Goal: Information Seeking & Learning: Learn about a topic

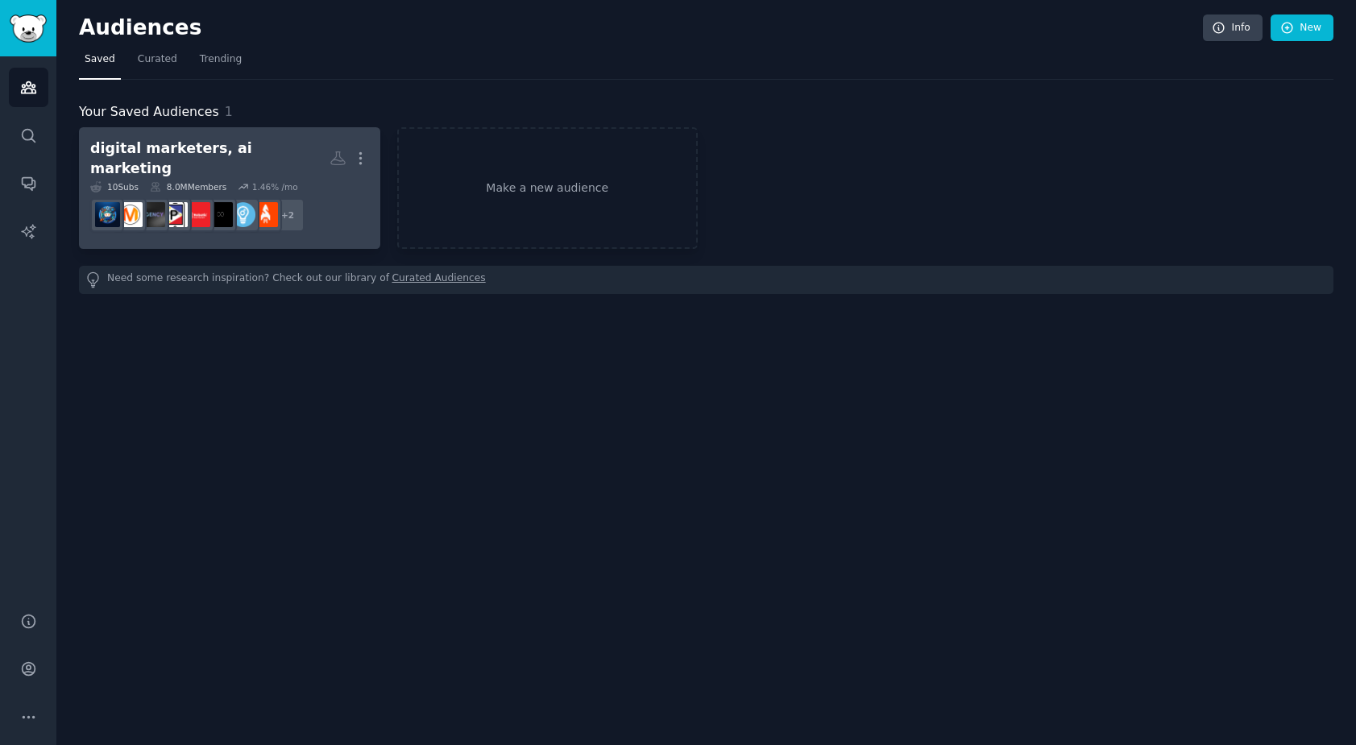
click at [175, 159] on div "digital marketers, ai marketing" at bounding box center [209, 158] width 239 height 39
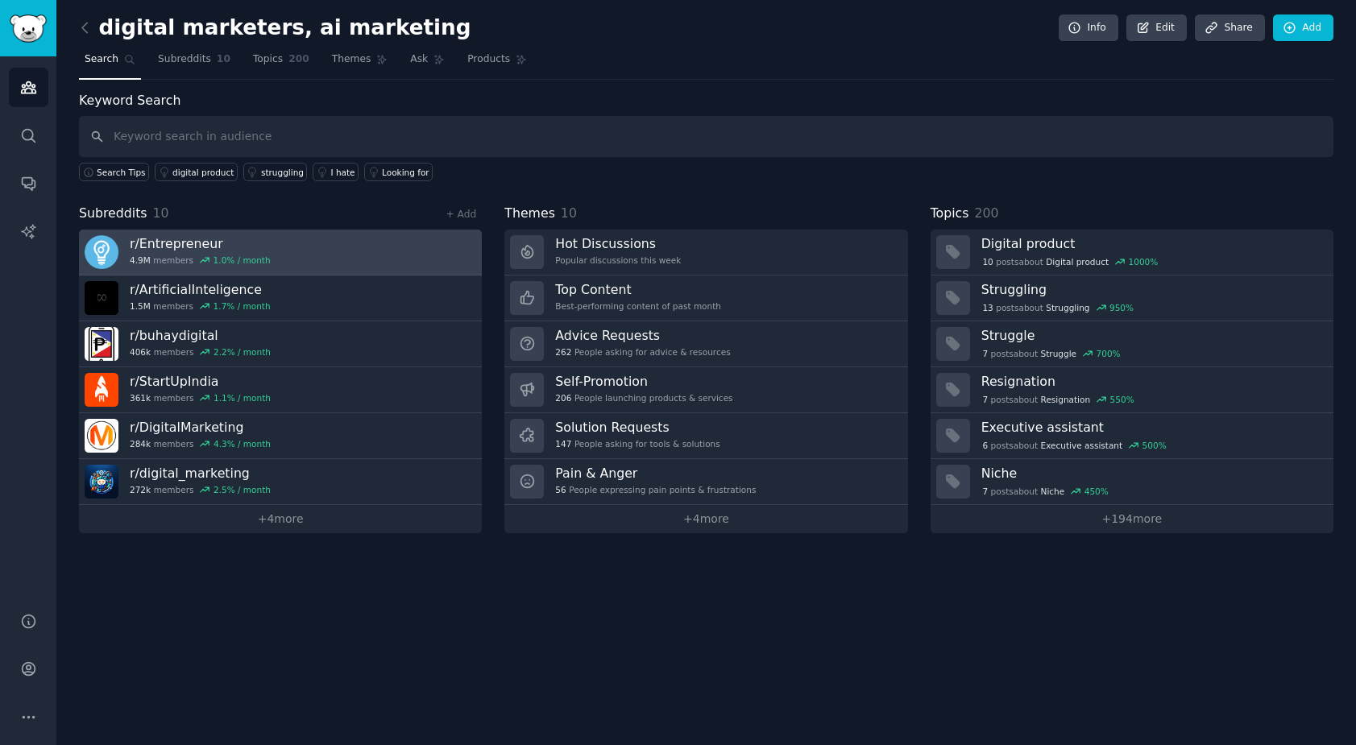
click at [162, 243] on h3 "r/ Entrepreneur" at bounding box center [200, 243] width 141 height 17
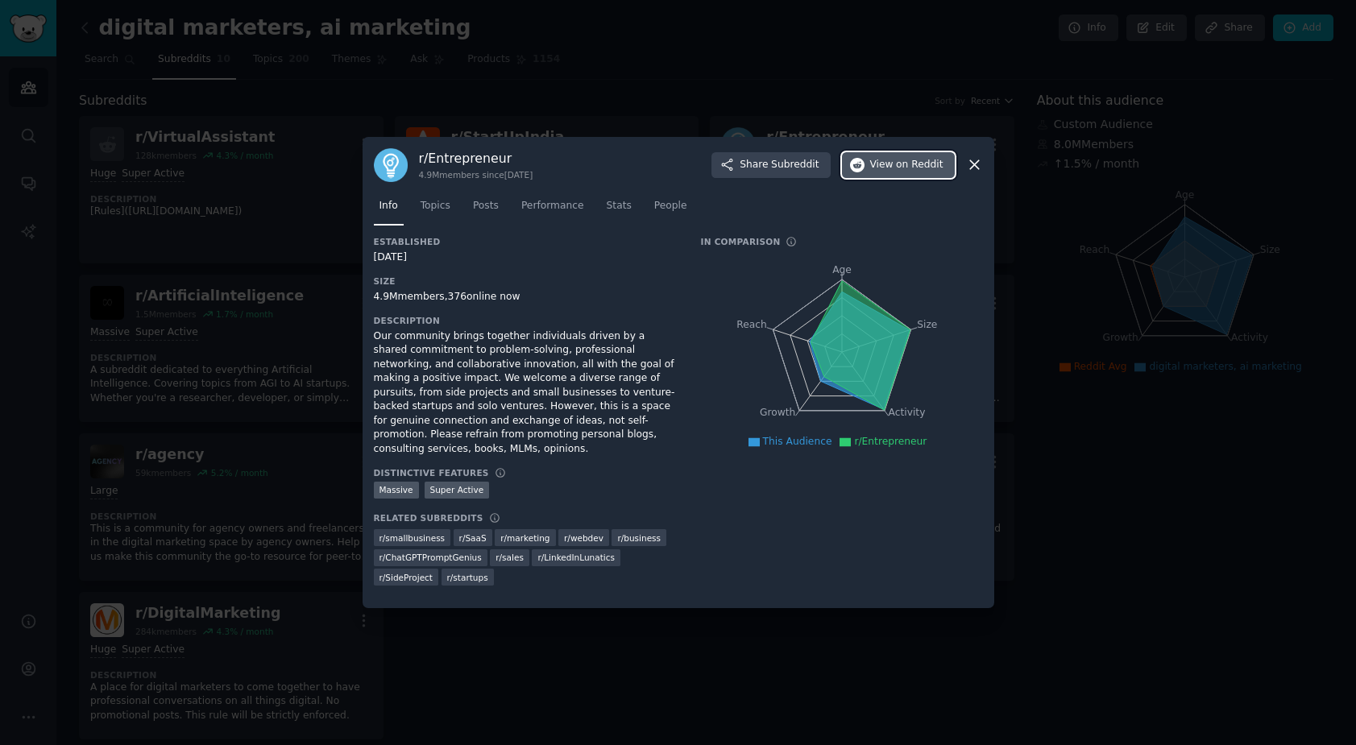
click at [926, 167] on span "on Reddit" at bounding box center [919, 165] width 47 height 15
click at [973, 164] on icon at bounding box center [974, 165] width 9 height 9
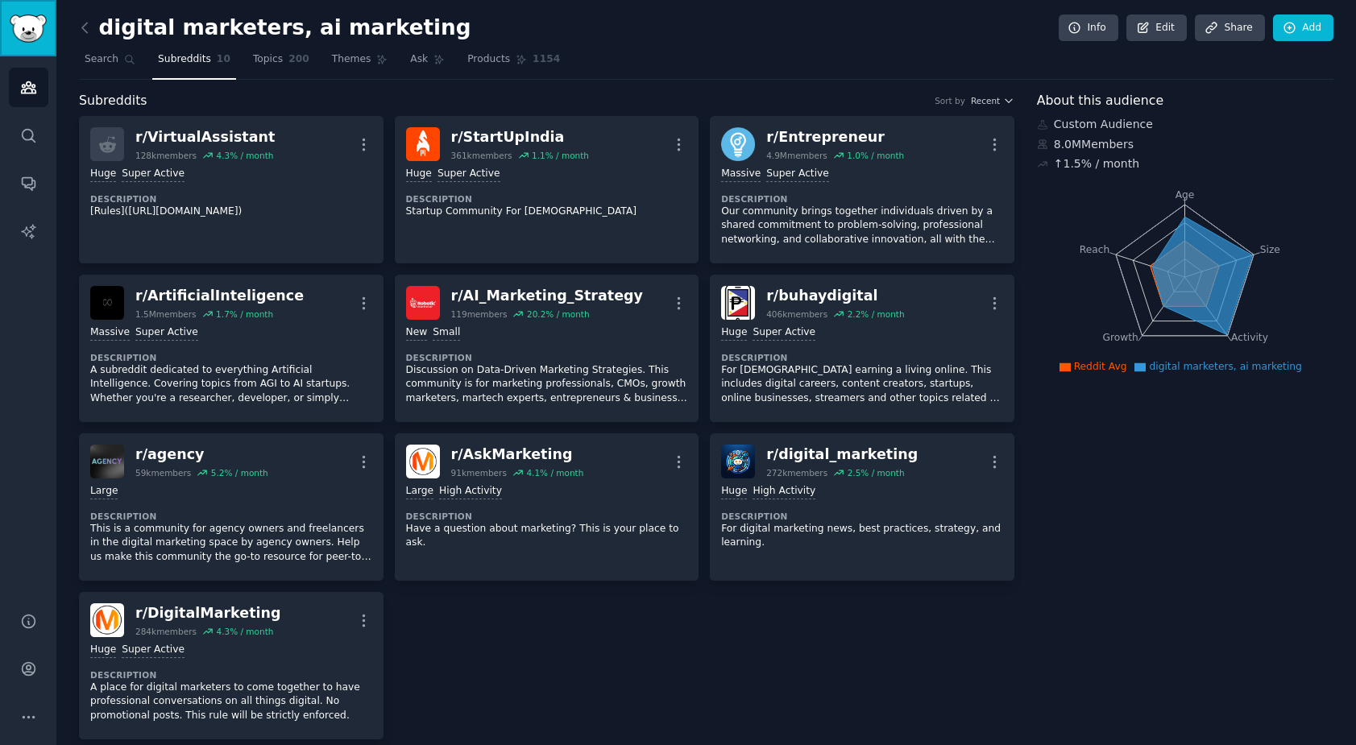
click at [31, 35] on img "Sidebar" at bounding box center [28, 29] width 37 height 28
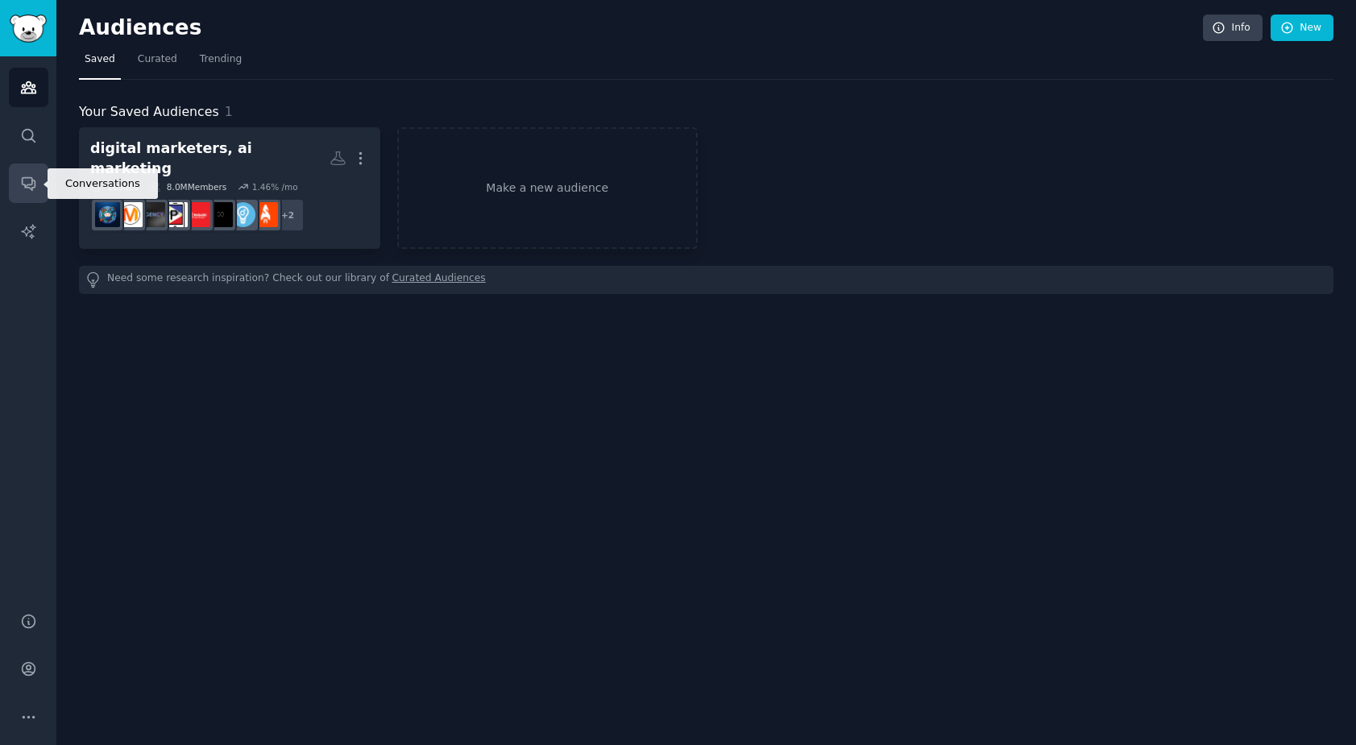
click at [27, 187] on icon "Sidebar" at bounding box center [28, 184] width 13 height 13
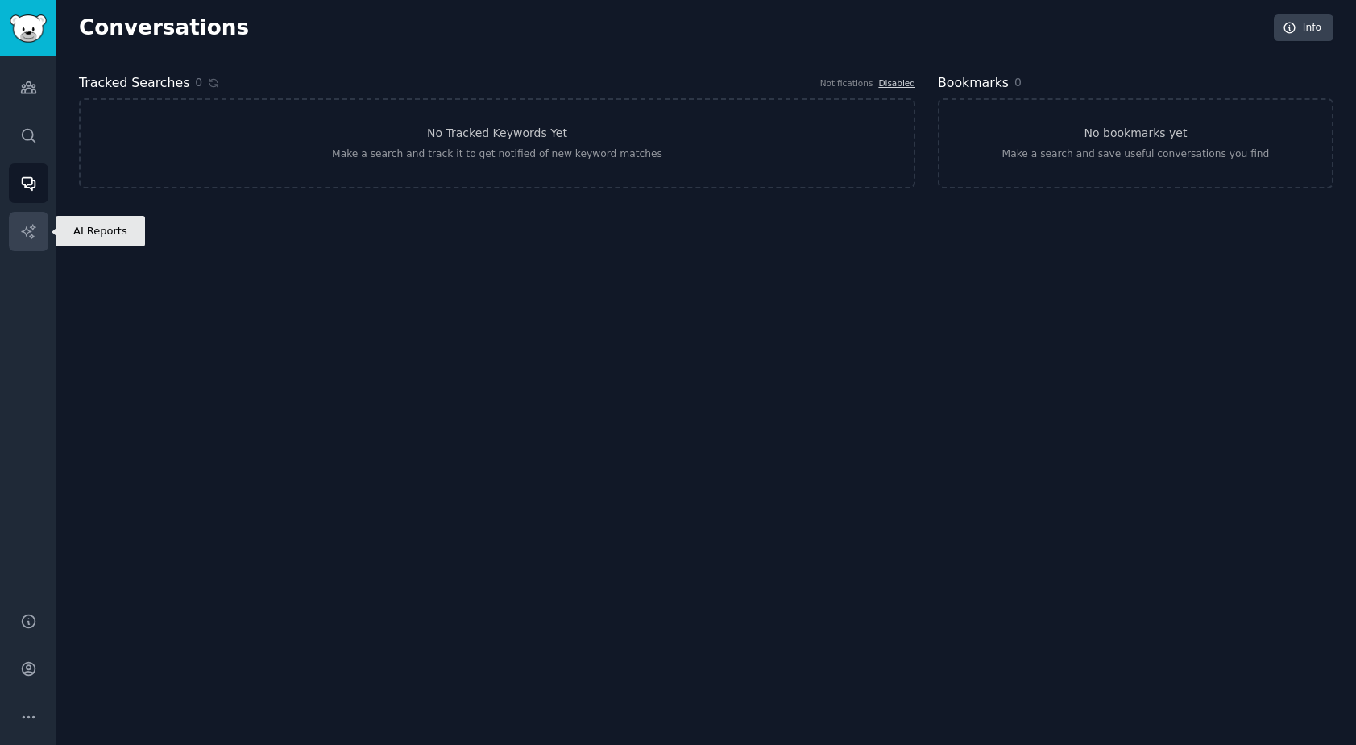
click at [28, 236] on icon "Sidebar" at bounding box center [28, 231] width 17 height 17
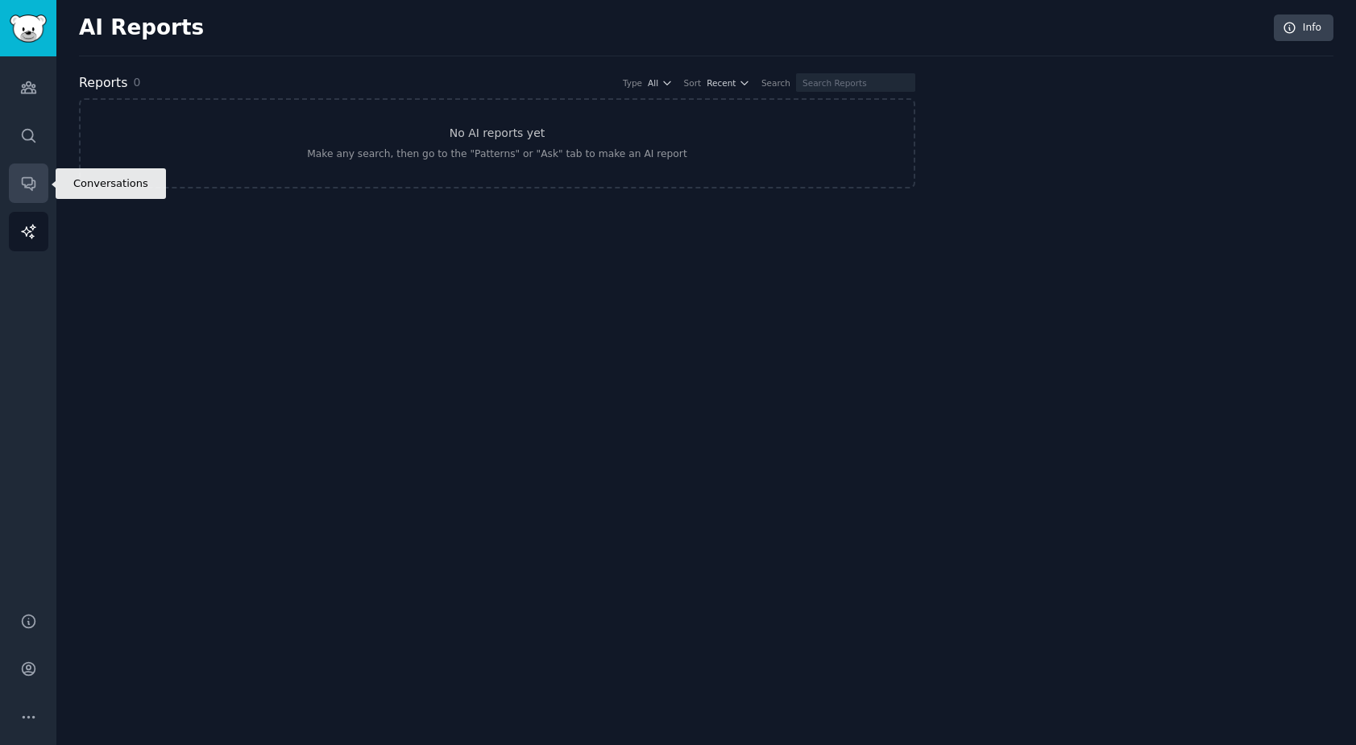
click at [25, 188] on icon "Sidebar" at bounding box center [28, 184] width 13 height 13
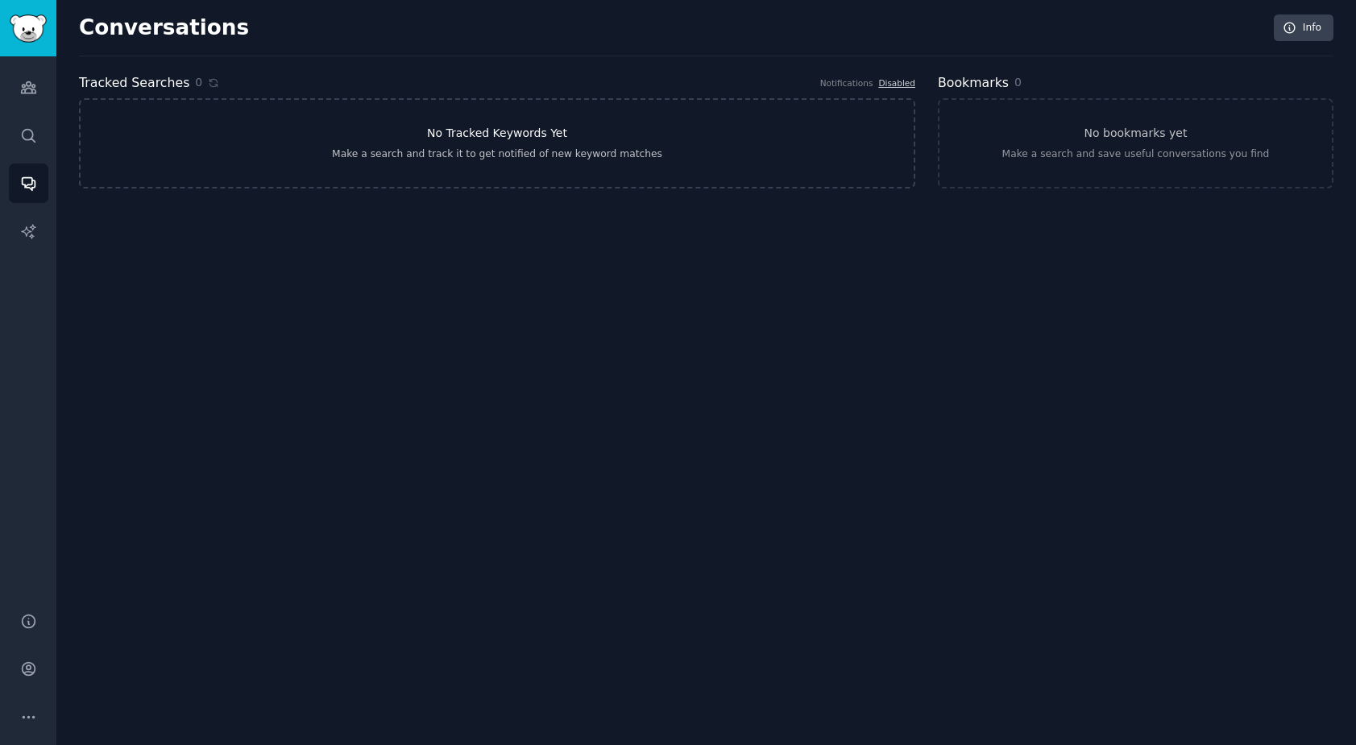
click at [426, 142] on link "No Tracked Keywords Yet Make a search and track it to get notified of new keywo…" at bounding box center [497, 143] width 837 height 90
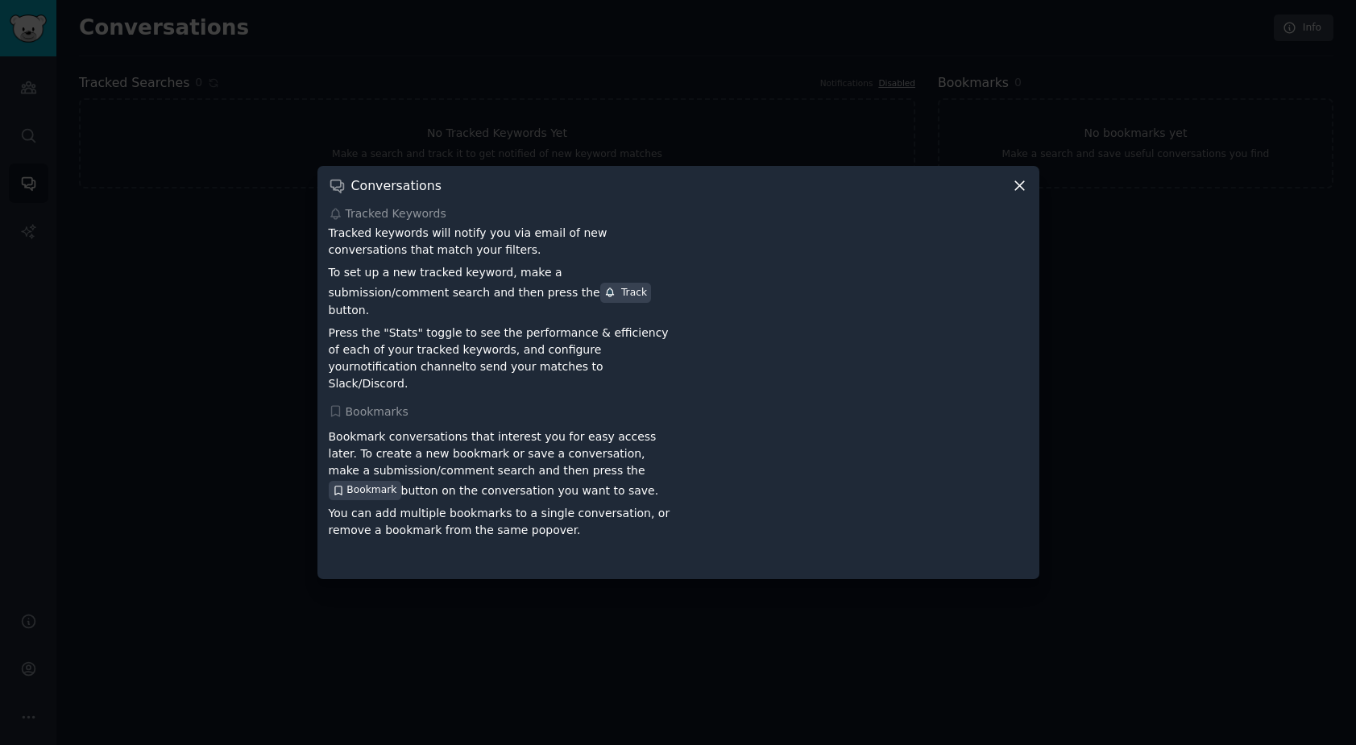
click at [1014, 192] on icon at bounding box center [1019, 185] width 17 height 17
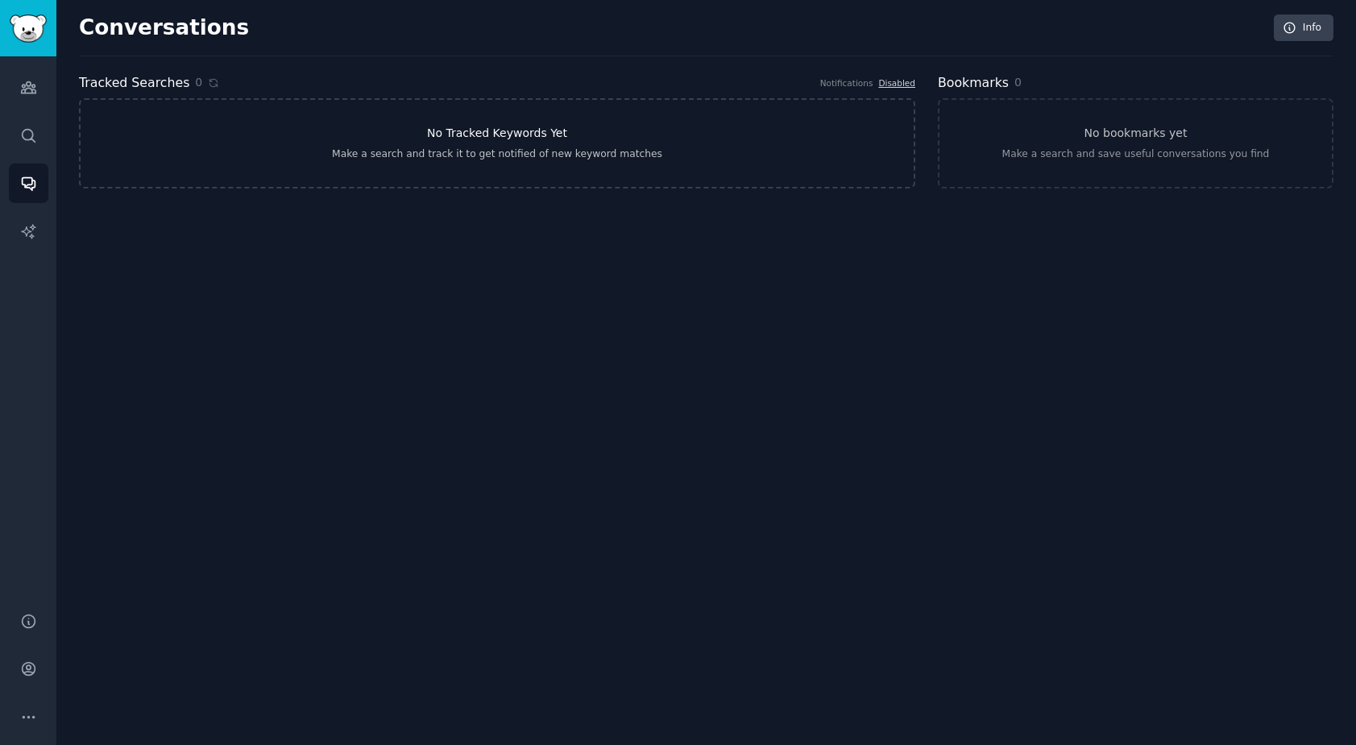
click at [609, 143] on link "No Tracked Keywords Yet Make a search and track it to get notified of new keywo…" at bounding box center [497, 143] width 837 height 90
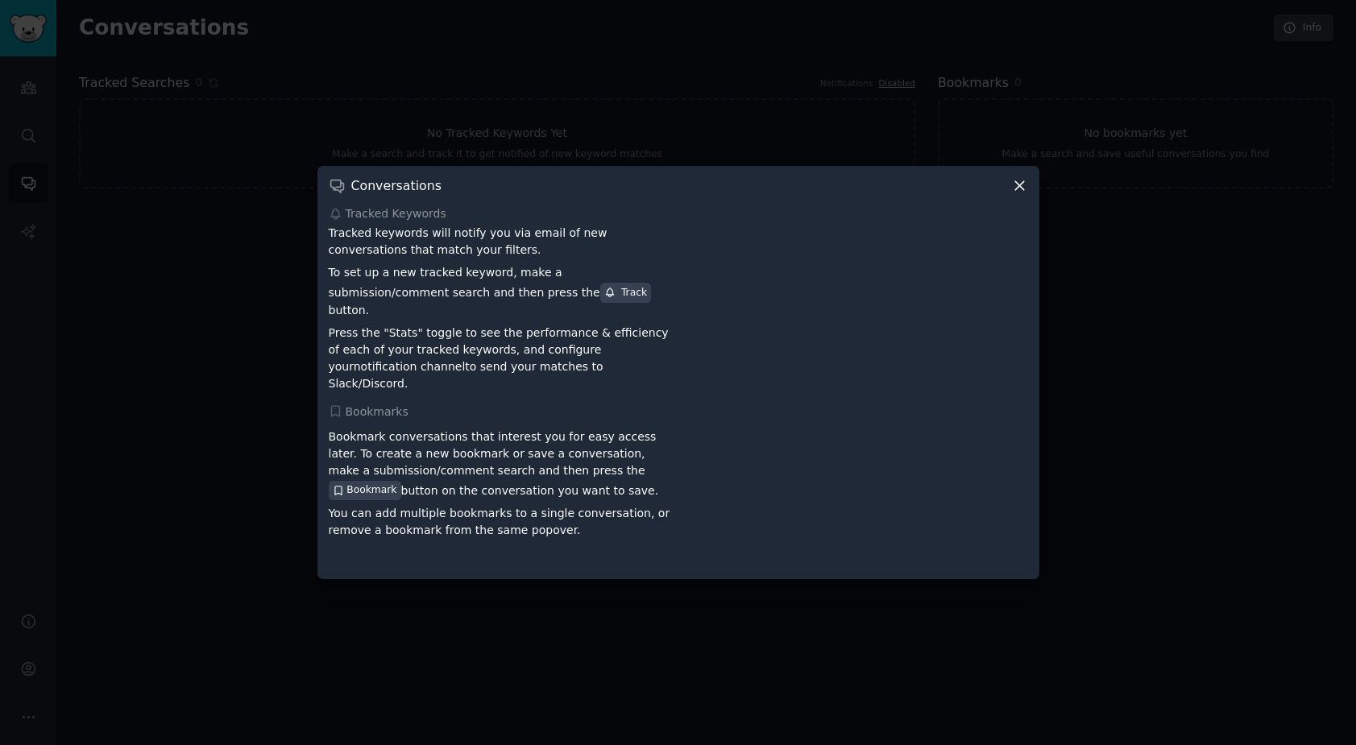
click at [1013, 193] on icon at bounding box center [1019, 185] width 17 height 17
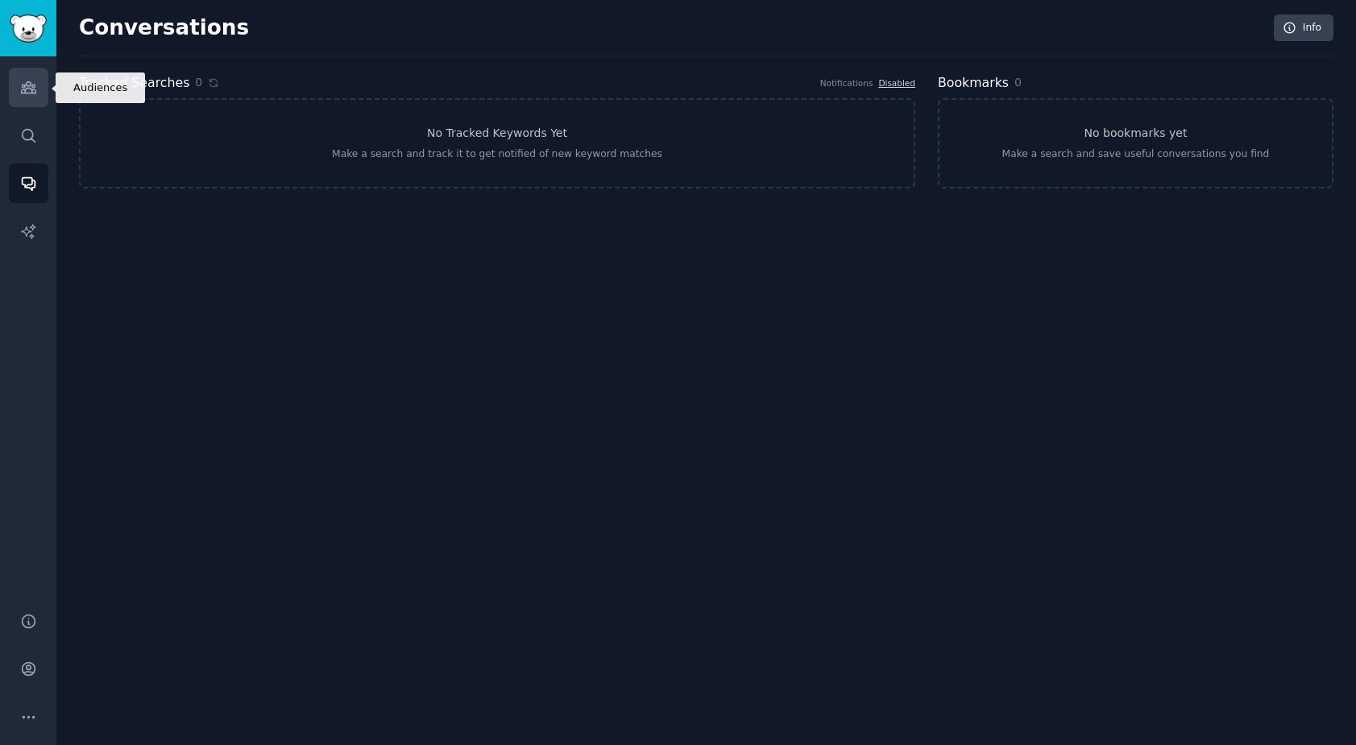
click at [31, 89] on icon "Sidebar" at bounding box center [28, 87] width 15 height 11
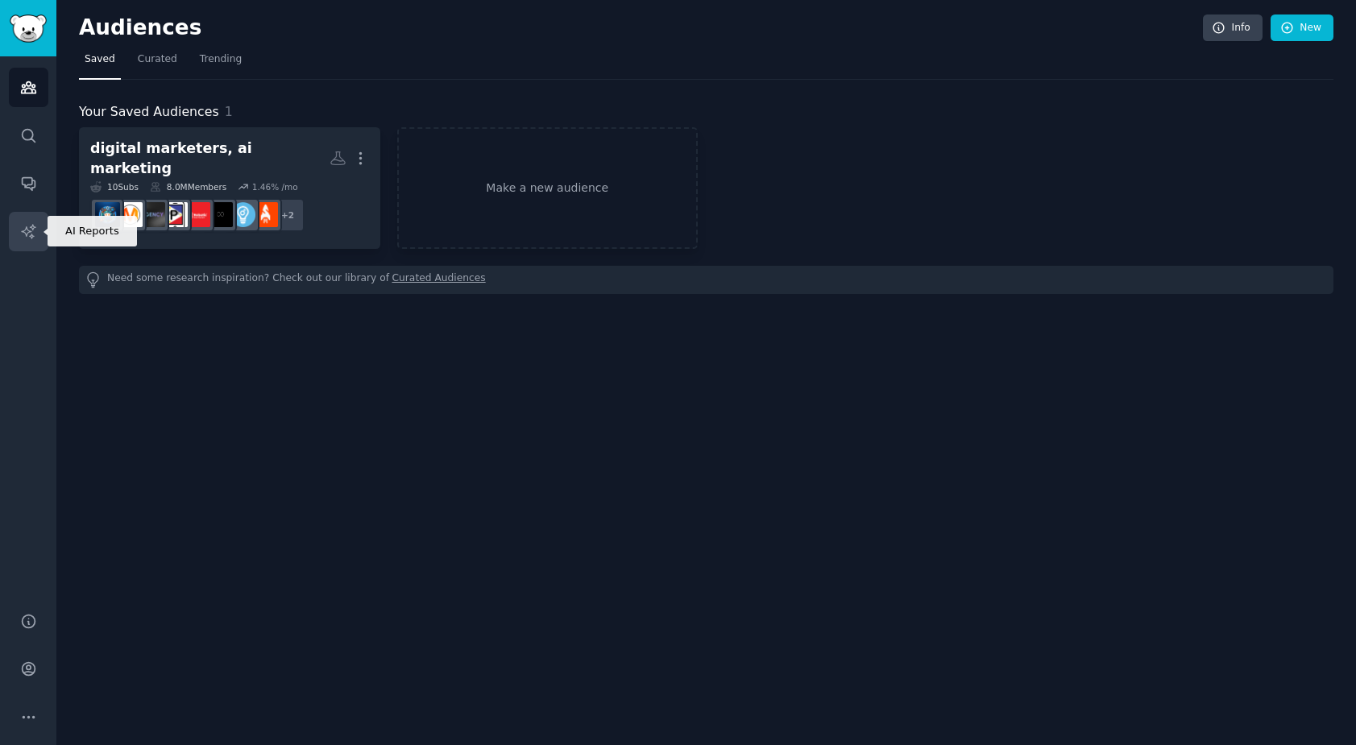
click at [30, 235] on icon "Sidebar" at bounding box center [28, 231] width 14 height 14
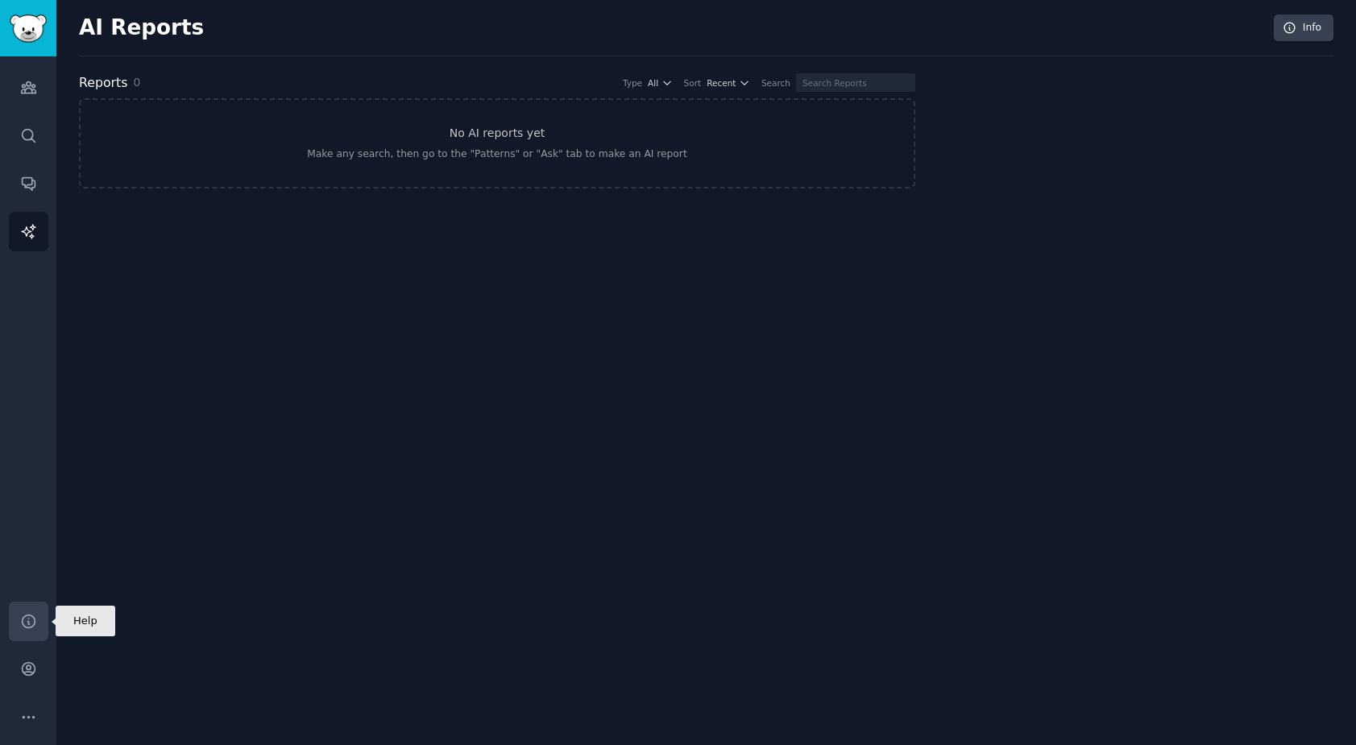
click at [31, 616] on icon "Sidebar" at bounding box center [28, 621] width 13 height 13
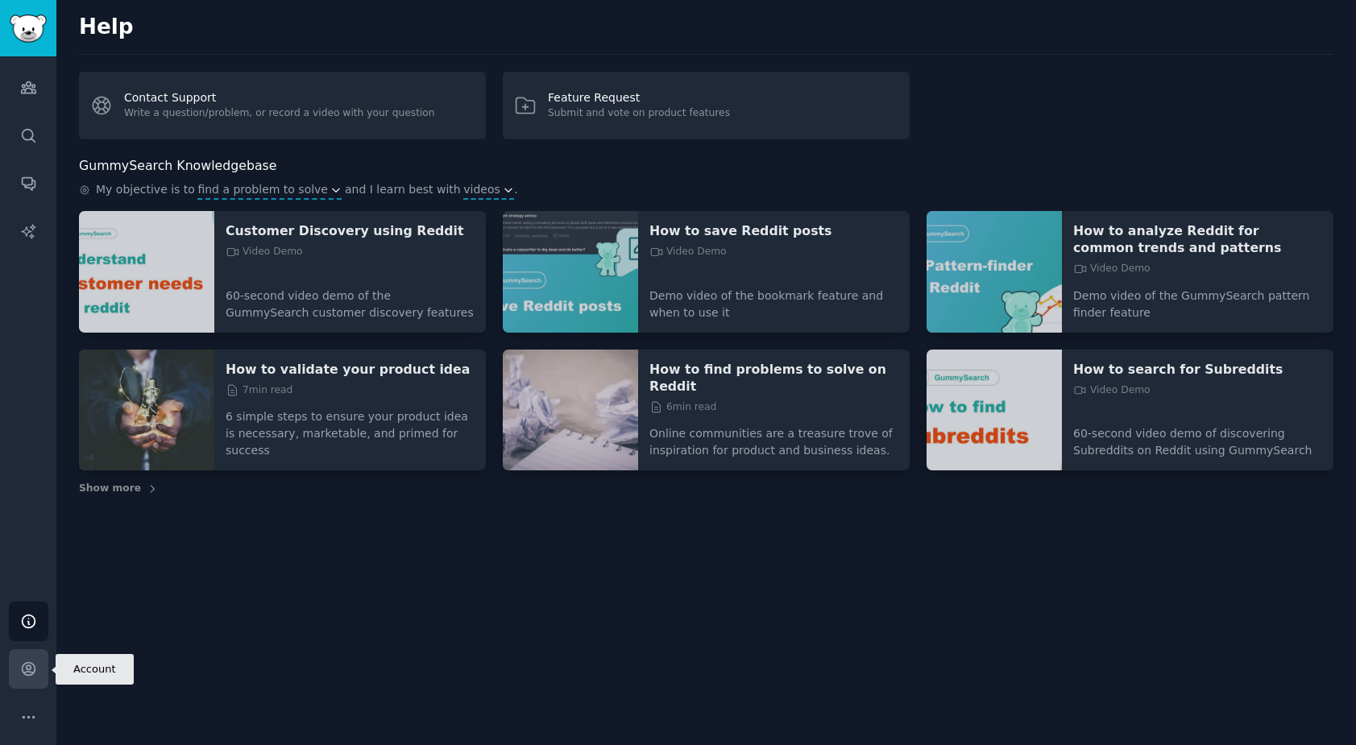
click at [29, 670] on icon "Sidebar" at bounding box center [28, 669] width 13 height 13
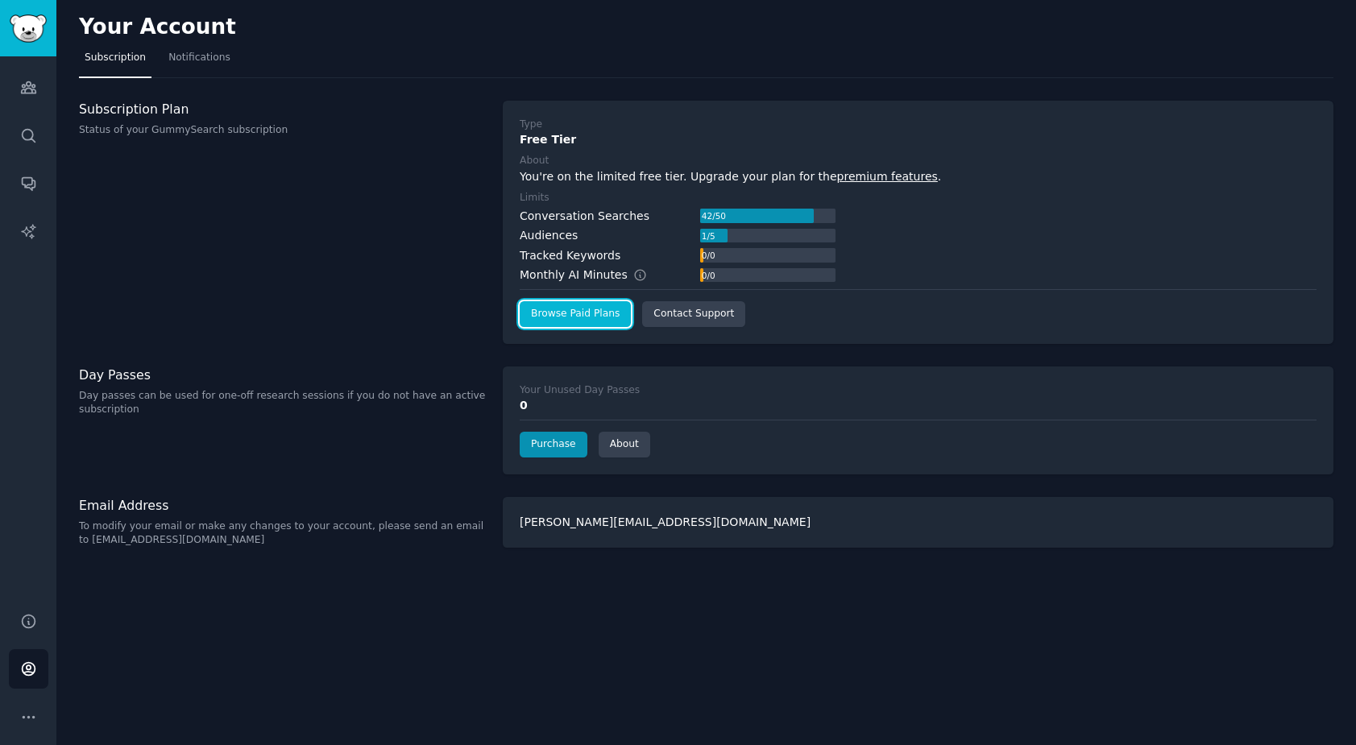
click at [587, 310] on link "Browse Paid Plans" at bounding box center [575, 314] width 111 height 26
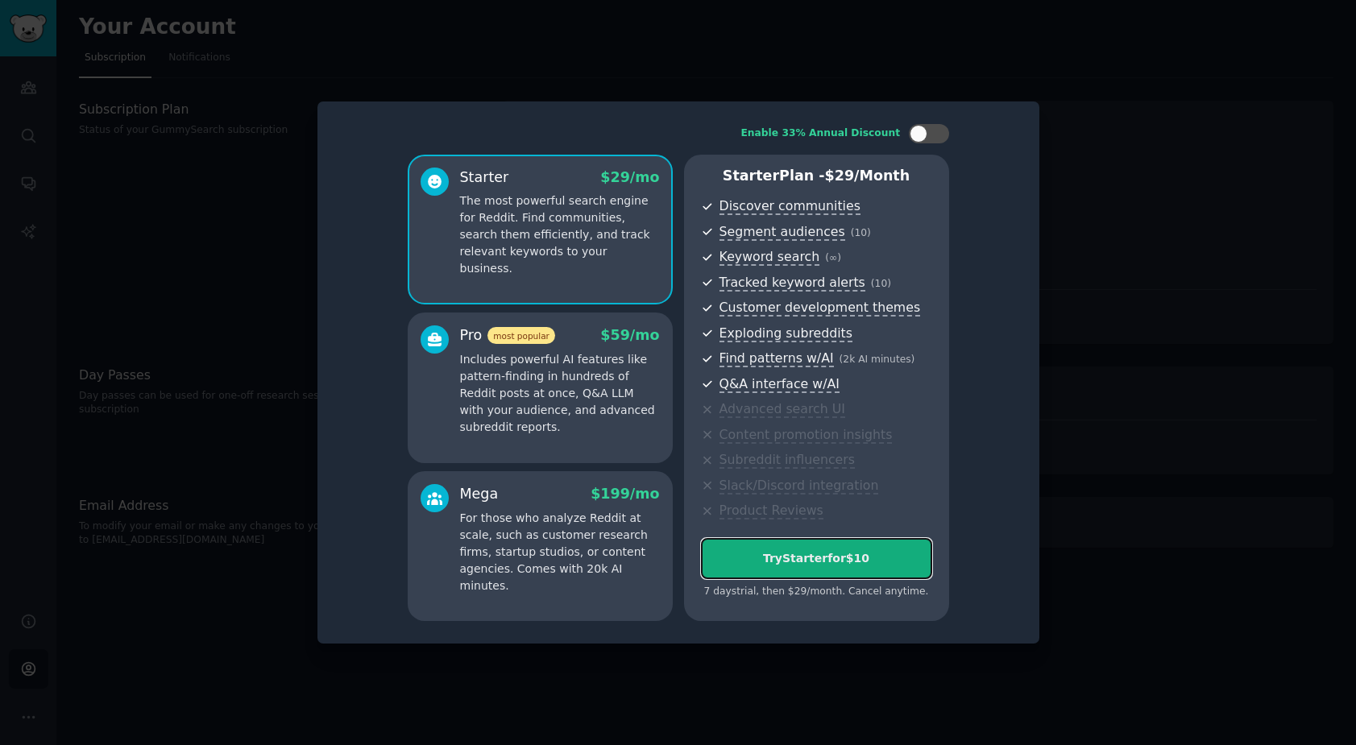
click at [815, 549] on button "Try Starter for $10" at bounding box center [816, 558] width 231 height 41
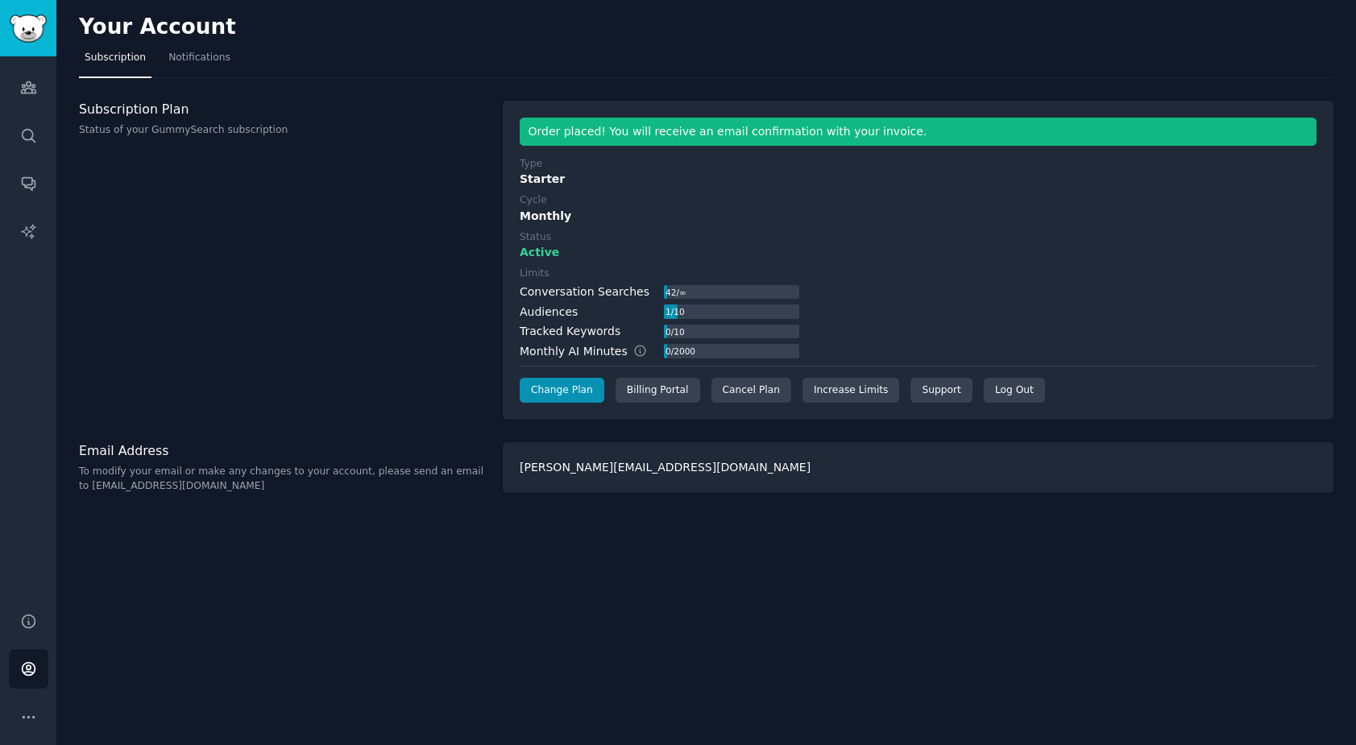
click at [309, 281] on div "Subscription Plan Status of your GummySearch subscription" at bounding box center [282, 261] width 407 height 320
click at [31, 29] on img "Sidebar" at bounding box center [28, 29] width 37 height 28
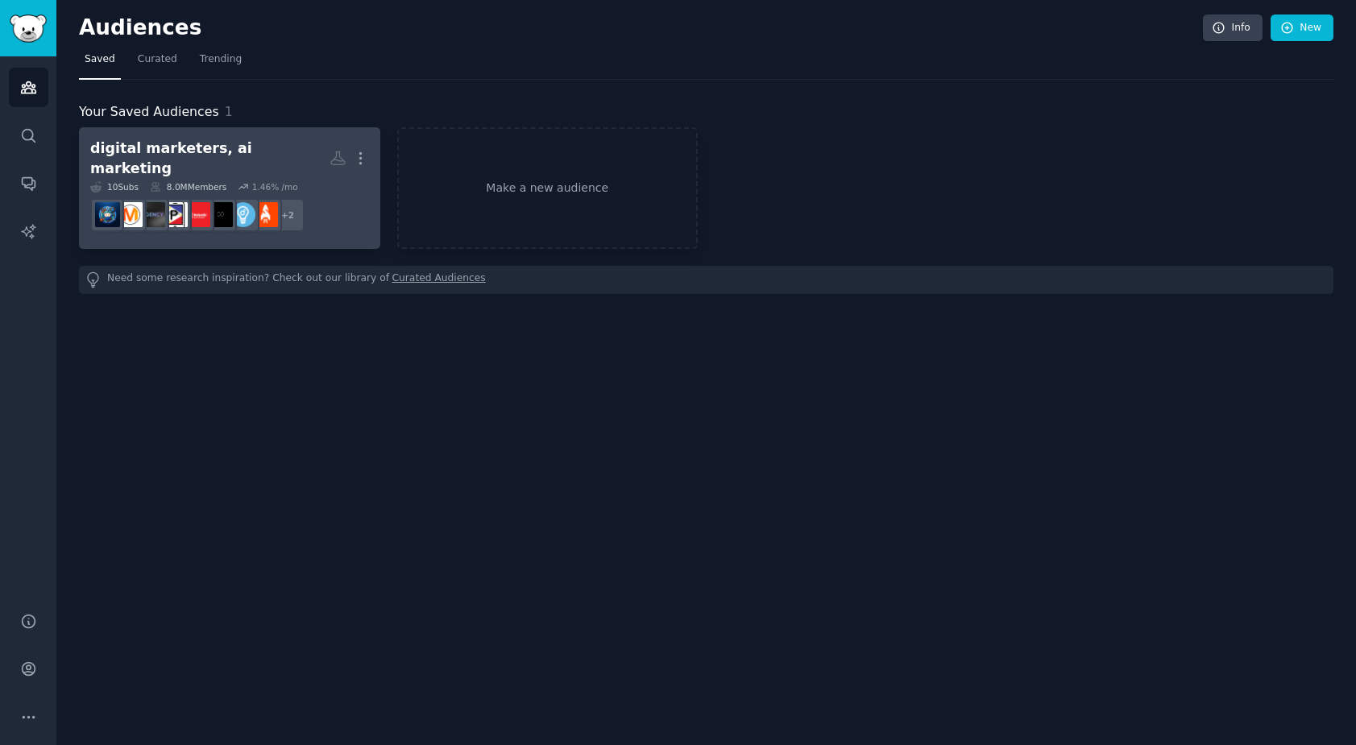
click at [172, 158] on div "digital marketers, ai marketing" at bounding box center [209, 158] width 239 height 39
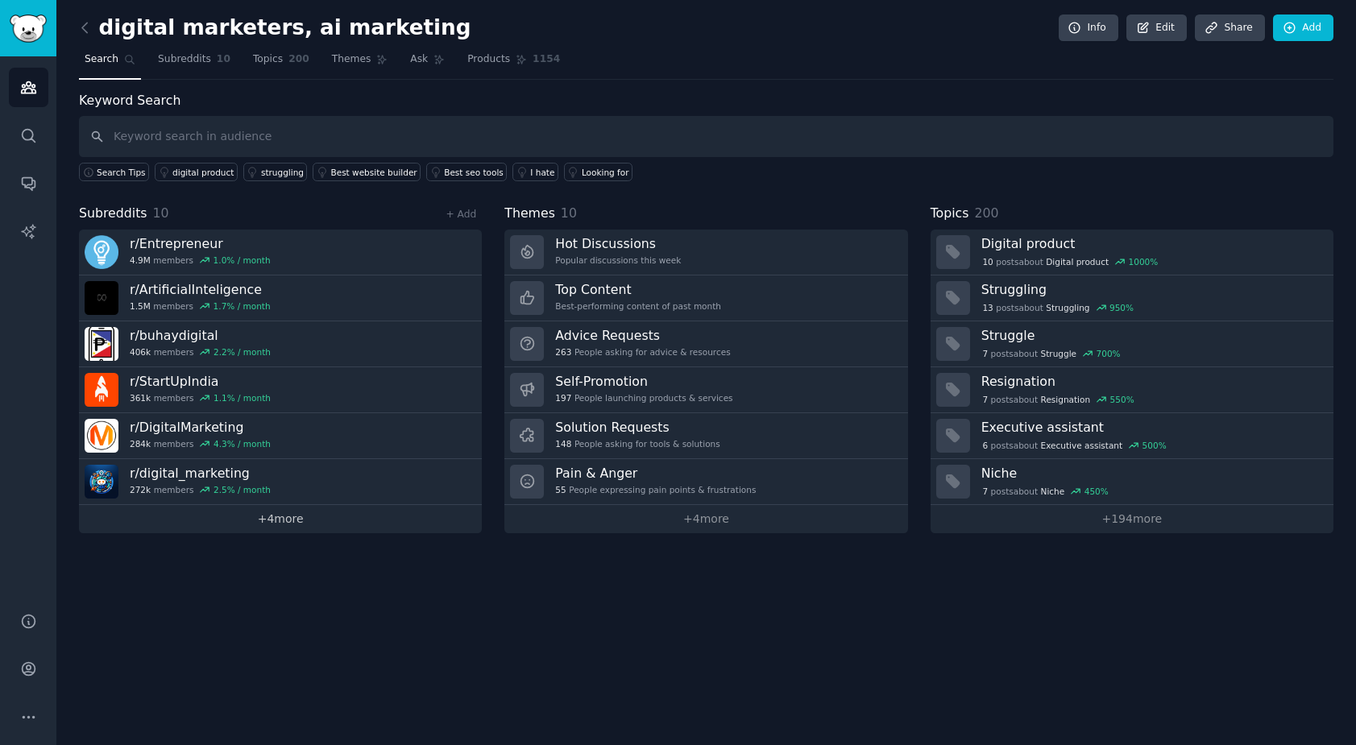
click at [347, 518] on link "+ 4 more" at bounding box center [280, 519] width 403 height 28
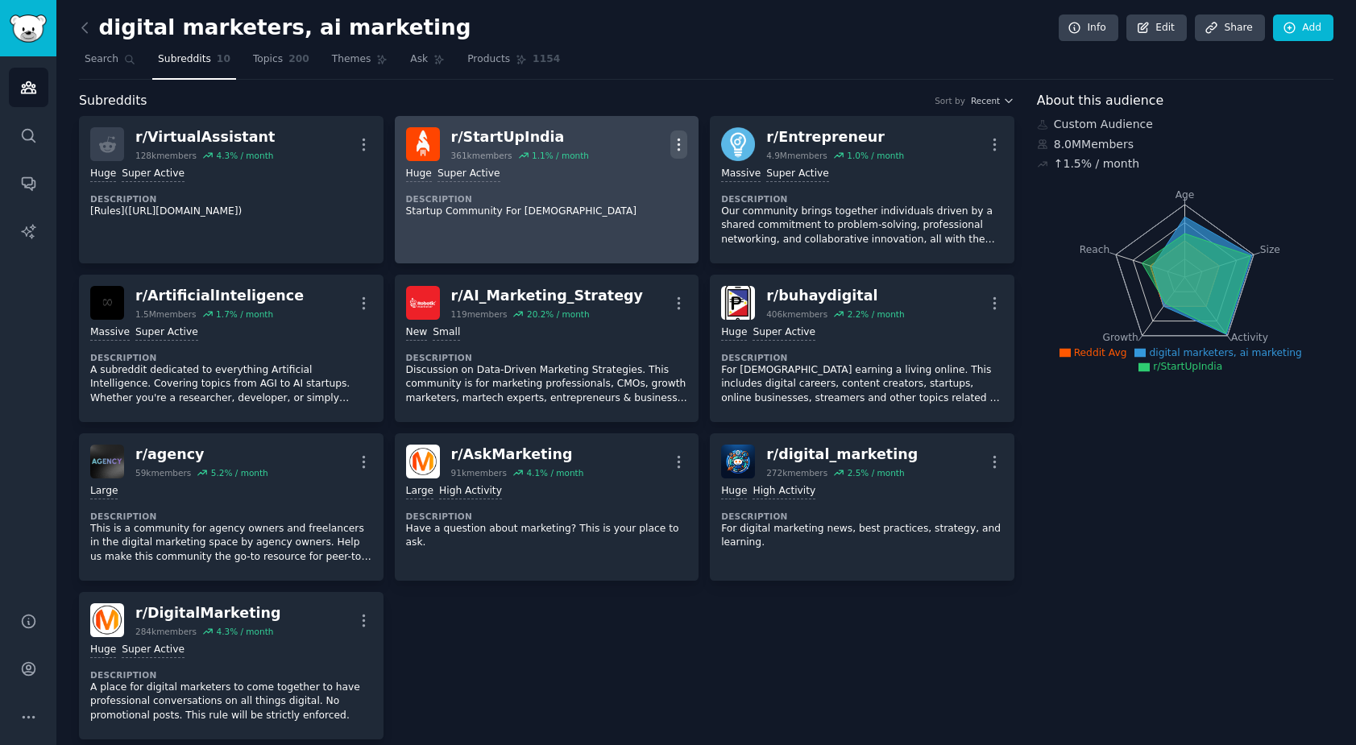
click at [682, 146] on icon "button" at bounding box center [679, 144] width 17 height 17
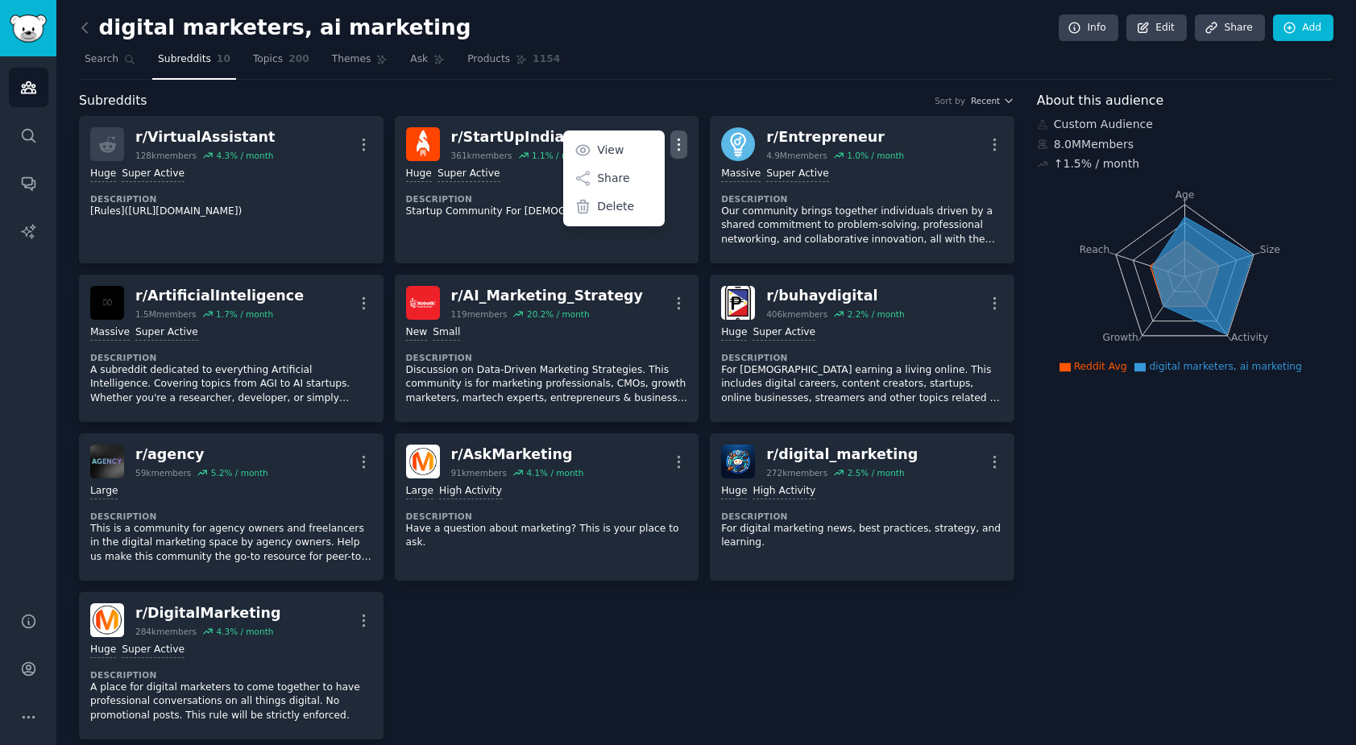
click at [648, 92] on div "Subreddits Sort by Recent" at bounding box center [547, 101] width 936 height 20
click at [358, 91] on div "Subreddits Sort by Recent" at bounding box center [547, 101] width 936 height 20
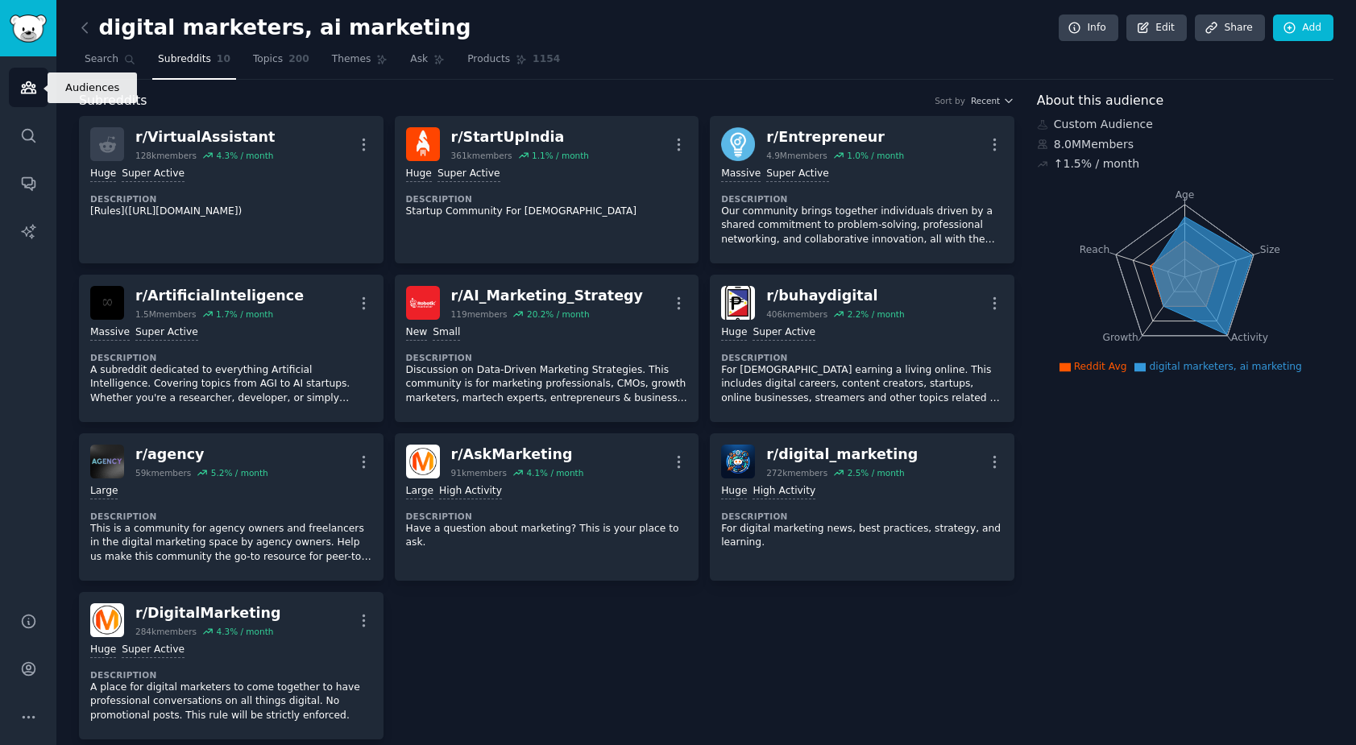
click at [30, 89] on icon "Sidebar" at bounding box center [28, 87] width 15 height 11
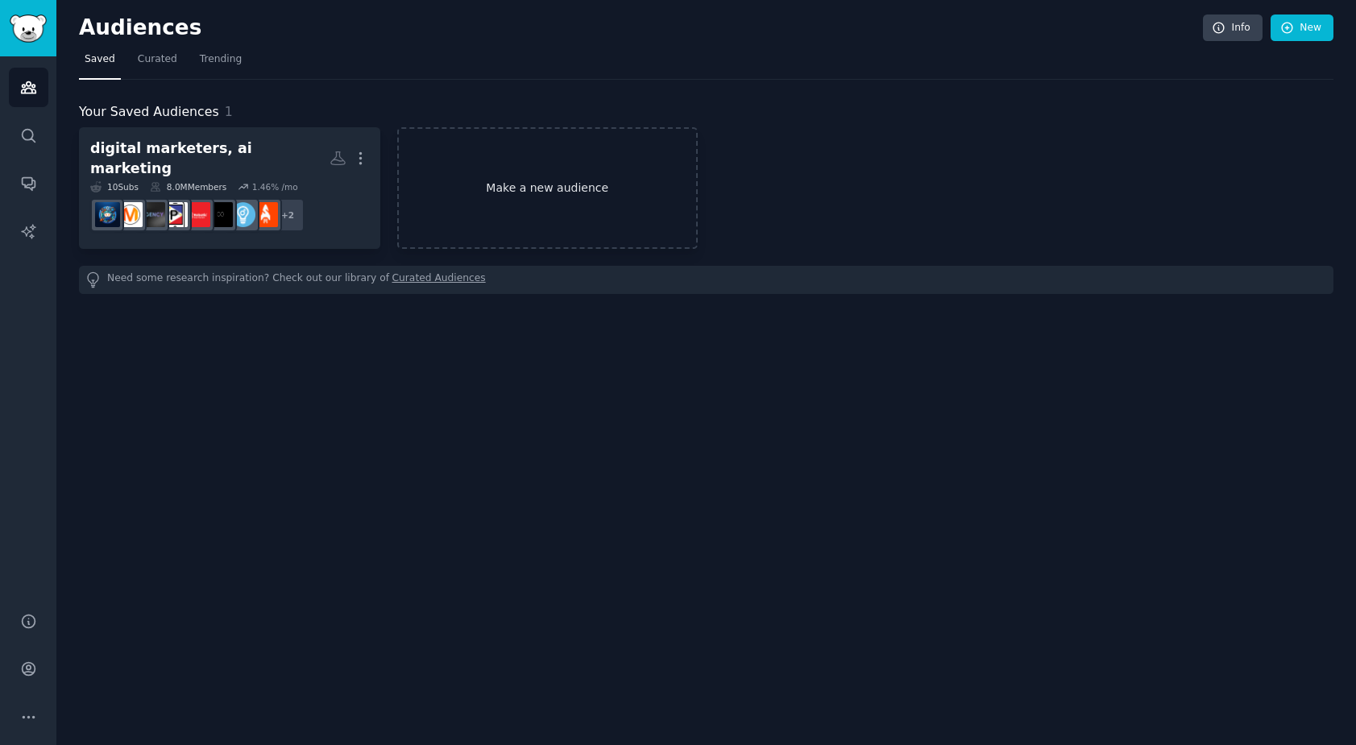
click at [540, 189] on link "Make a new audience" at bounding box center [547, 188] width 301 height 122
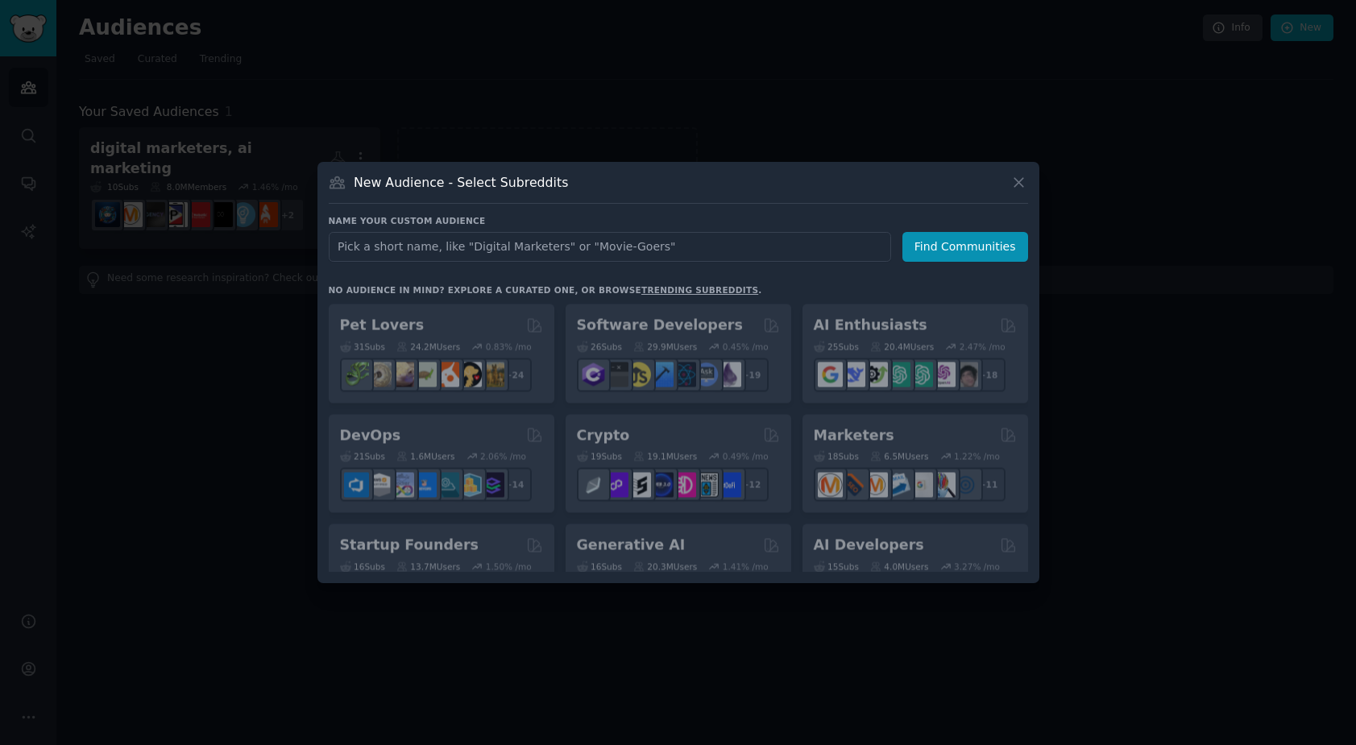
click at [644, 252] on input "text" at bounding box center [610, 247] width 563 height 30
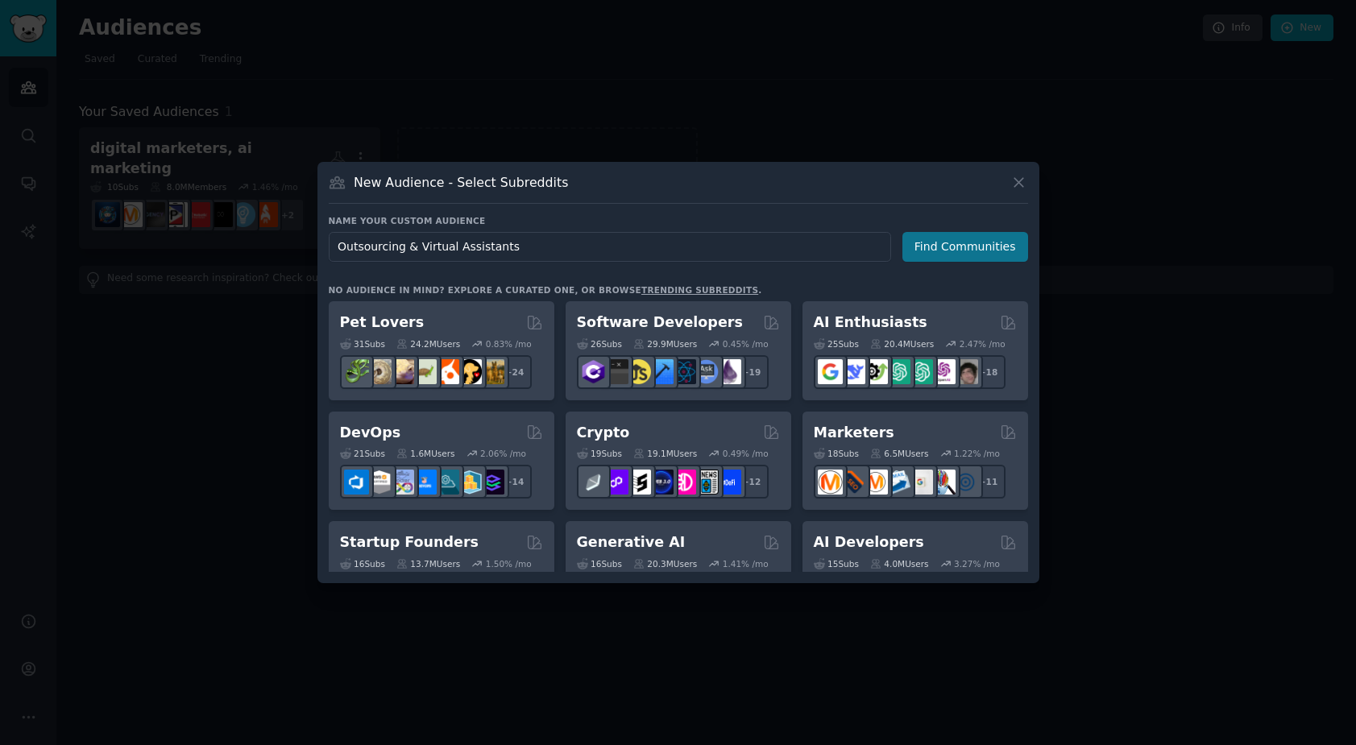
type input "Outsourcing & Virtual Assistants"
click at [986, 249] on button "Find Communities" at bounding box center [966, 247] width 126 height 30
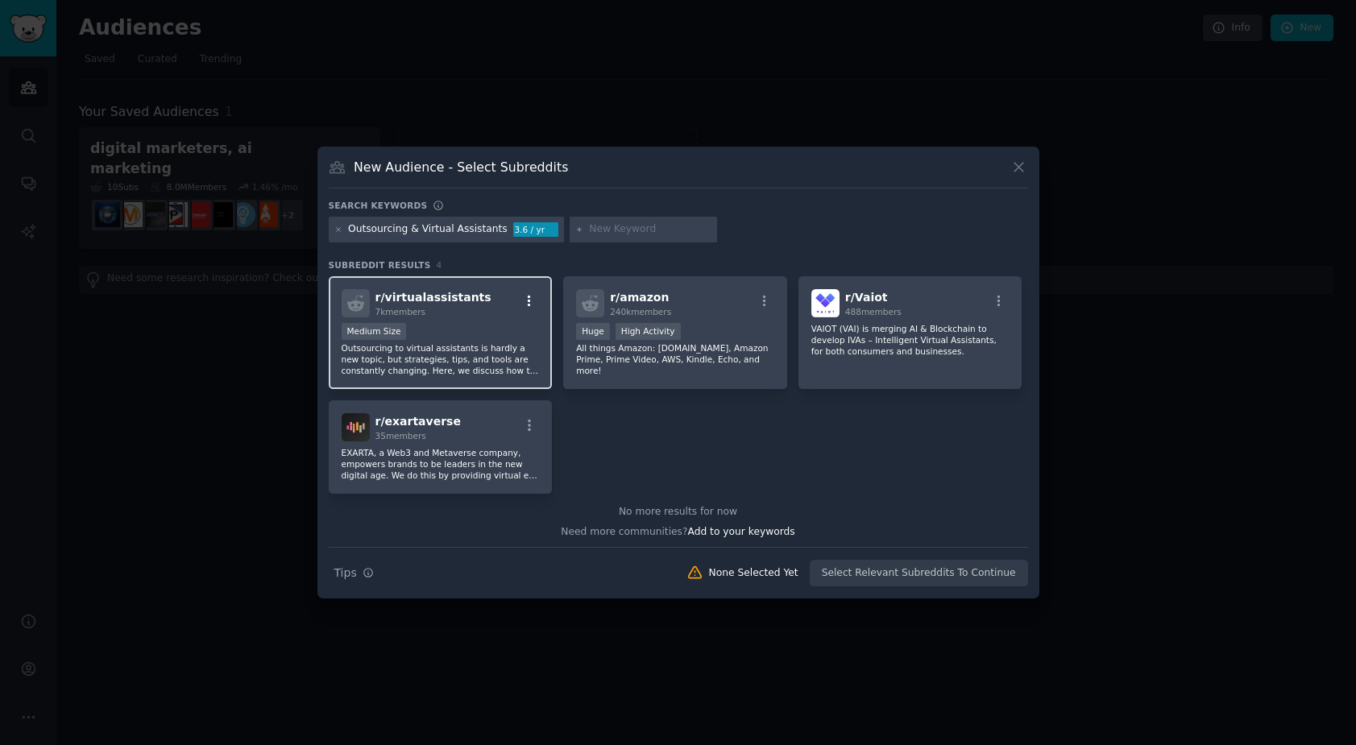
click at [529, 301] on icon "button" at bounding box center [529, 300] width 3 height 11
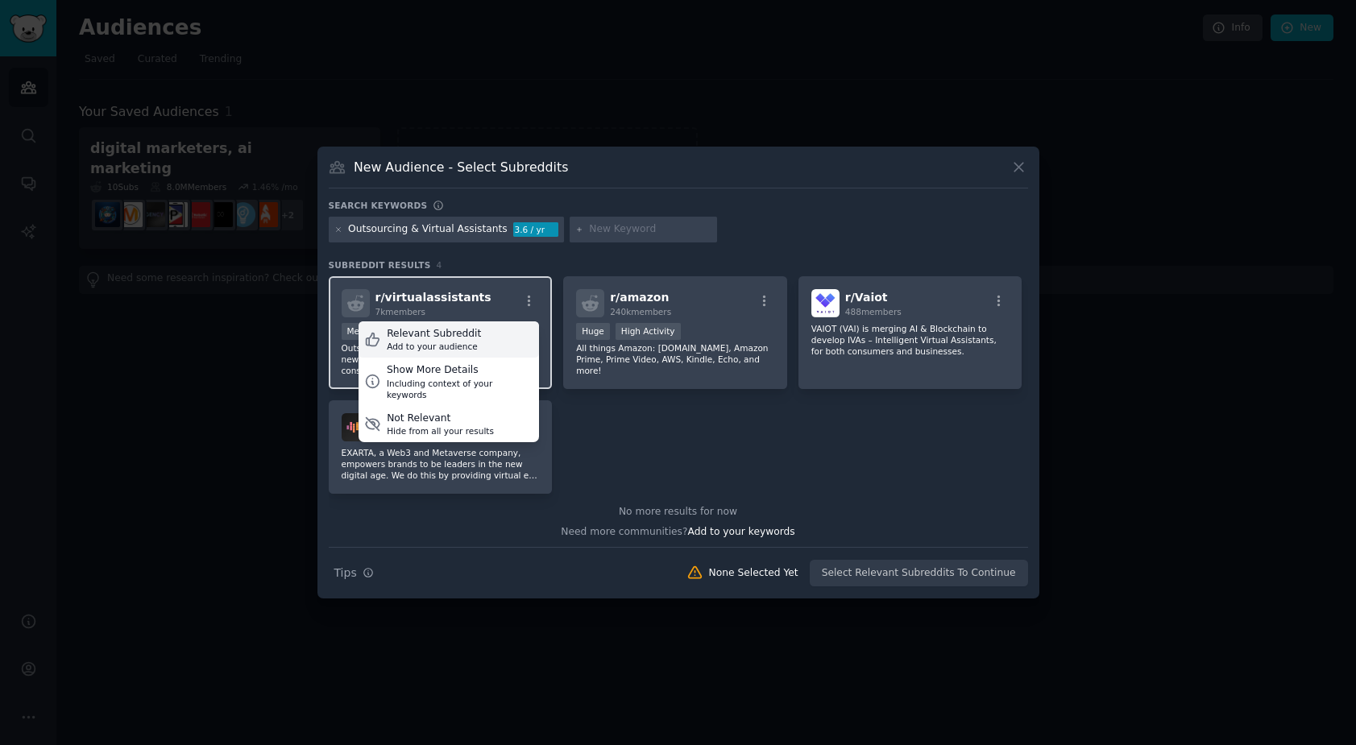
click at [450, 339] on div "Relevant Subreddit" at bounding box center [434, 334] width 94 height 15
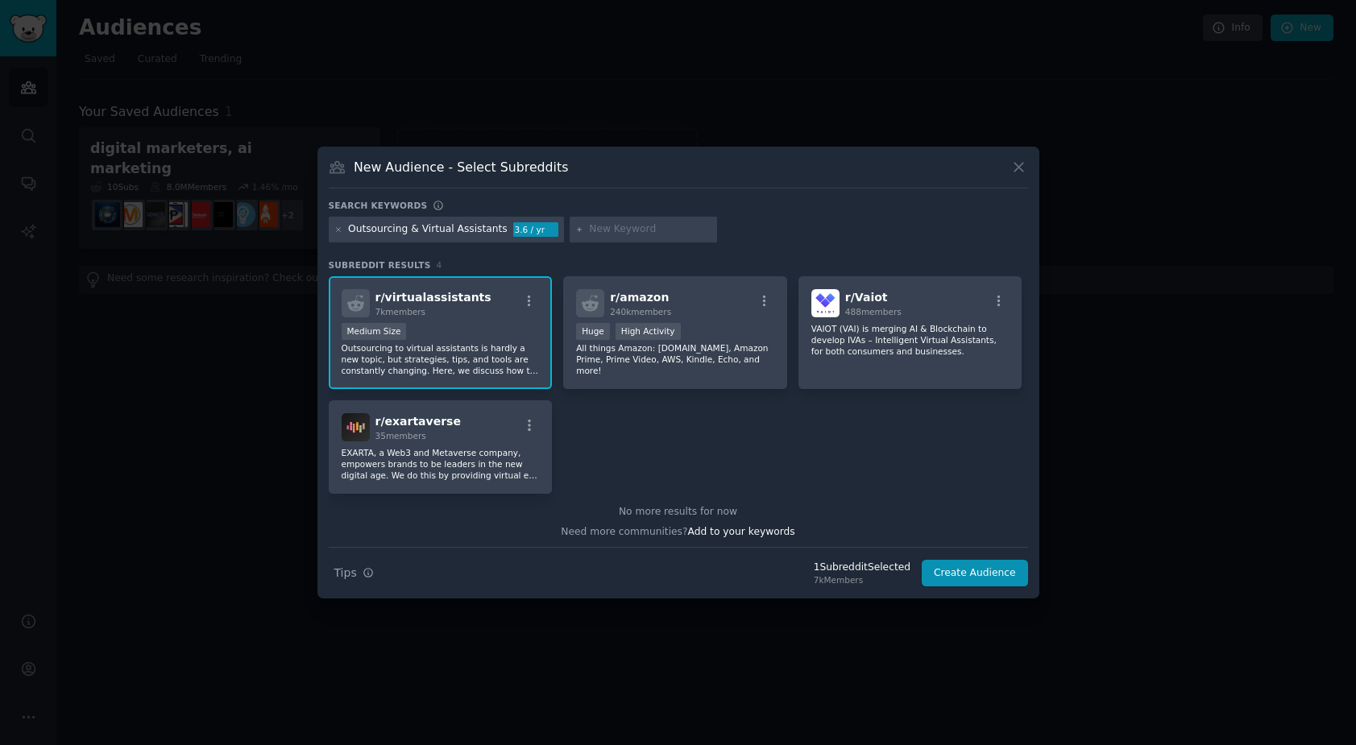
click at [644, 224] on input "text" at bounding box center [650, 229] width 122 height 15
type input "Outsourcing"
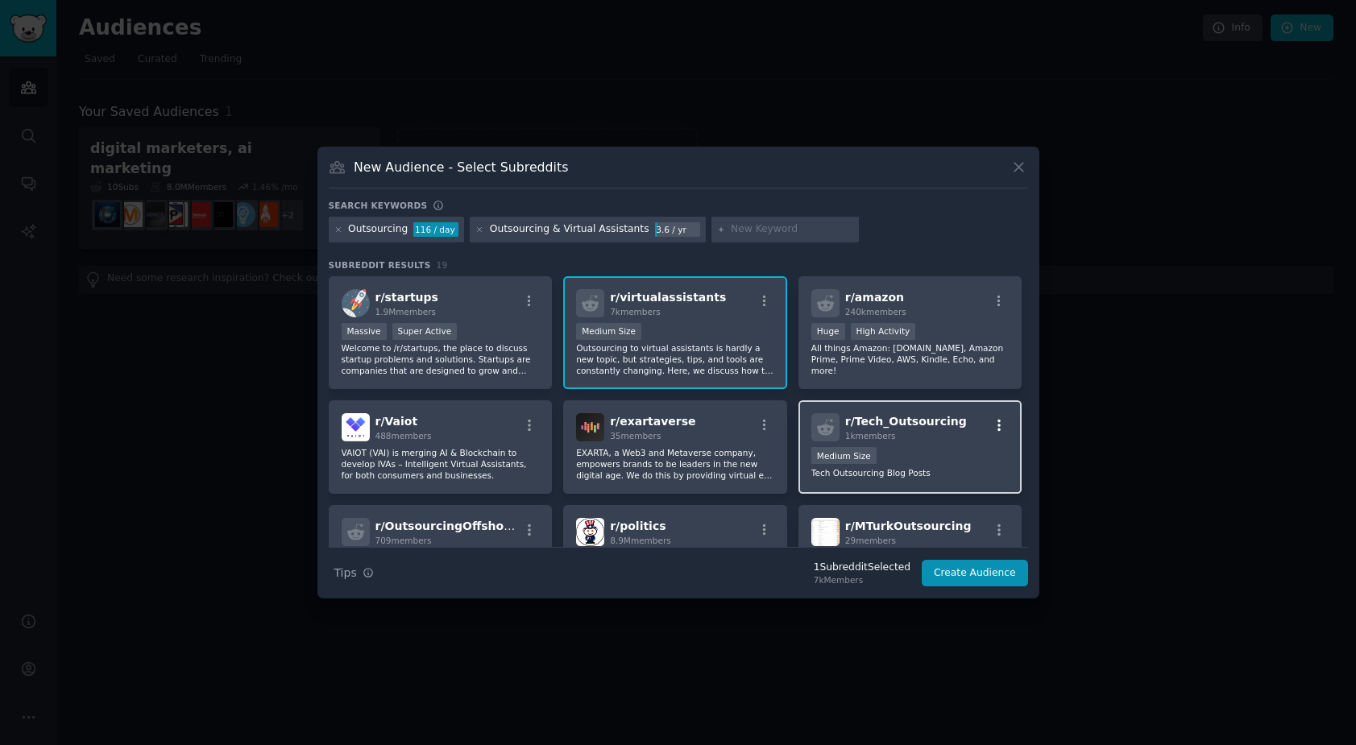
click at [997, 421] on icon "button" at bounding box center [999, 425] width 15 height 15
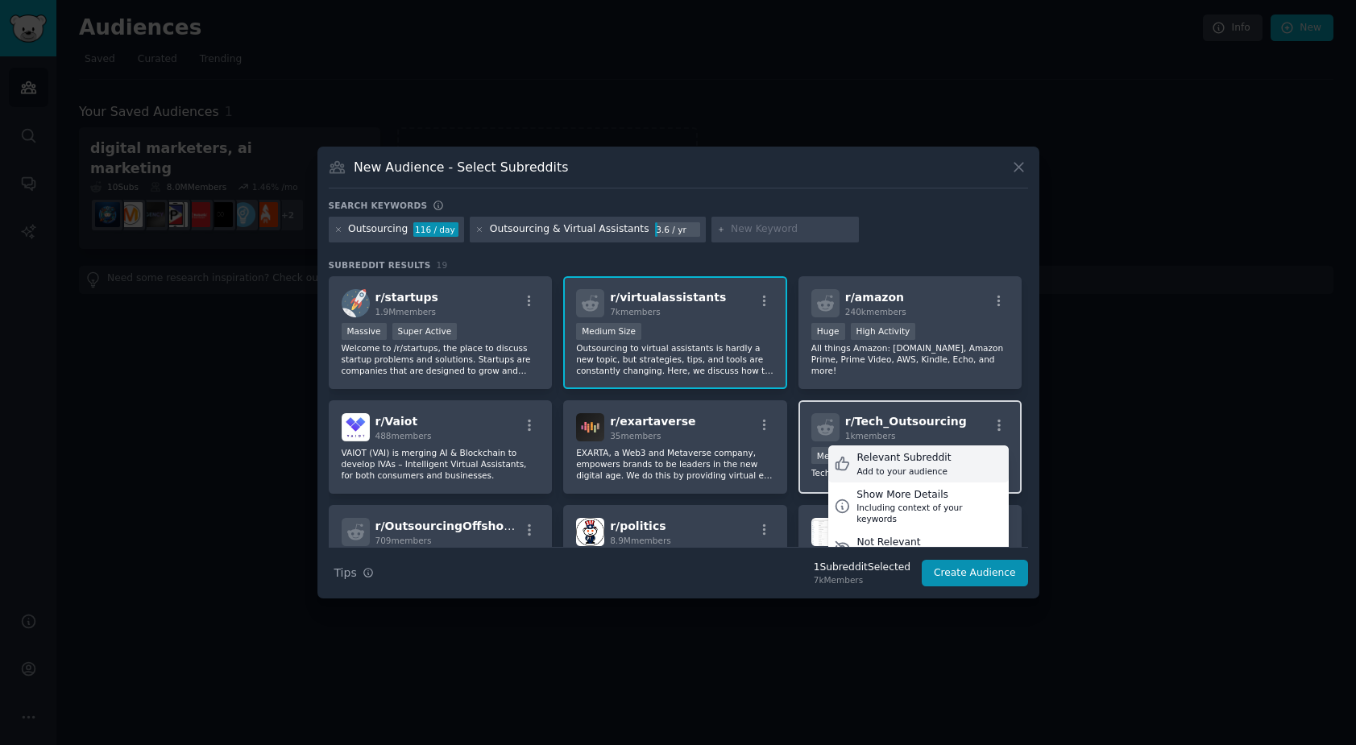
click at [910, 466] on div "Add to your audience" at bounding box center [904, 471] width 94 height 11
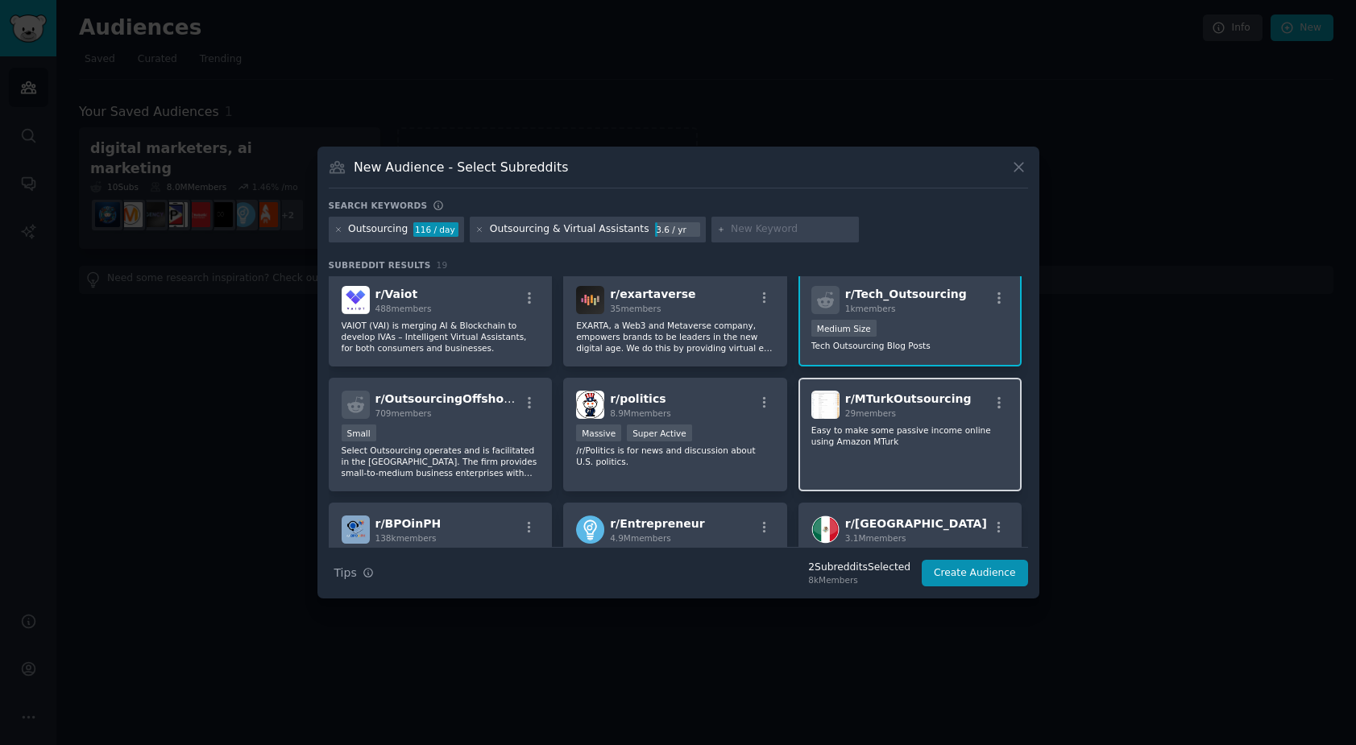
scroll to position [197, 0]
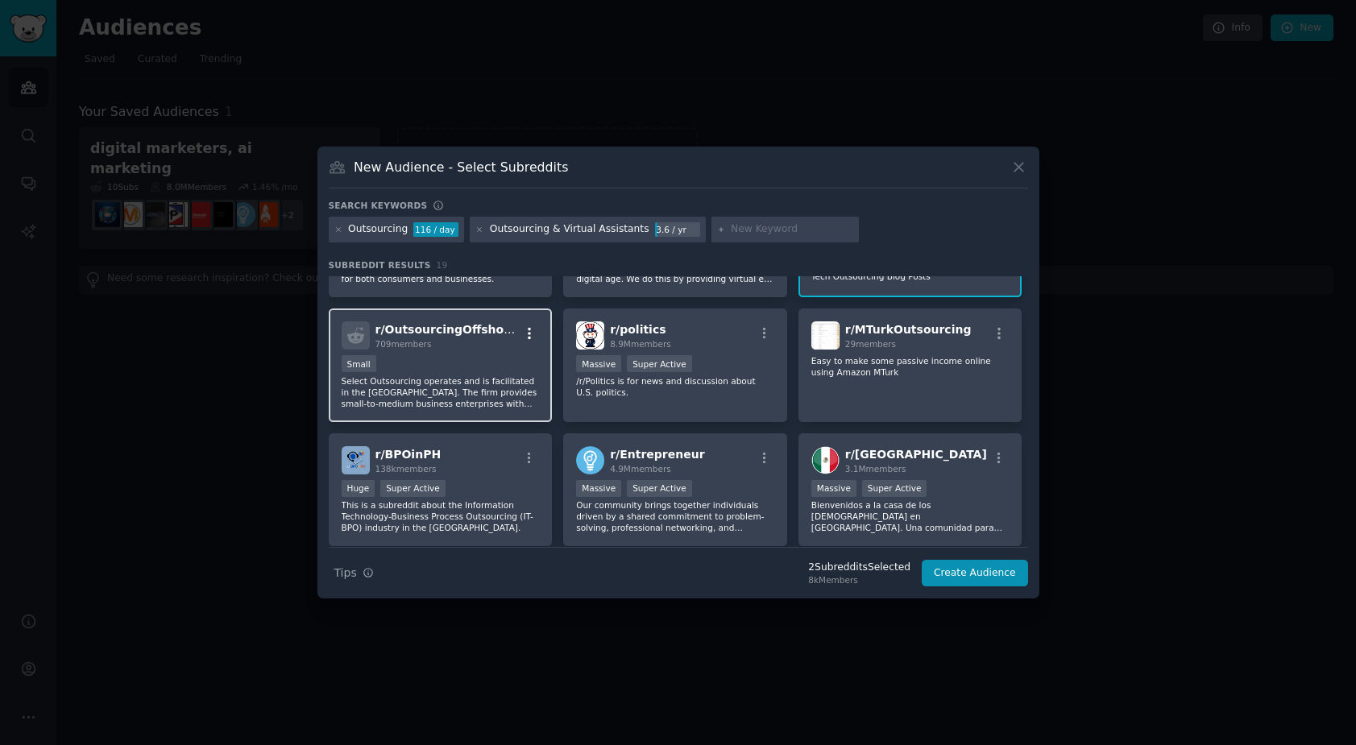
click at [528, 334] on icon "button" at bounding box center [529, 333] width 3 height 11
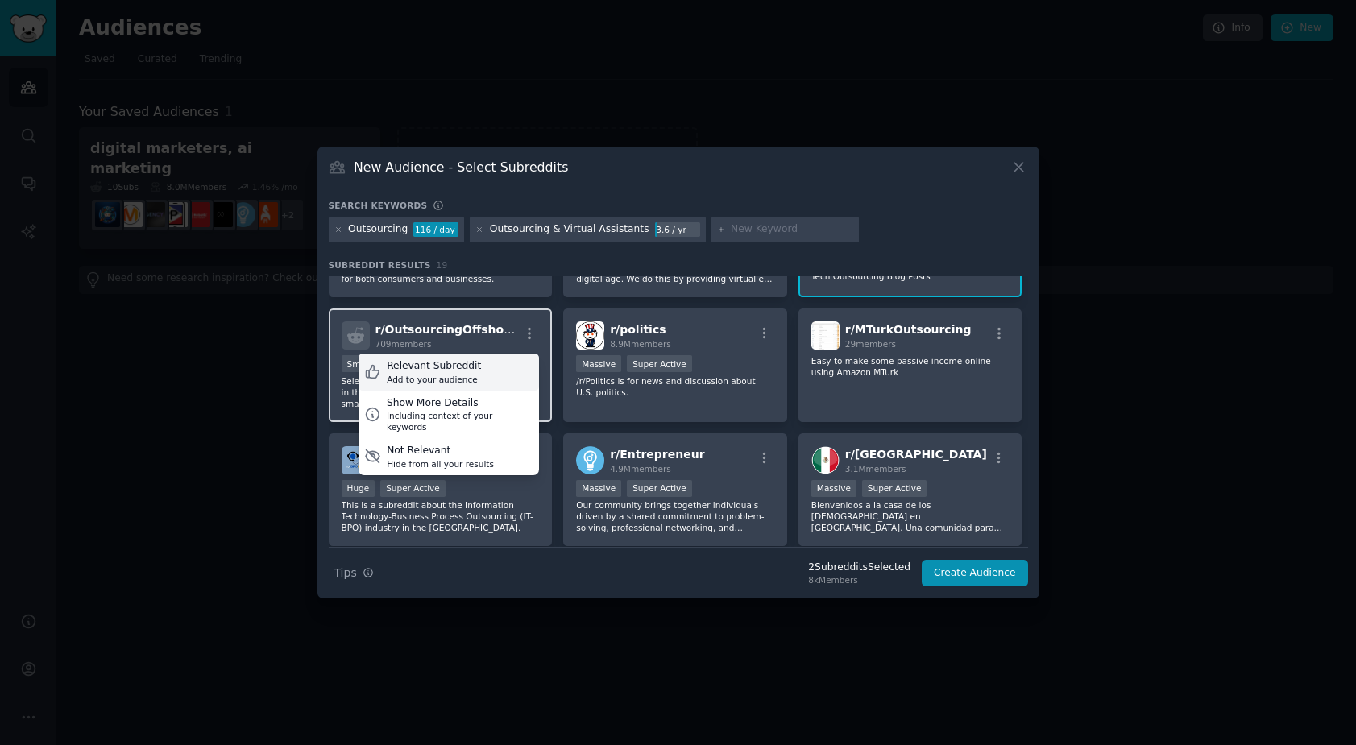
click at [476, 373] on div "Relevant Subreddit Add to your audience" at bounding box center [449, 372] width 181 height 37
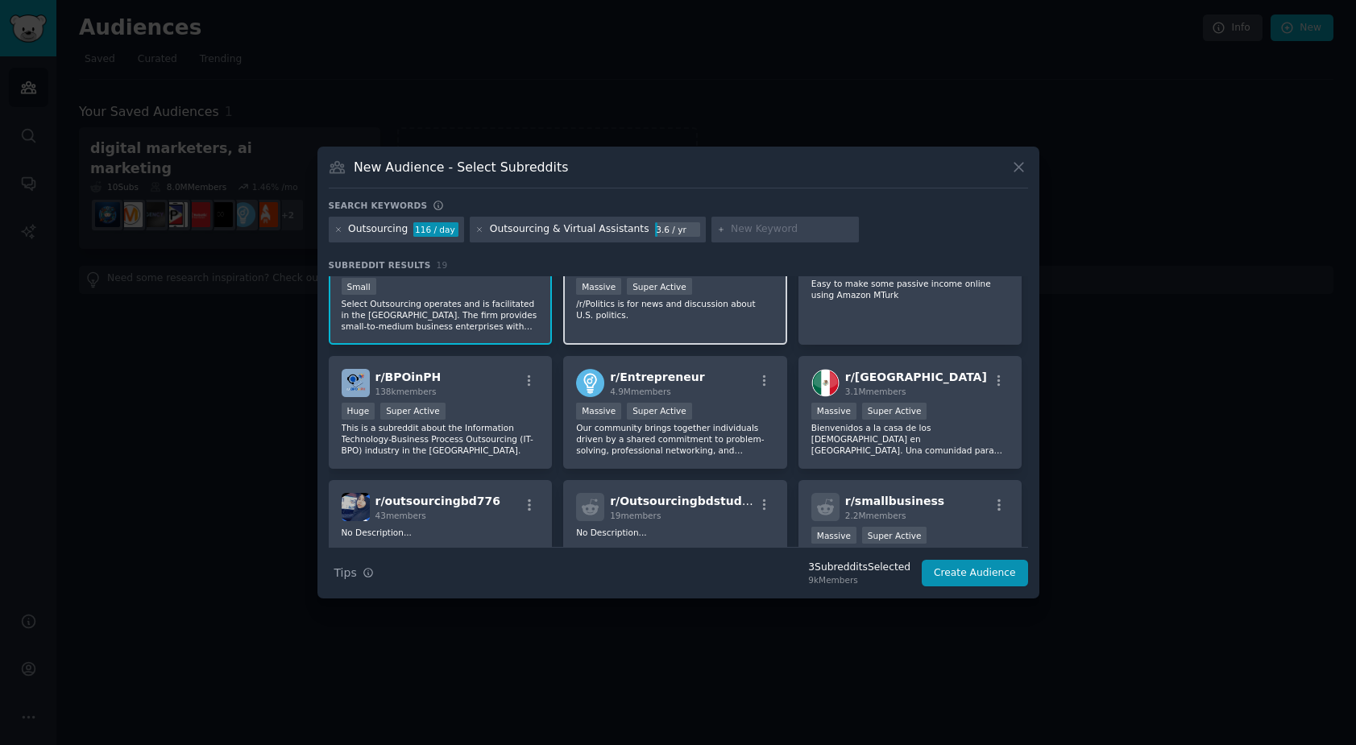
scroll to position [277, 0]
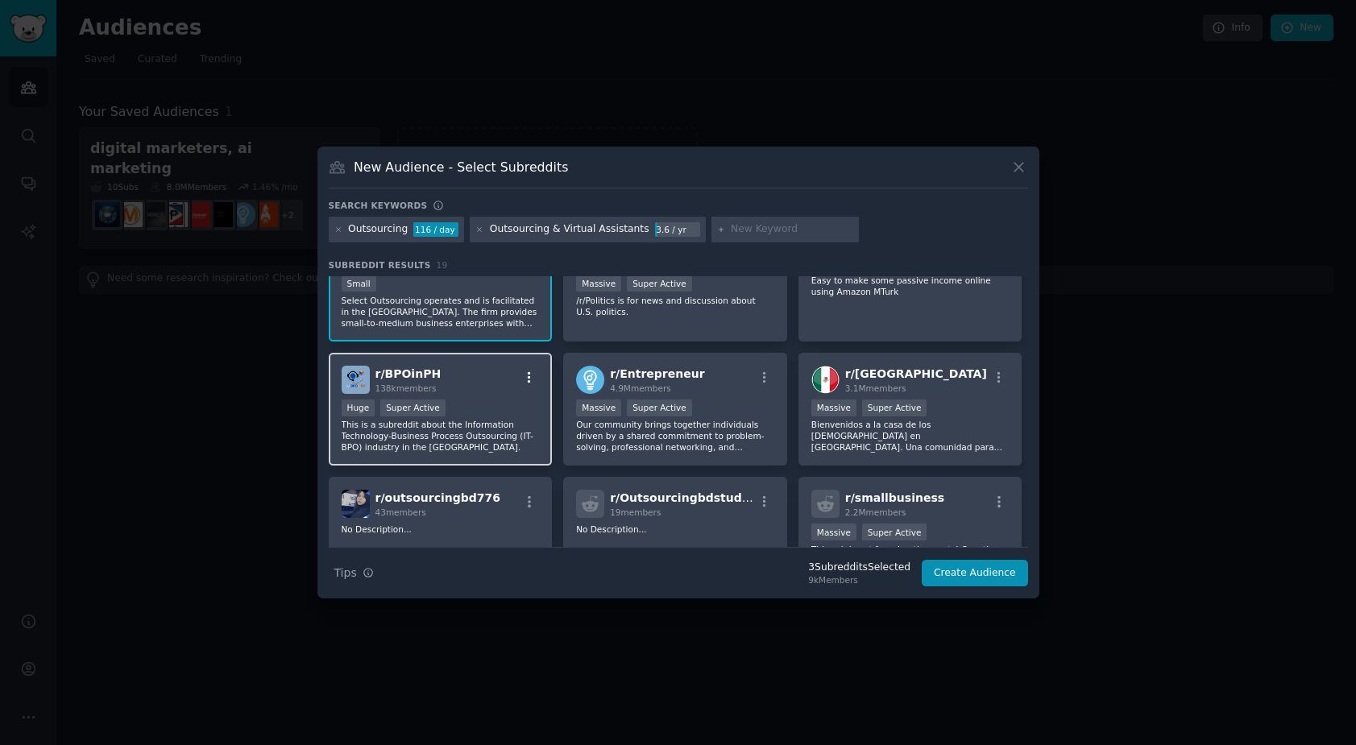
click at [533, 375] on icon "button" at bounding box center [529, 378] width 15 height 15
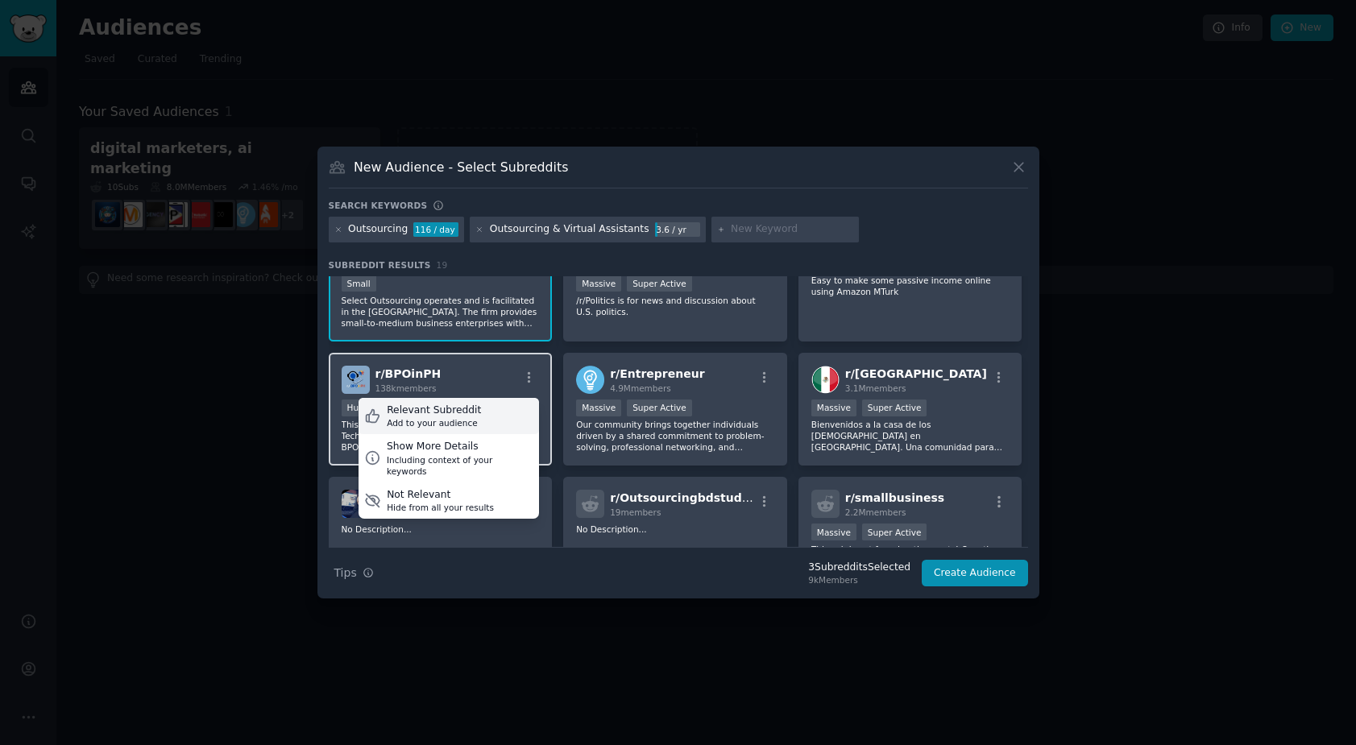
click at [473, 424] on div "Relevant Subreddit Add to your audience" at bounding box center [449, 416] width 181 height 37
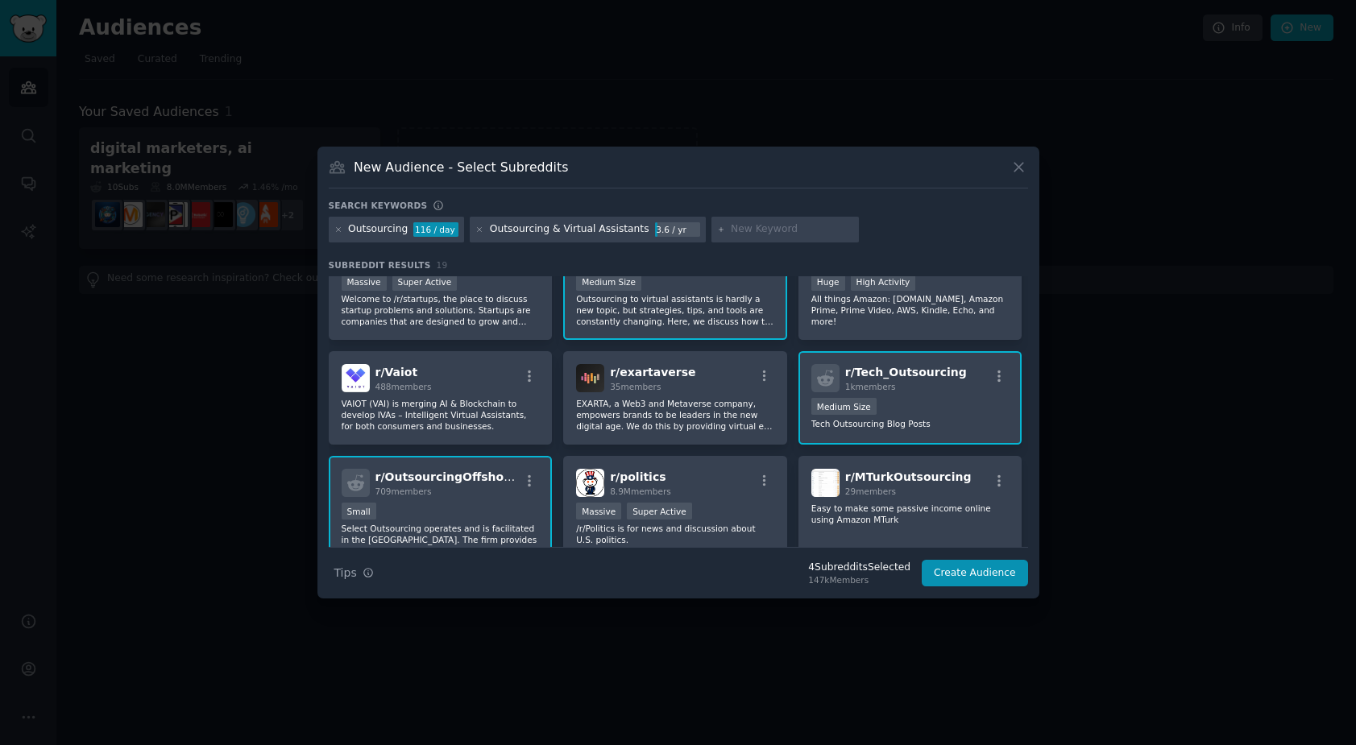
scroll to position [0, 0]
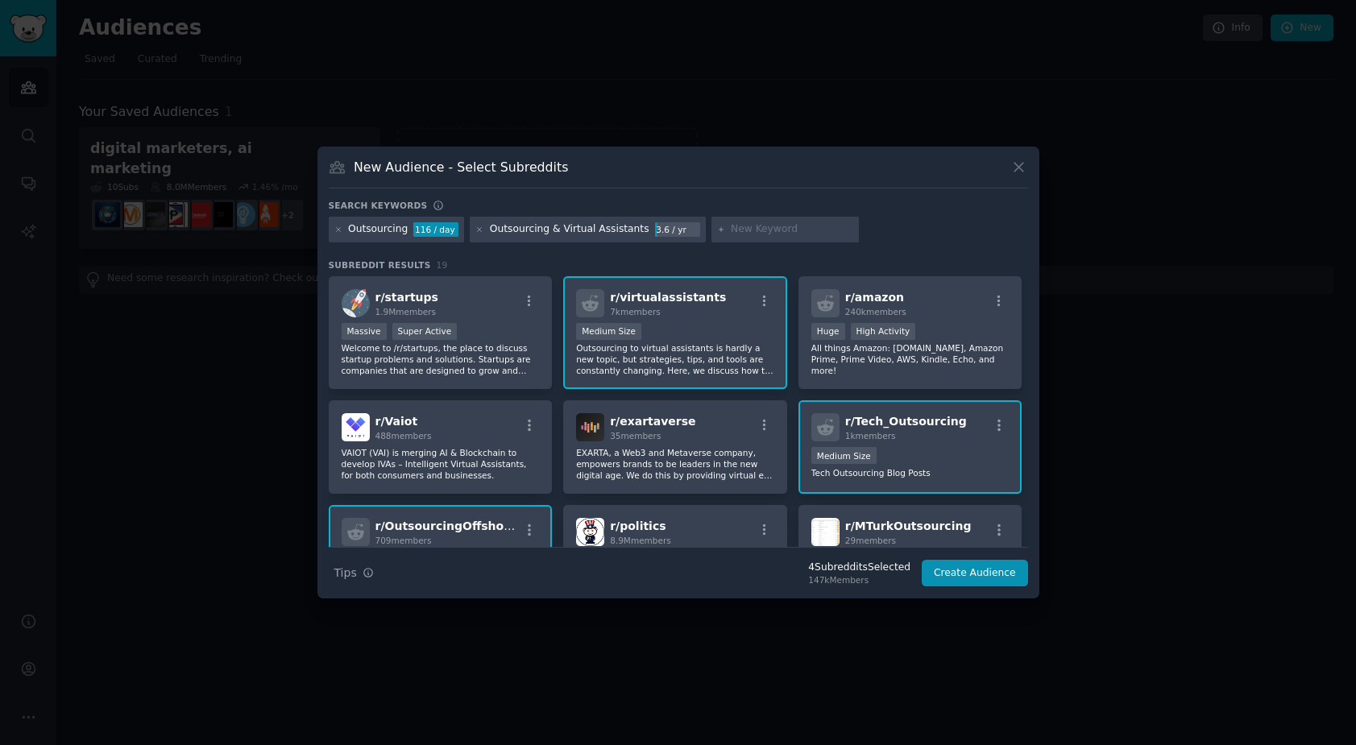
click at [601, 172] on div "New Audience - Select Subreddits" at bounding box center [679, 173] width 700 height 31
click at [961, 573] on button "Create Audience" at bounding box center [975, 573] width 106 height 27
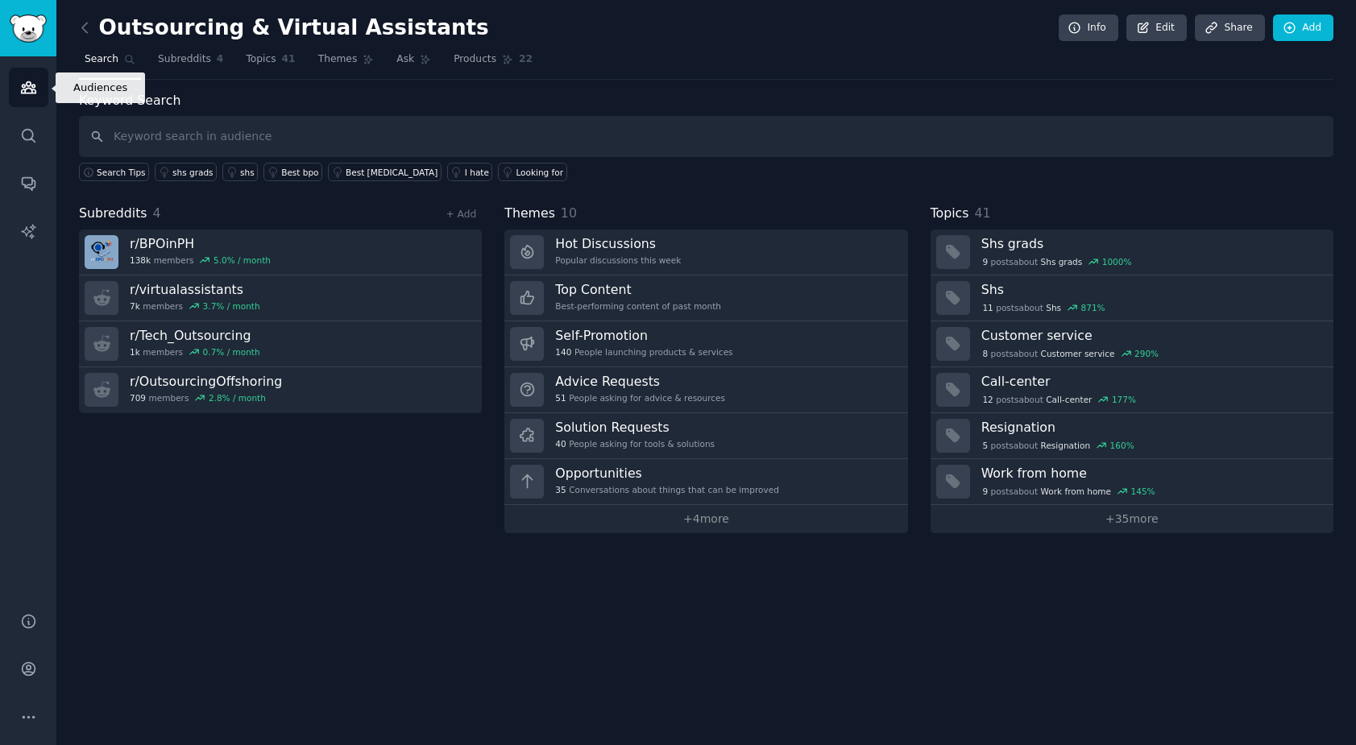
click at [34, 93] on icon "Sidebar" at bounding box center [28, 87] width 15 height 11
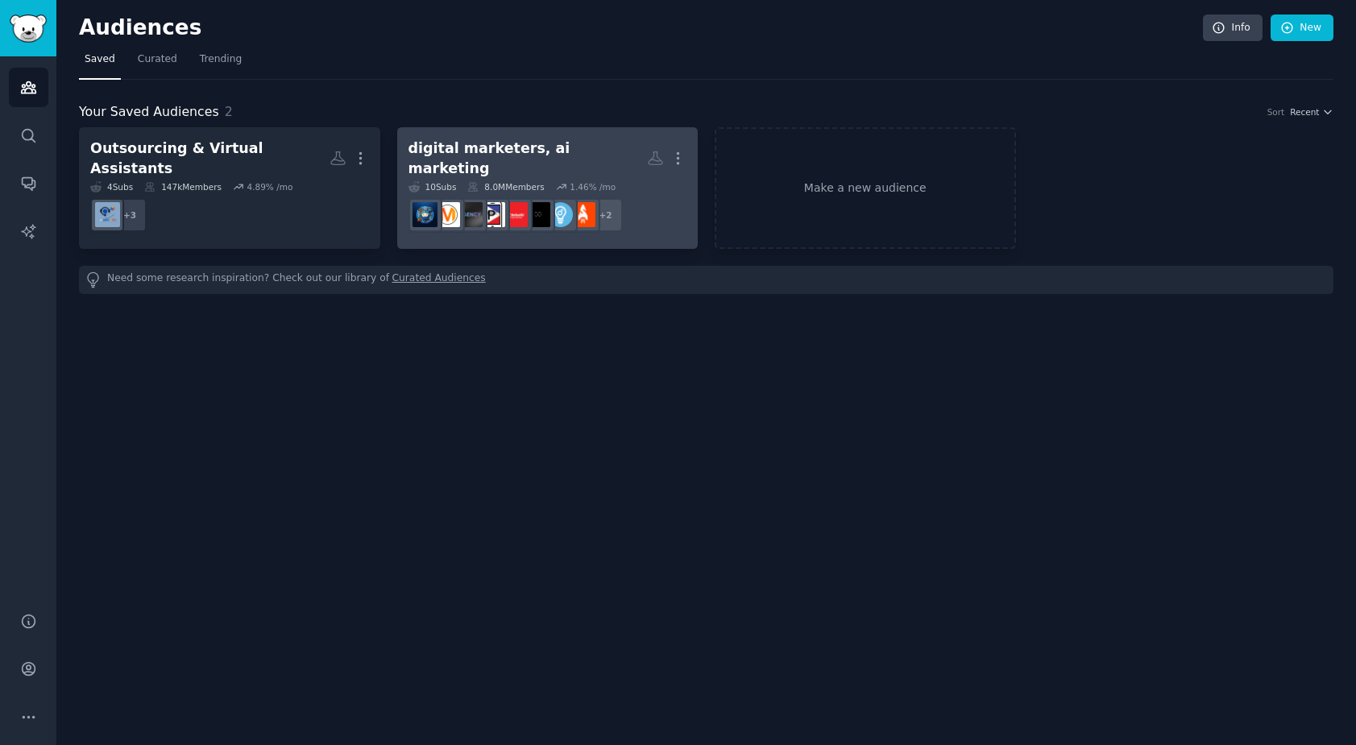
click at [617, 158] on h2 "digital marketers, ai marketing More" at bounding box center [548, 158] width 279 height 39
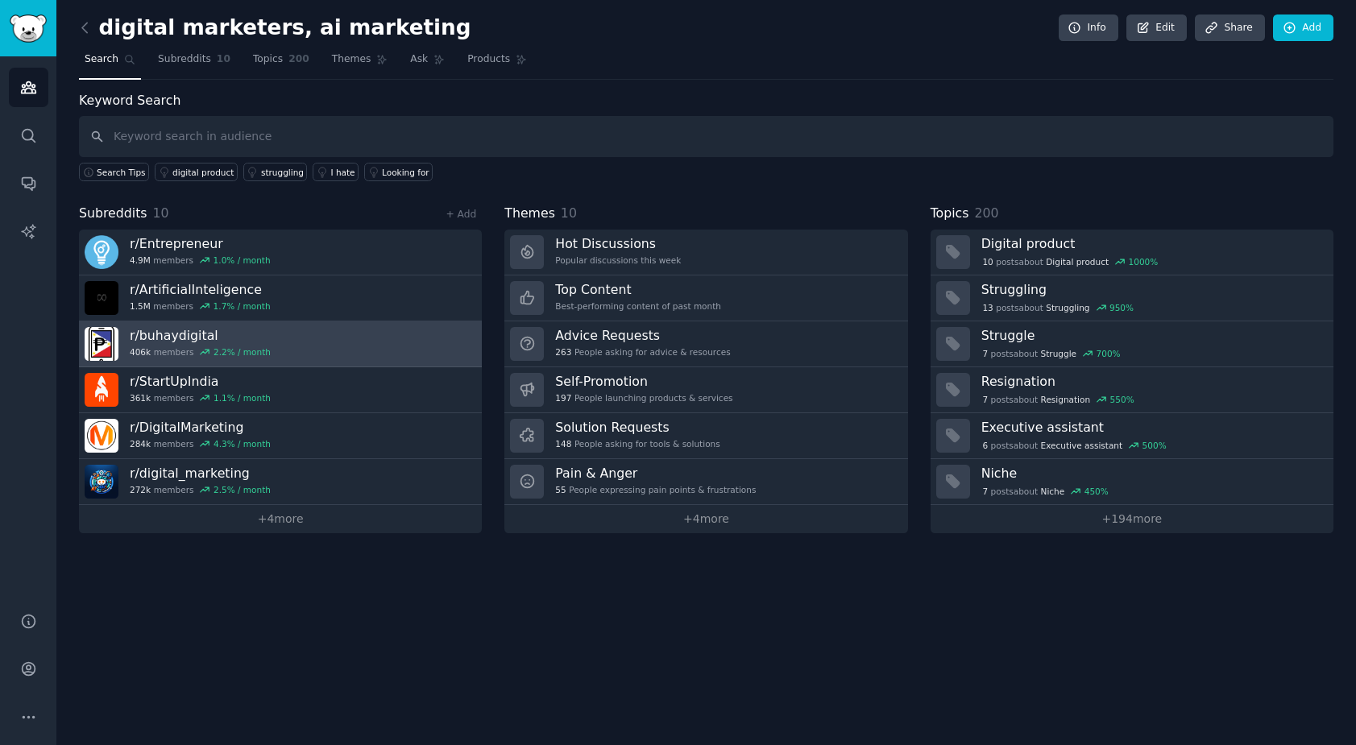
click at [193, 337] on h3 "r/ buhaydigital" at bounding box center [200, 335] width 141 height 17
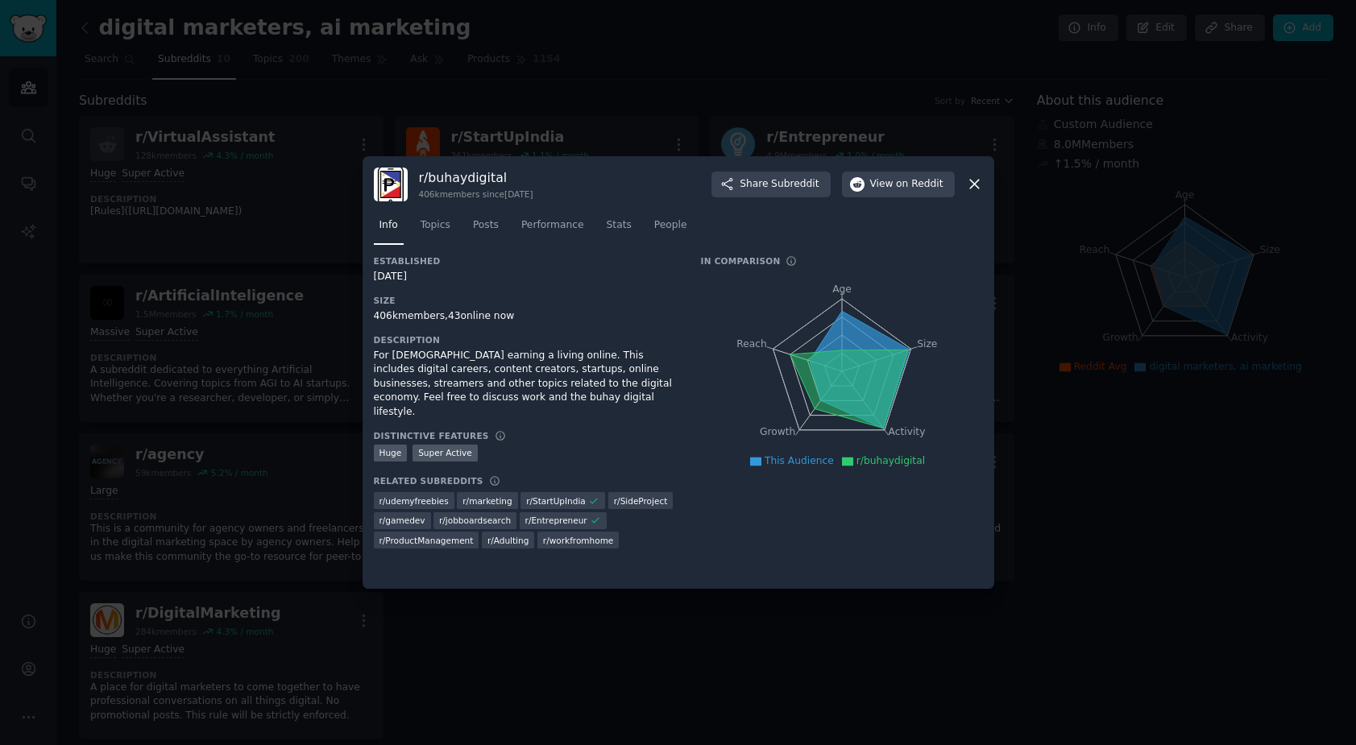
click at [978, 181] on icon at bounding box center [974, 185] width 9 height 9
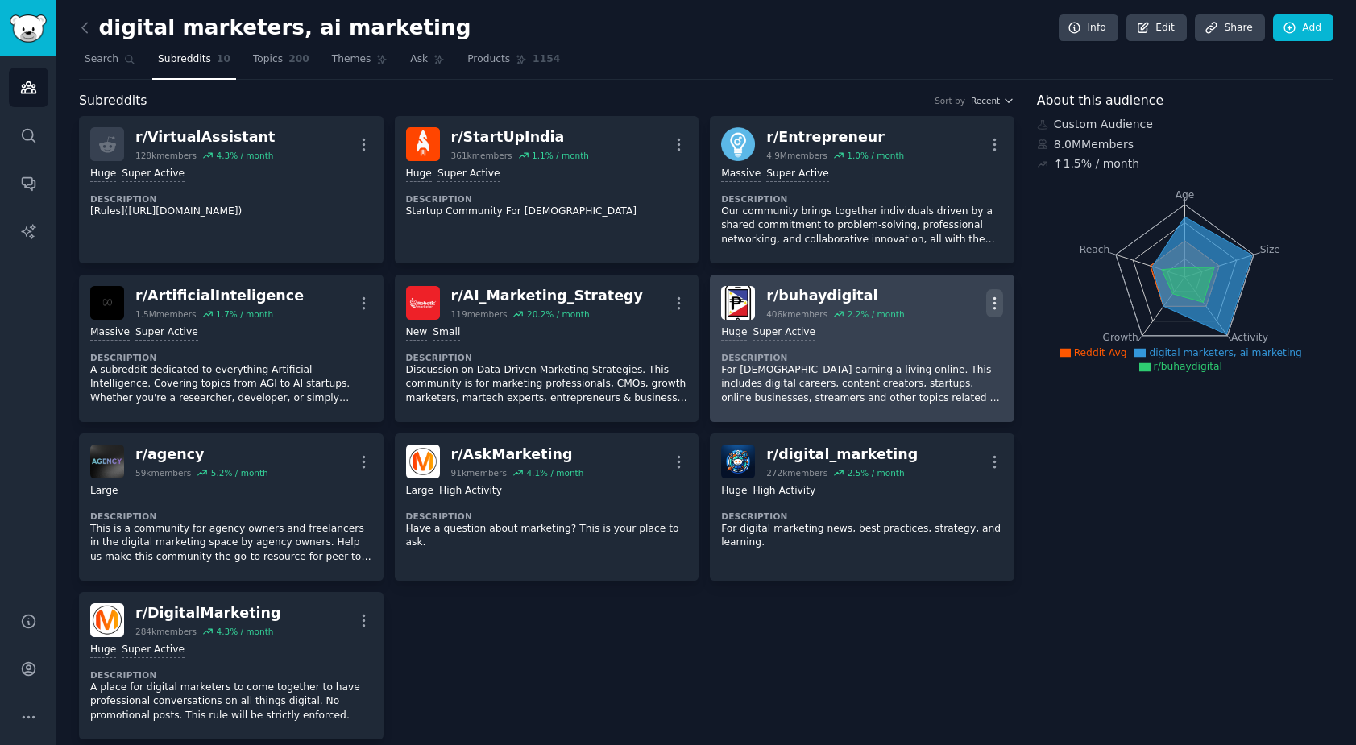
click at [990, 300] on icon "button" at bounding box center [994, 303] width 17 height 17
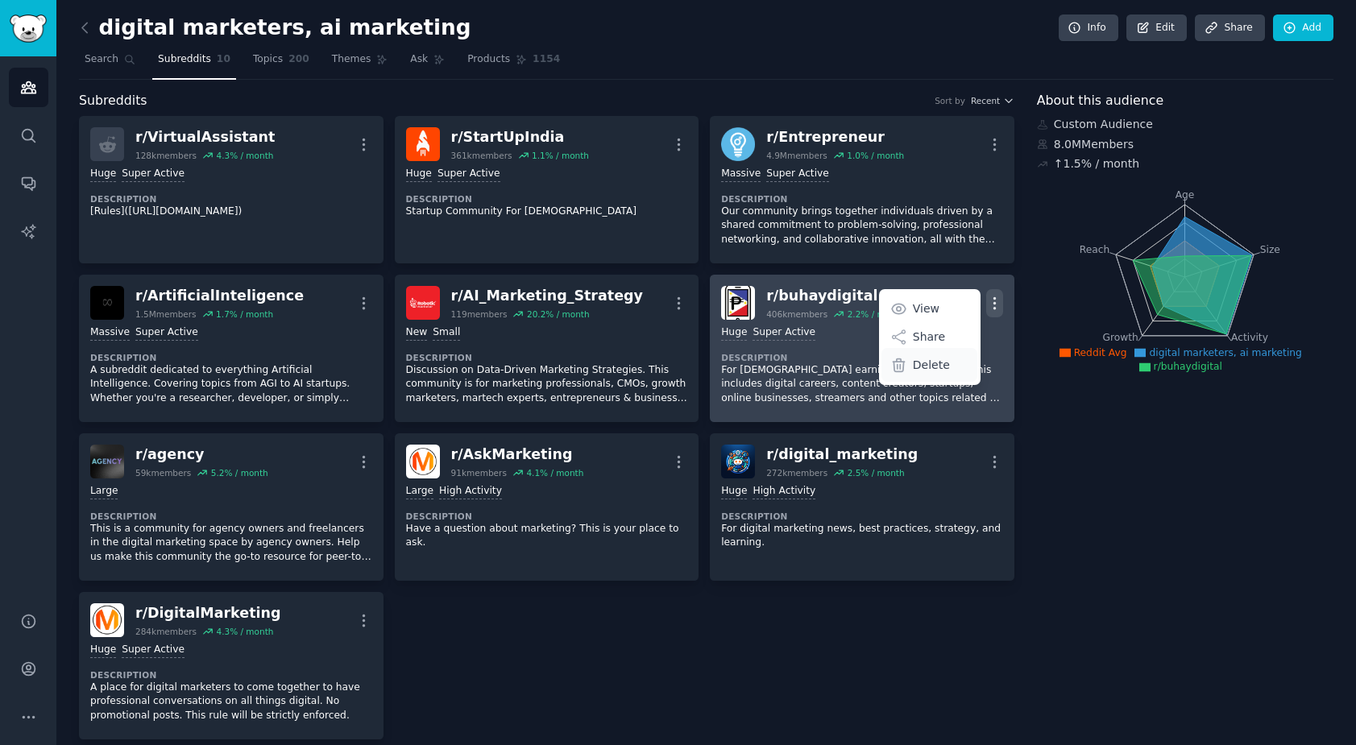
click at [944, 367] on p "Delete" at bounding box center [931, 365] width 37 height 17
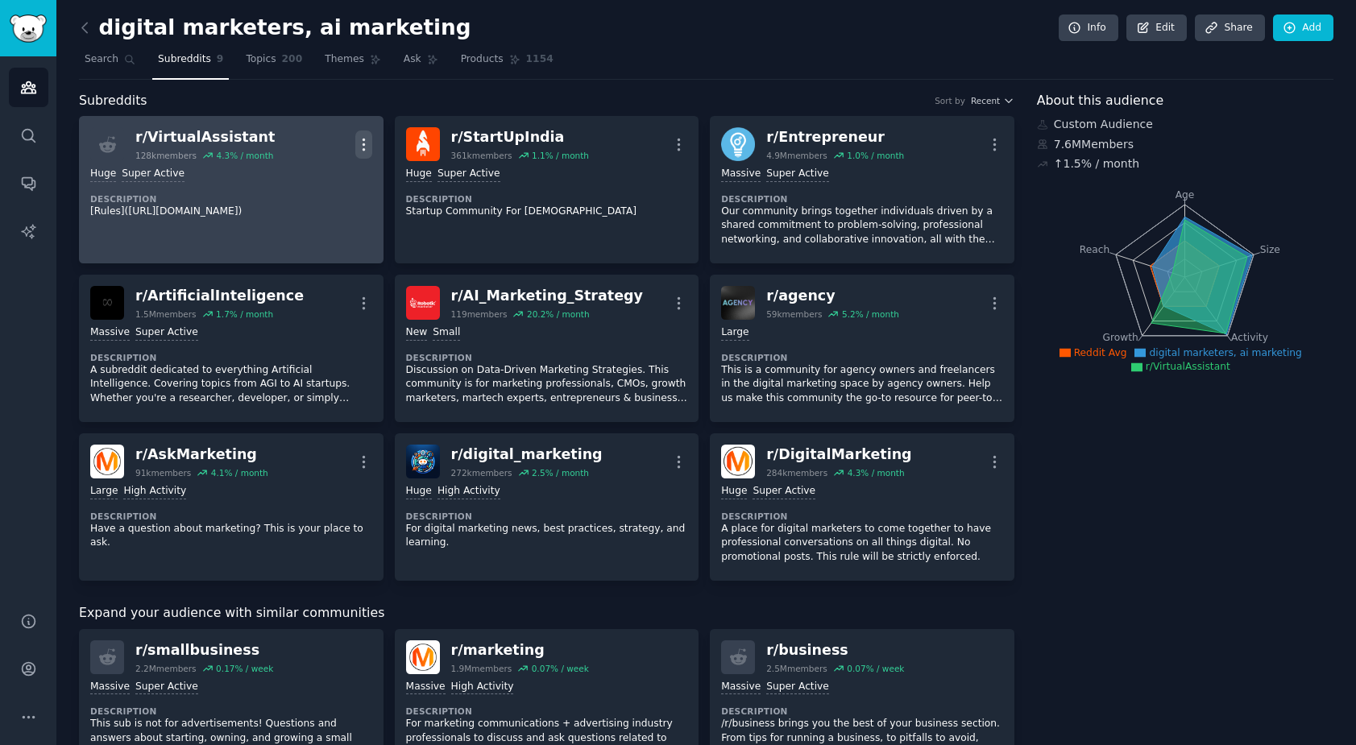
click at [363, 144] on icon "button" at bounding box center [364, 144] width 2 height 11
click at [305, 207] on p "Delete" at bounding box center [300, 206] width 37 height 17
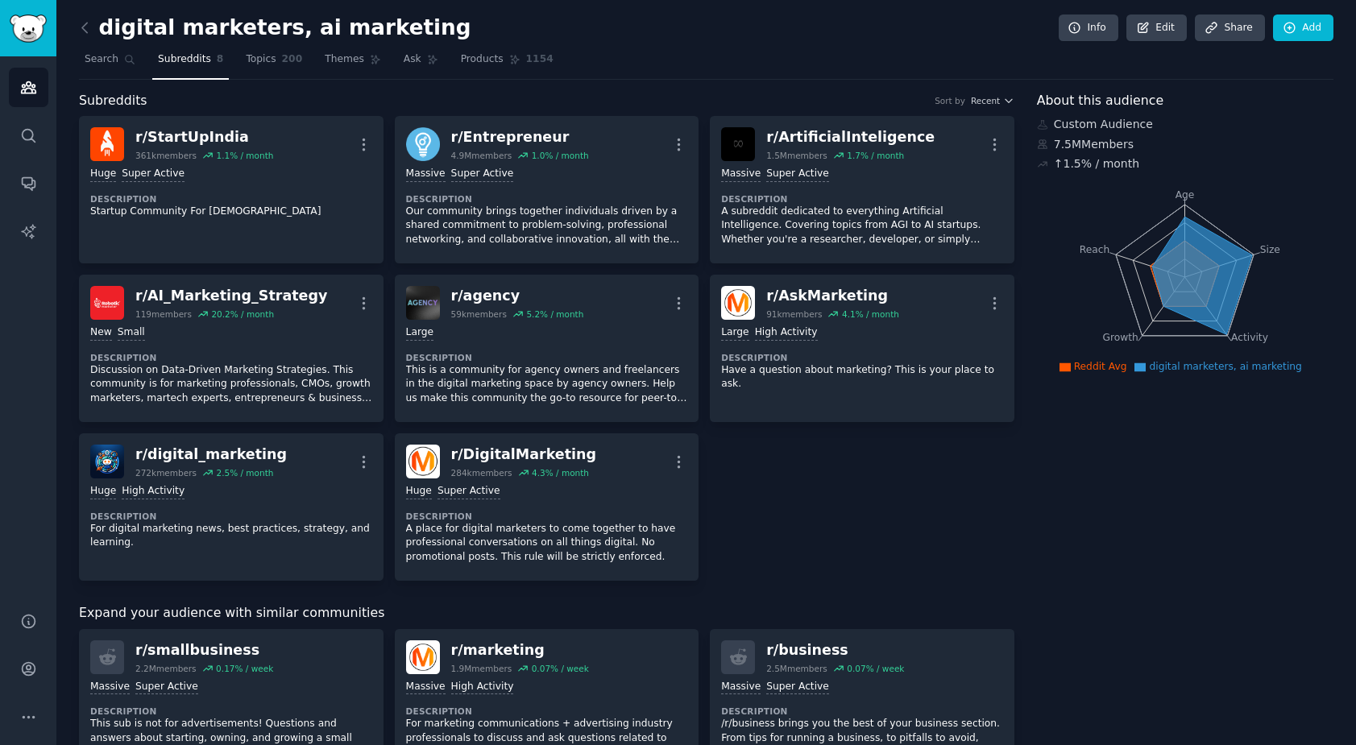
click at [569, 85] on div "digital marketers, ai marketing Info Edit Share Add Search Subreddits 8 Topics …" at bounding box center [706, 704] width 1255 height 1363
click at [30, 85] on icon "Sidebar" at bounding box center [28, 87] width 15 height 11
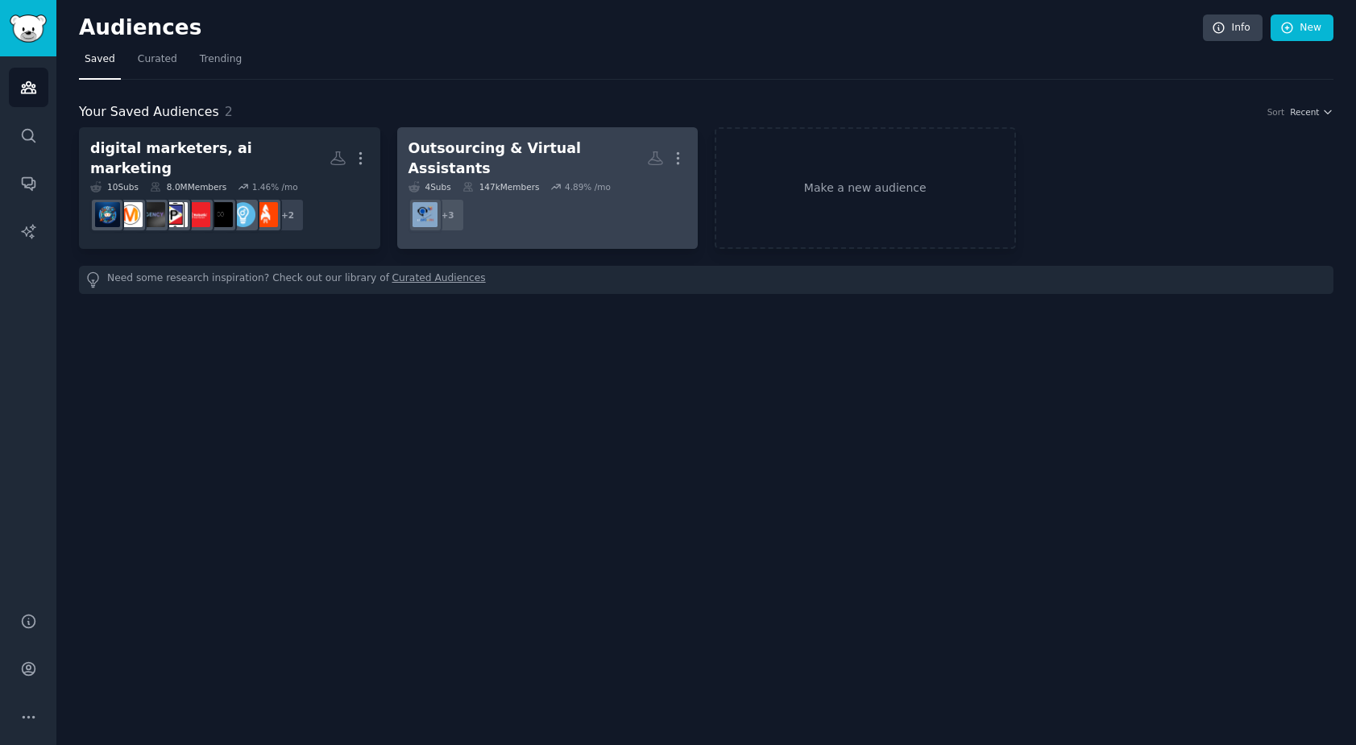
click at [438, 152] on div "Outsourcing & Virtual Assistants" at bounding box center [528, 158] width 239 height 39
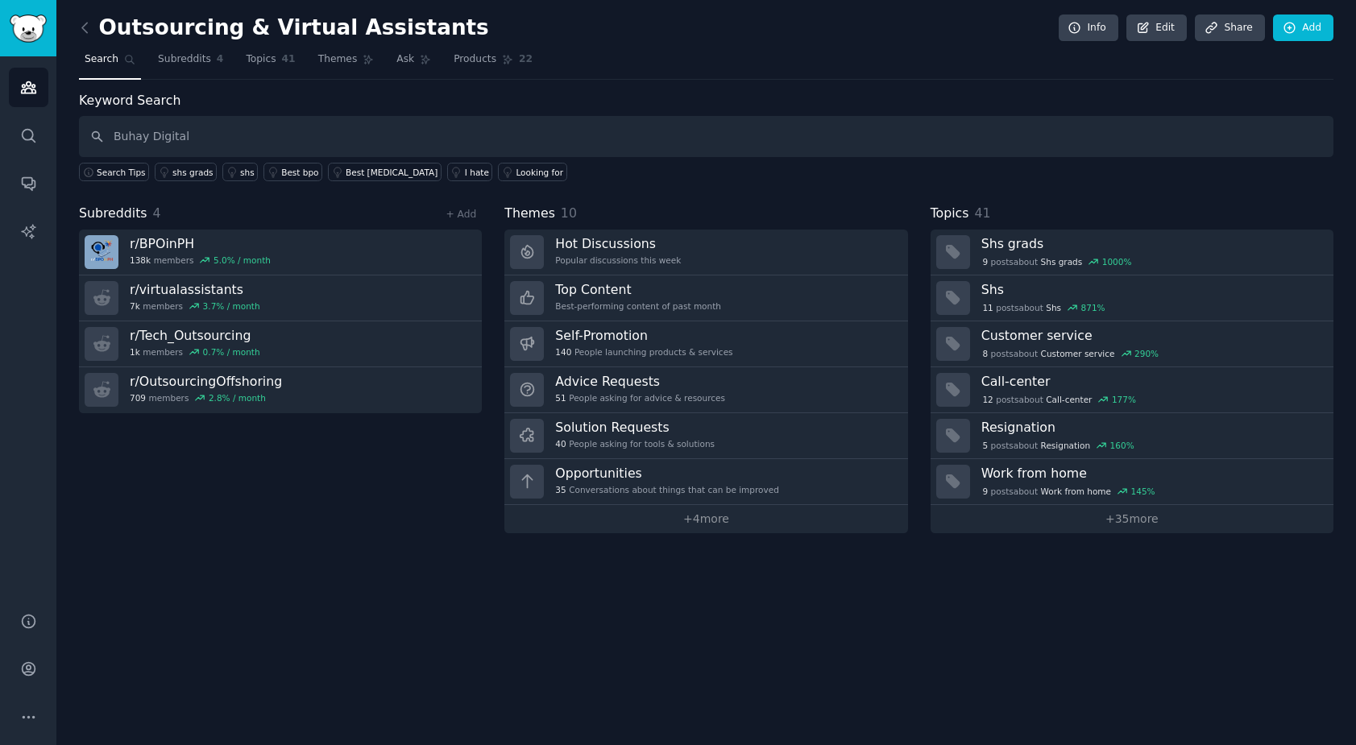
type input "Buhay Digital"
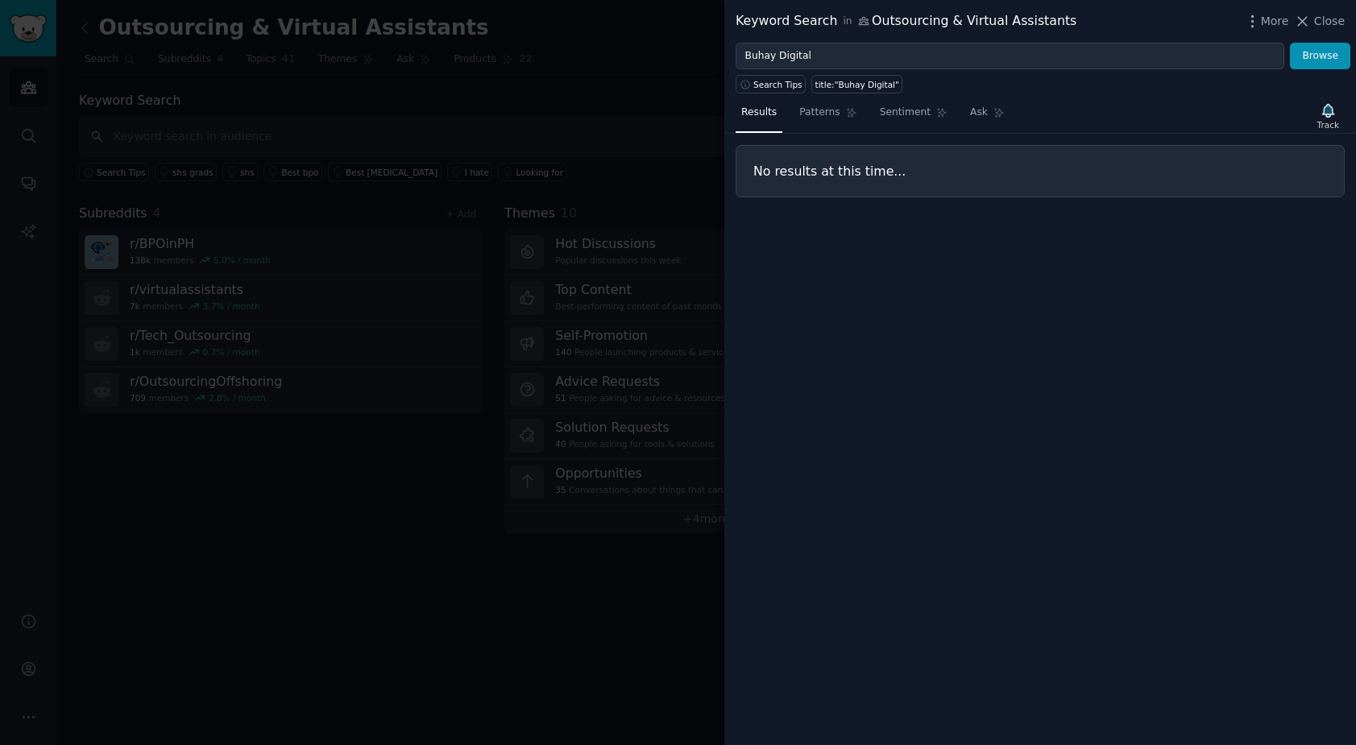
click at [590, 86] on div at bounding box center [678, 372] width 1356 height 745
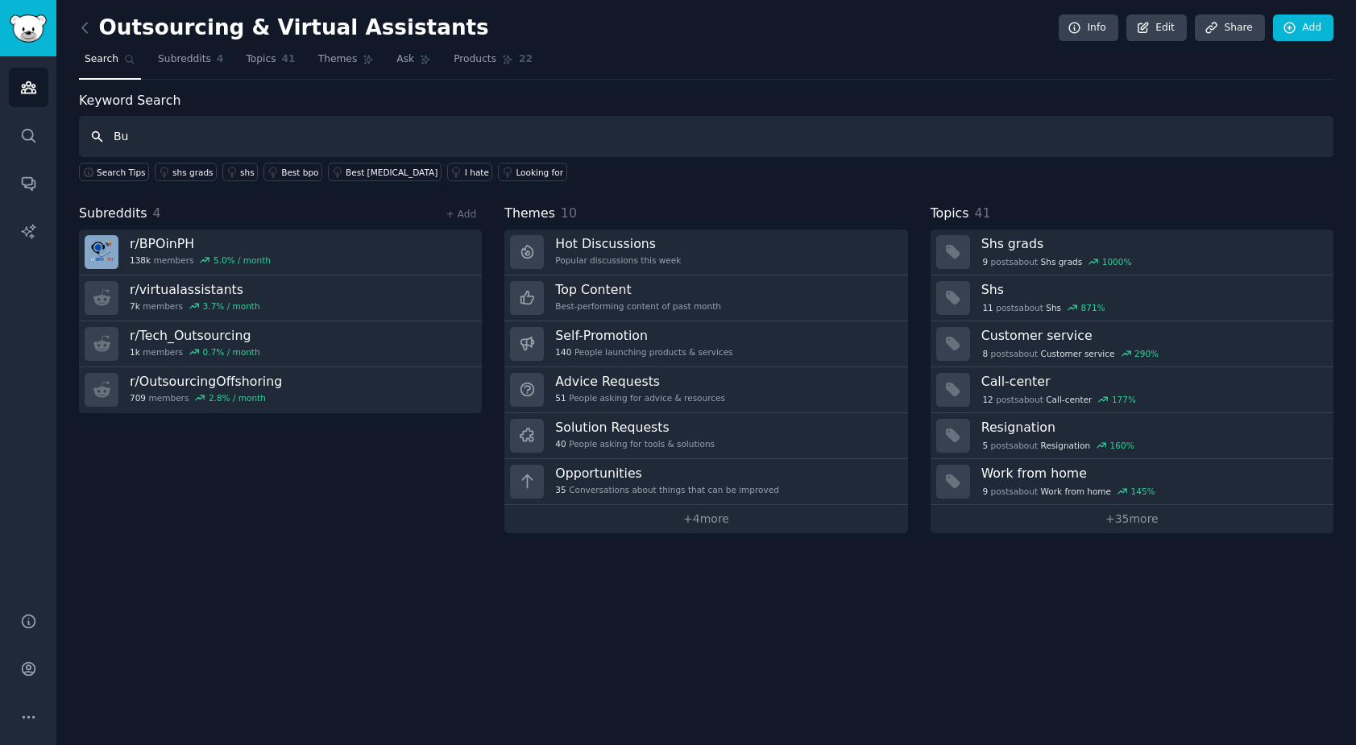
type input "B"
click at [191, 58] on span "Subreddits" at bounding box center [184, 59] width 53 height 15
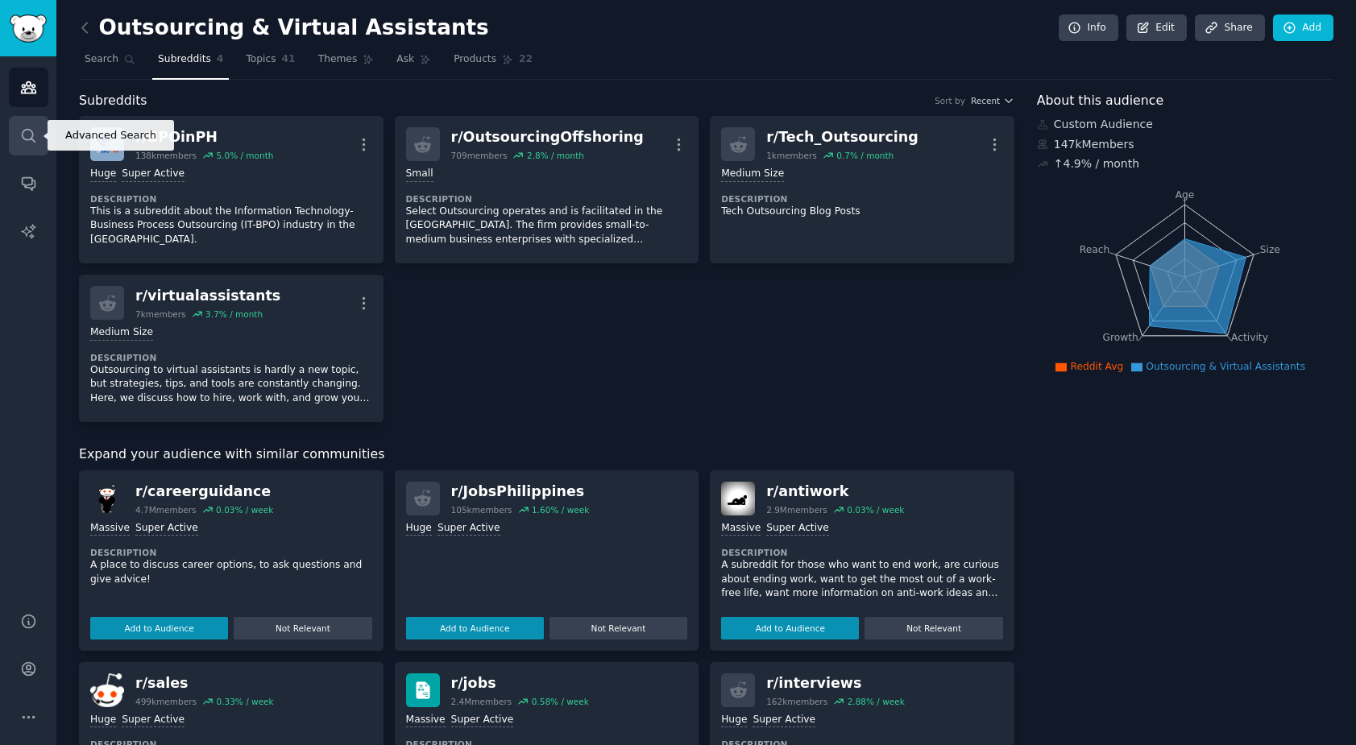
click at [31, 137] on icon "Sidebar" at bounding box center [28, 135] width 13 height 13
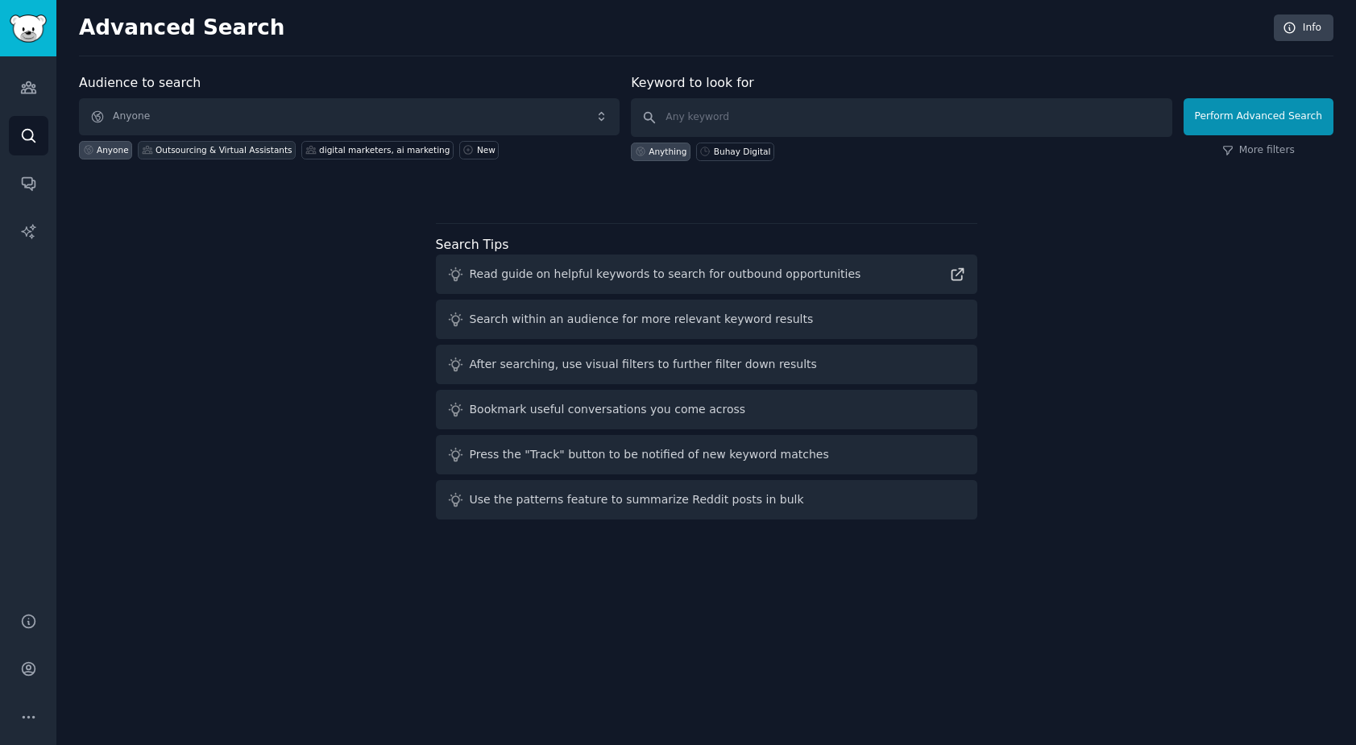
click at [236, 150] on div "Outsourcing & Virtual Assistants" at bounding box center [224, 149] width 137 height 11
click at [28, 89] on icon "Sidebar" at bounding box center [28, 87] width 17 height 17
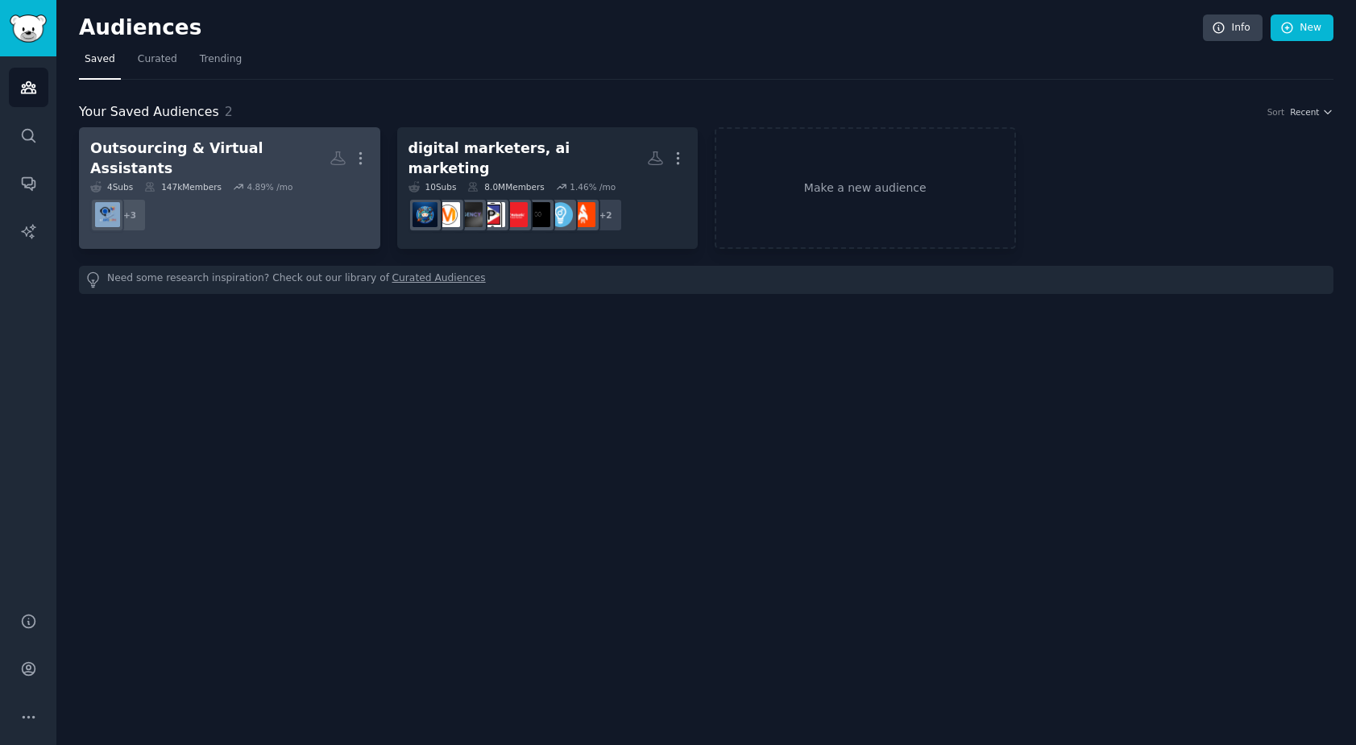
click at [252, 193] on dd "+ 3" at bounding box center [229, 215] width 279 height 45
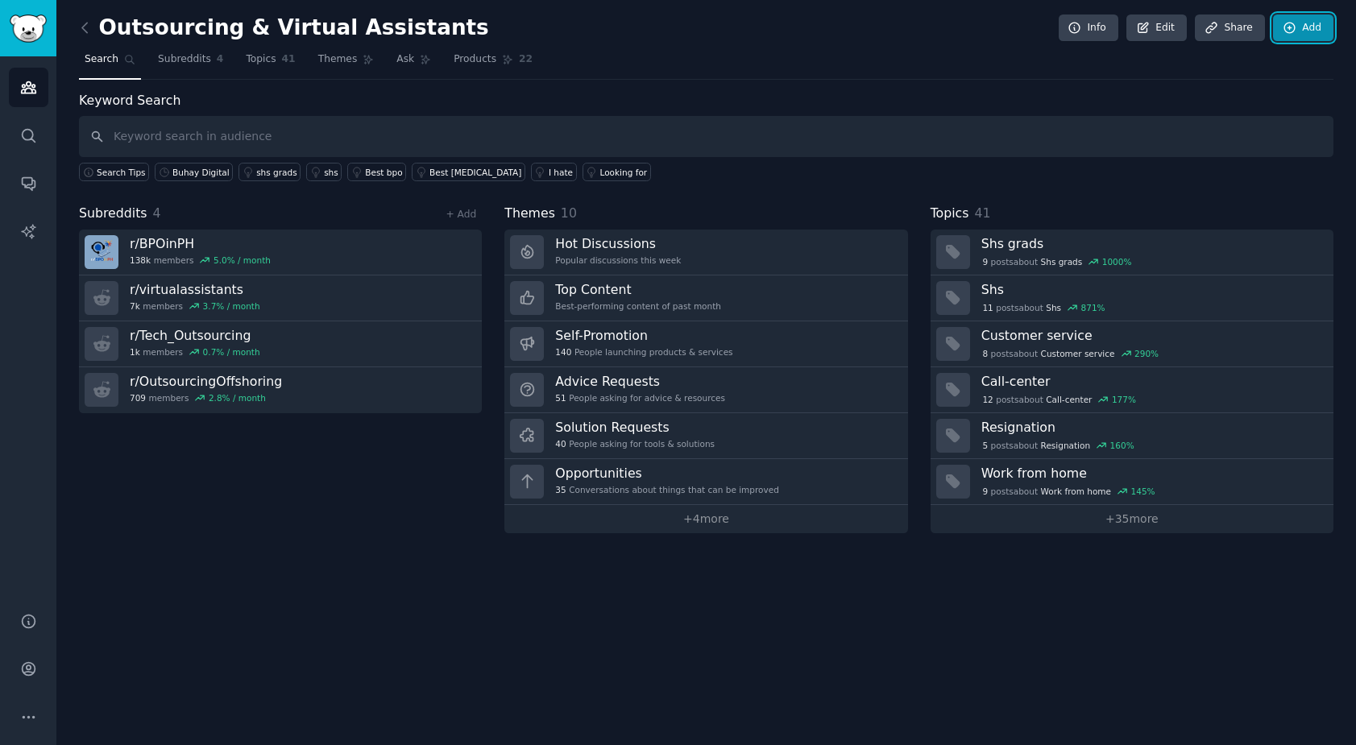
click at [1293, 27] on icon at bounding box center [1290, 28] width 15 height 15
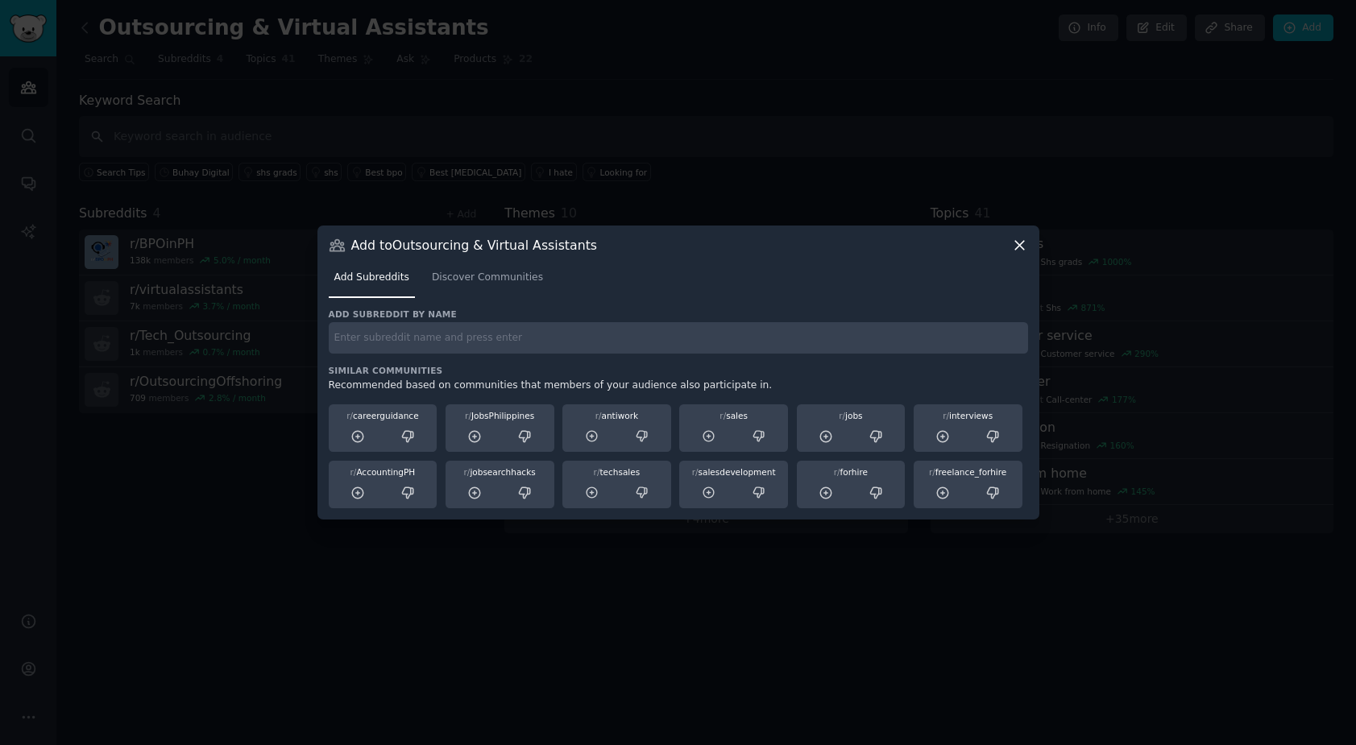
click at [613, 333] on input "text" at bounding box center [679, 337] width 700 height 31
type input "Buhay"
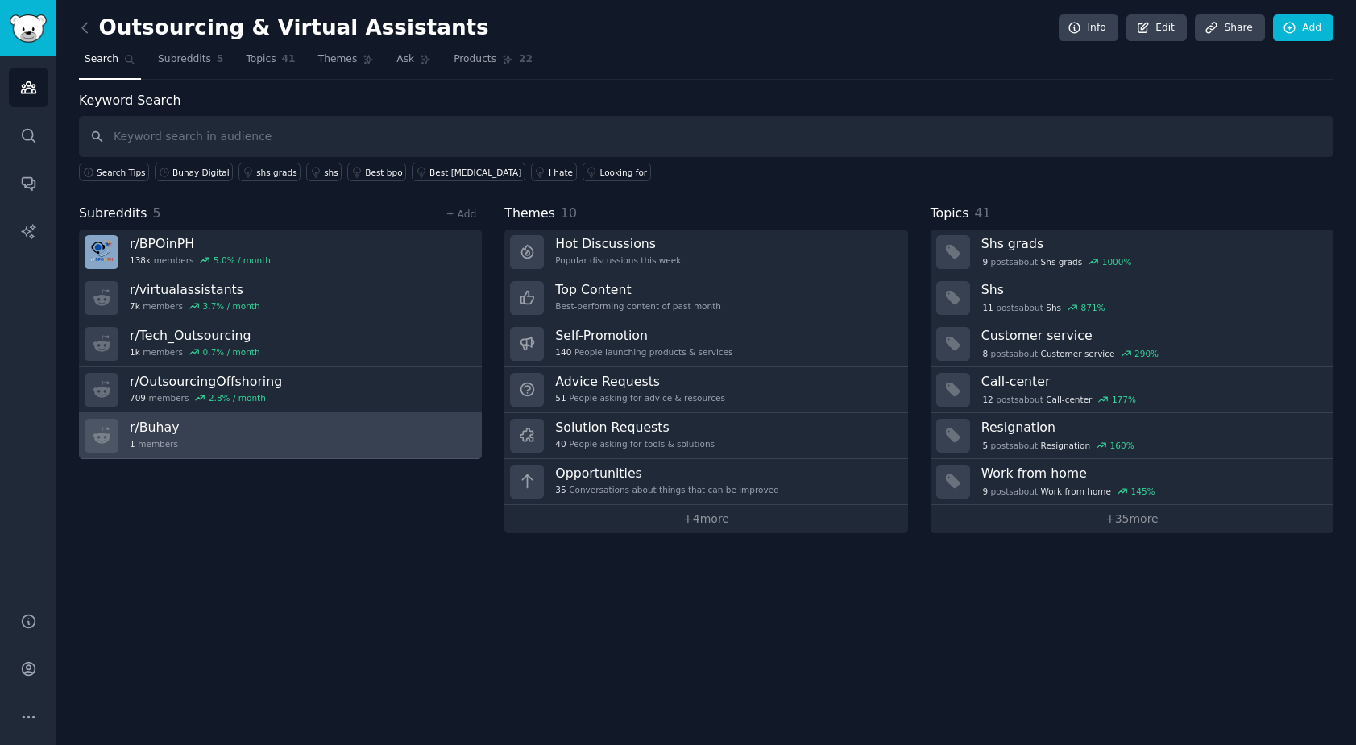
click at [388, 431] on link "r/ Buhay 1 members" at bounding box center [280, 436] width 403 height 46
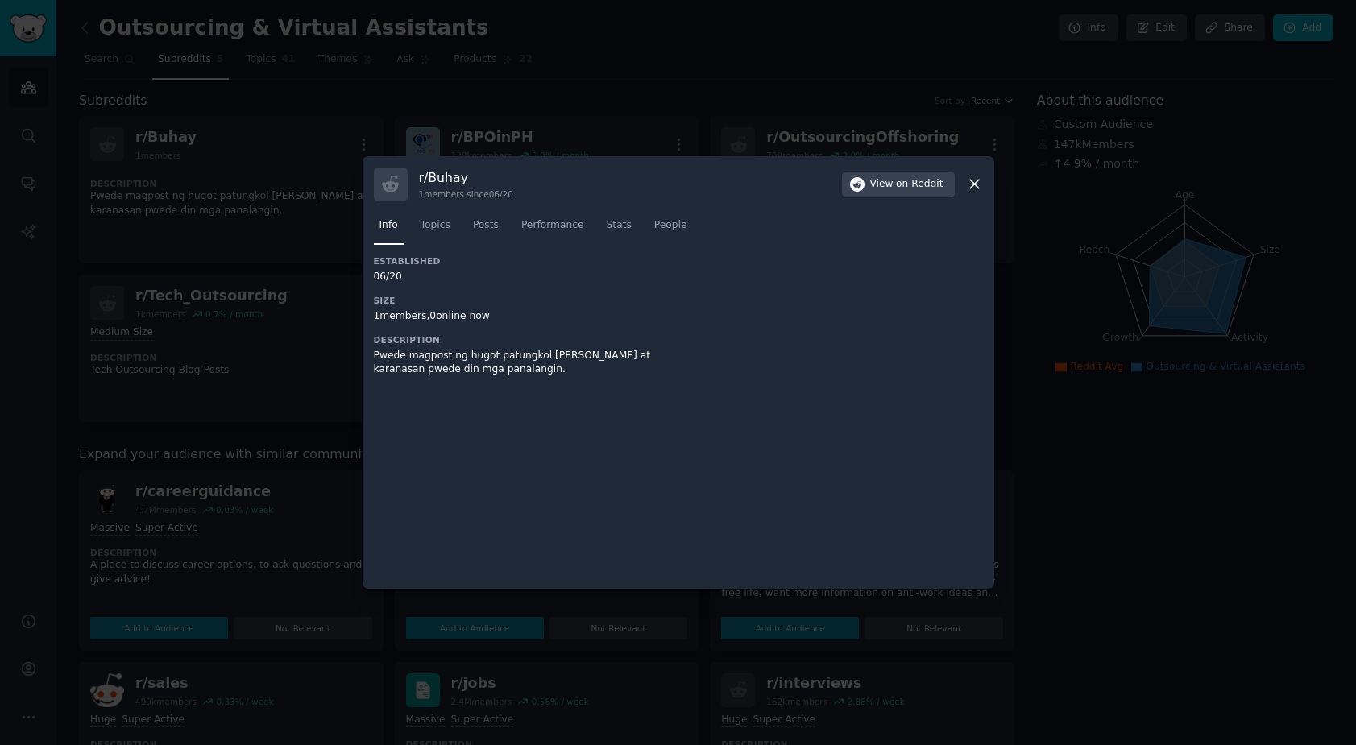
click at [239, 391] on div at bounding box center [678, 372] width 1356 height 745
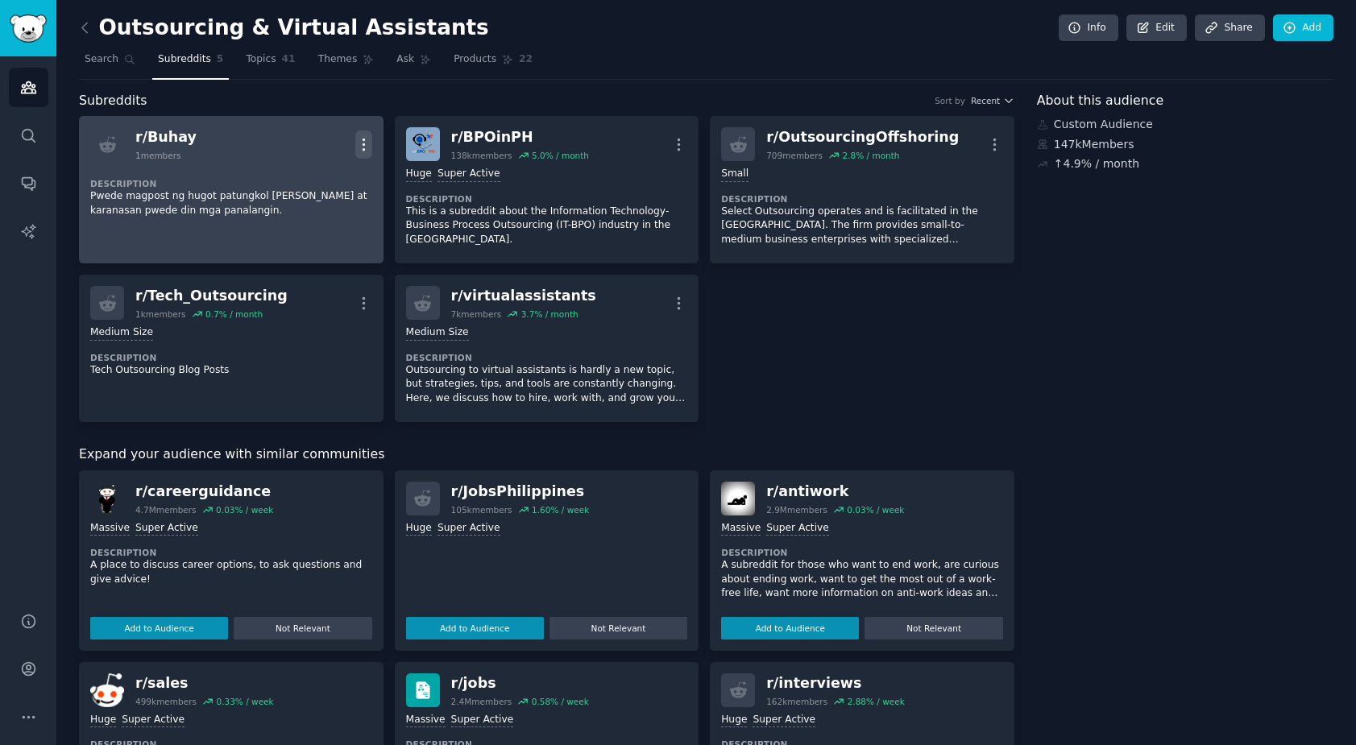
click at [360, 142] on icon "button" at bounding box center [363, 144] width 17 height 17
click at [309, 187] on div "Delete" at bounding box center [299, 178] width 96 height 34
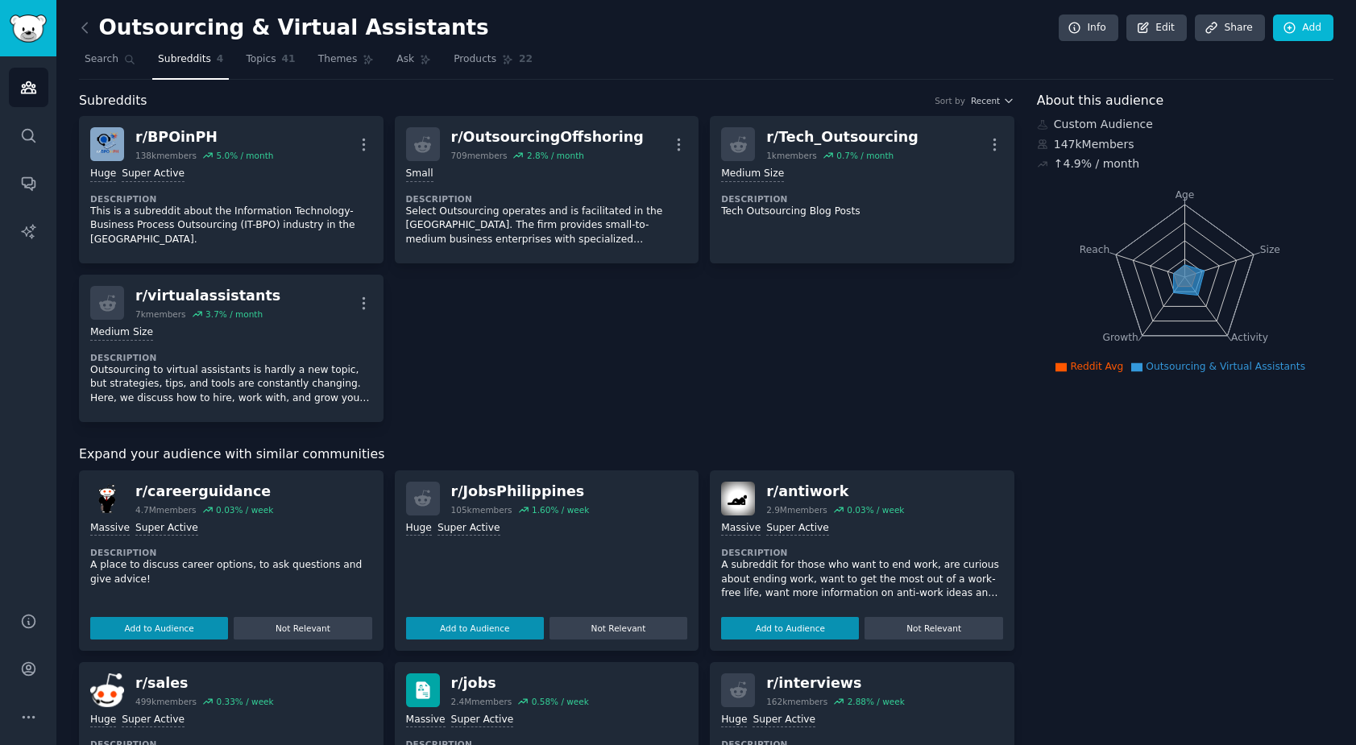
click at [532, 364] on div "r/ BPOinPH 138k members 5.0 % / month More Huge Super Active Description This i…" at bounding box center [547, 269] width 936 height 306
click at [1323, 27] on link "Add" at bounding box center [1303, 28] width 60 height 27
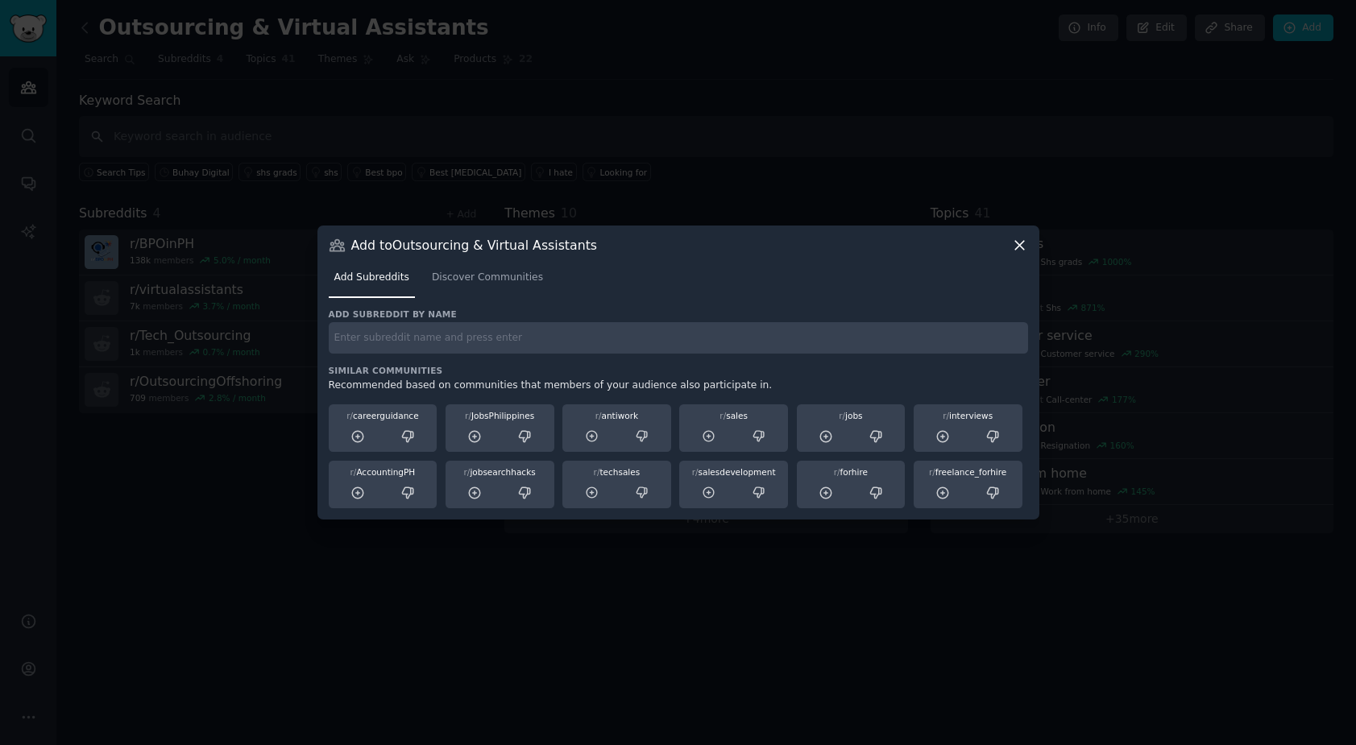
click at [543, 334] on input "text" at bounding box center [679, 337] width 700 height 31
type input "BuhayDigital"
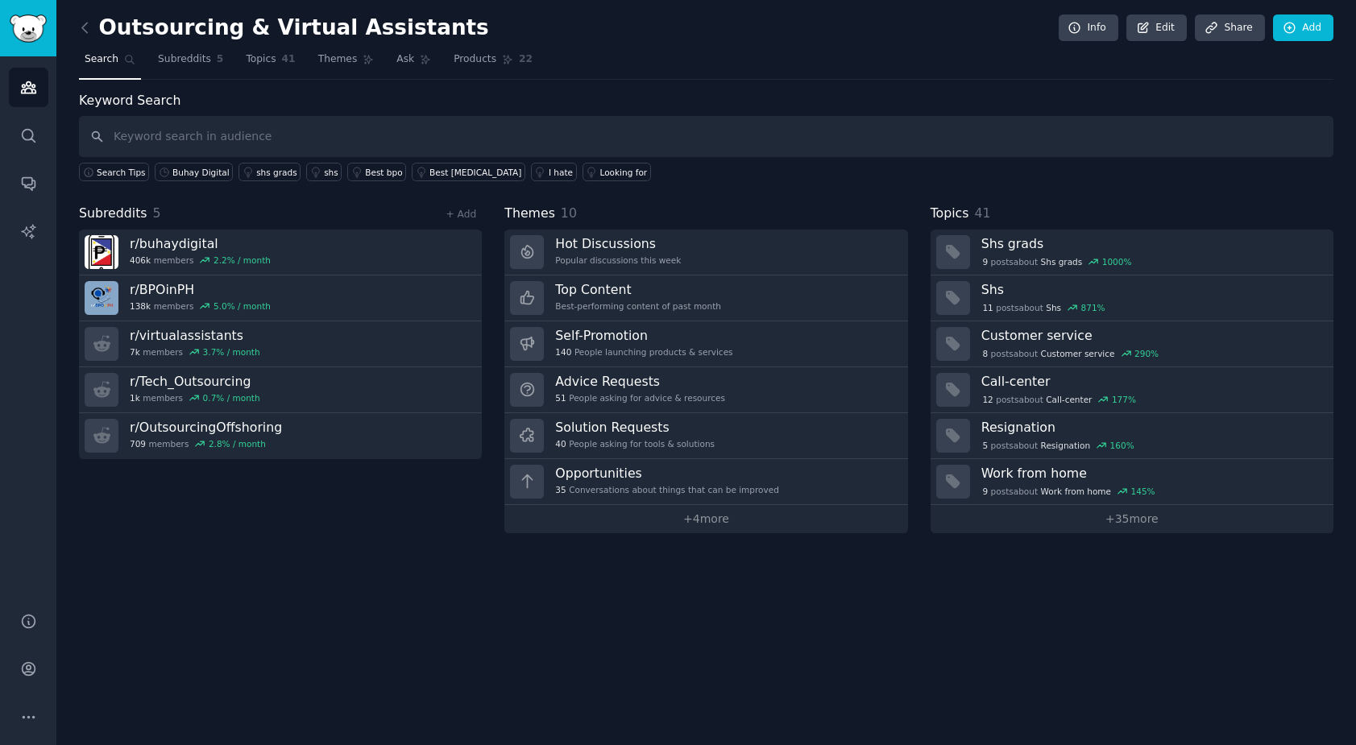
click at [374, 567] on div "Outsourcing & Virtual Assistants Info Edit Share Add Search Subreddits 5 Topics…" at bounding box center [706, 372] width 1300 height 745
click at [290, 131] on input "text" at bounding box center [706, 136] width 1255 height 41
click at [1283, 30] on icon at bounding box center [1290, 28] width 15 height 15
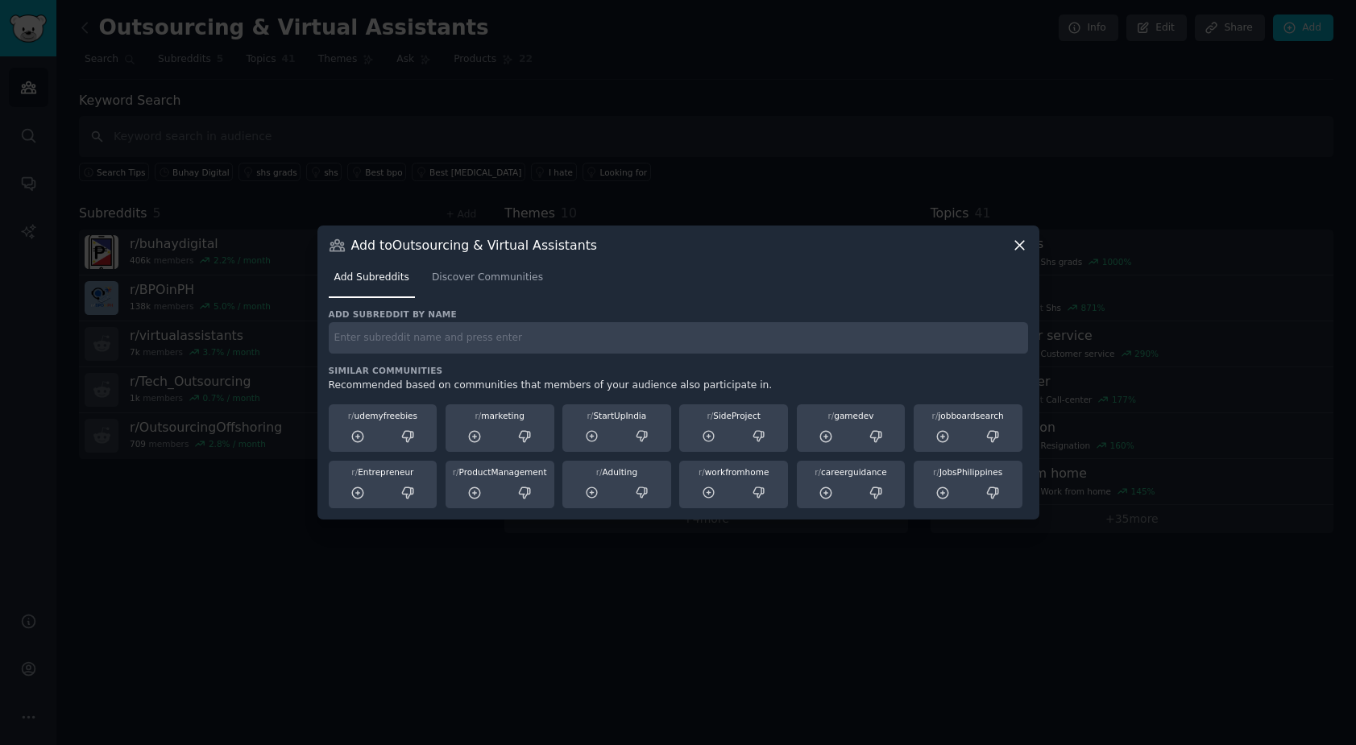
click at [520, 329] on input "text" at bounding box center [679, 337] width 700 height 31
type input "VirtualAssistant"
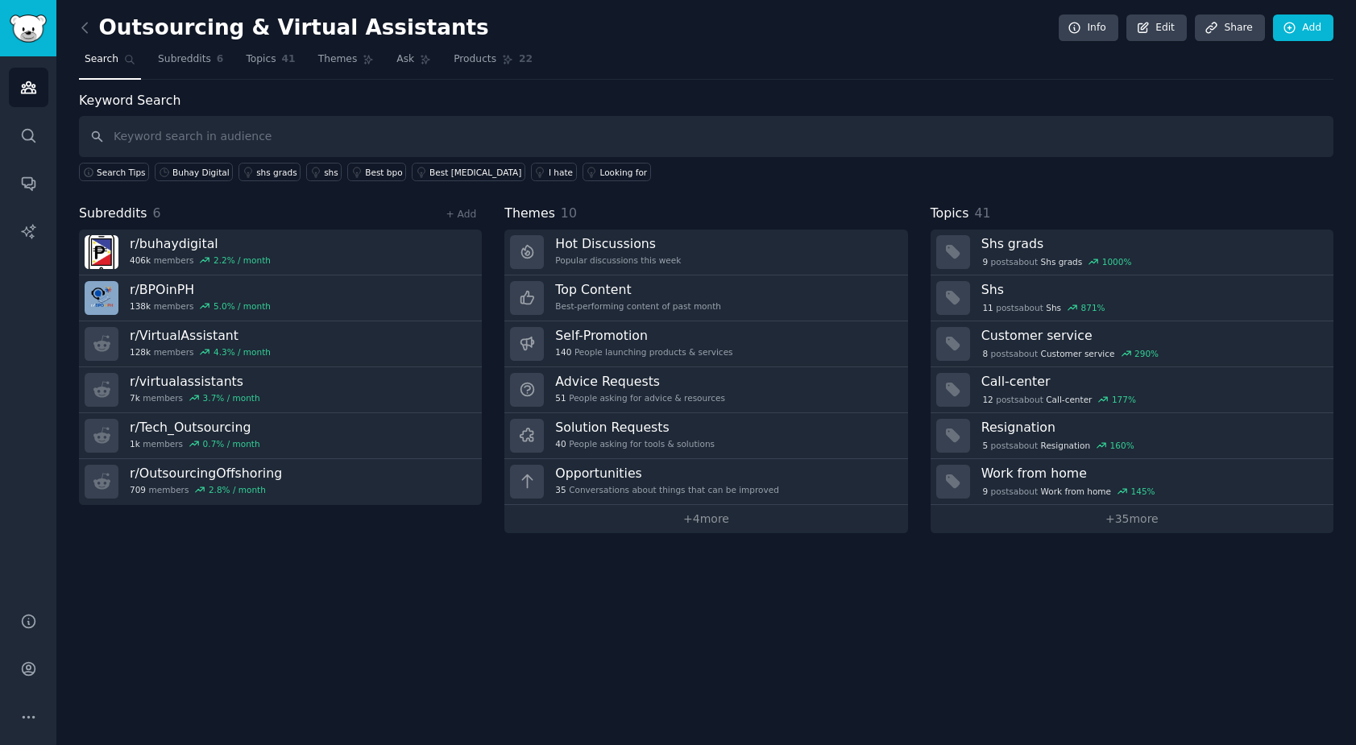
click at [445, 542] on div "Outsourcing & Virtual Assistants Info Edit Share Add Search Subreddits 6 Topics…" at bounding box center [706, 372] width 1300 height 745
click at [513, 91] on div "Keyword Search Search Tips Buhay Digital shs grads shs Best bpo Best [MEDICAL_D…" at bounding box center [706, 136] width 1255 height 91
click at [409, 136] on input "text" at bounding box center [706, 136] width 1255 height 41
click at [1300, 34] on link "Add" at bounding box center [1303, 28] width 60 height 27
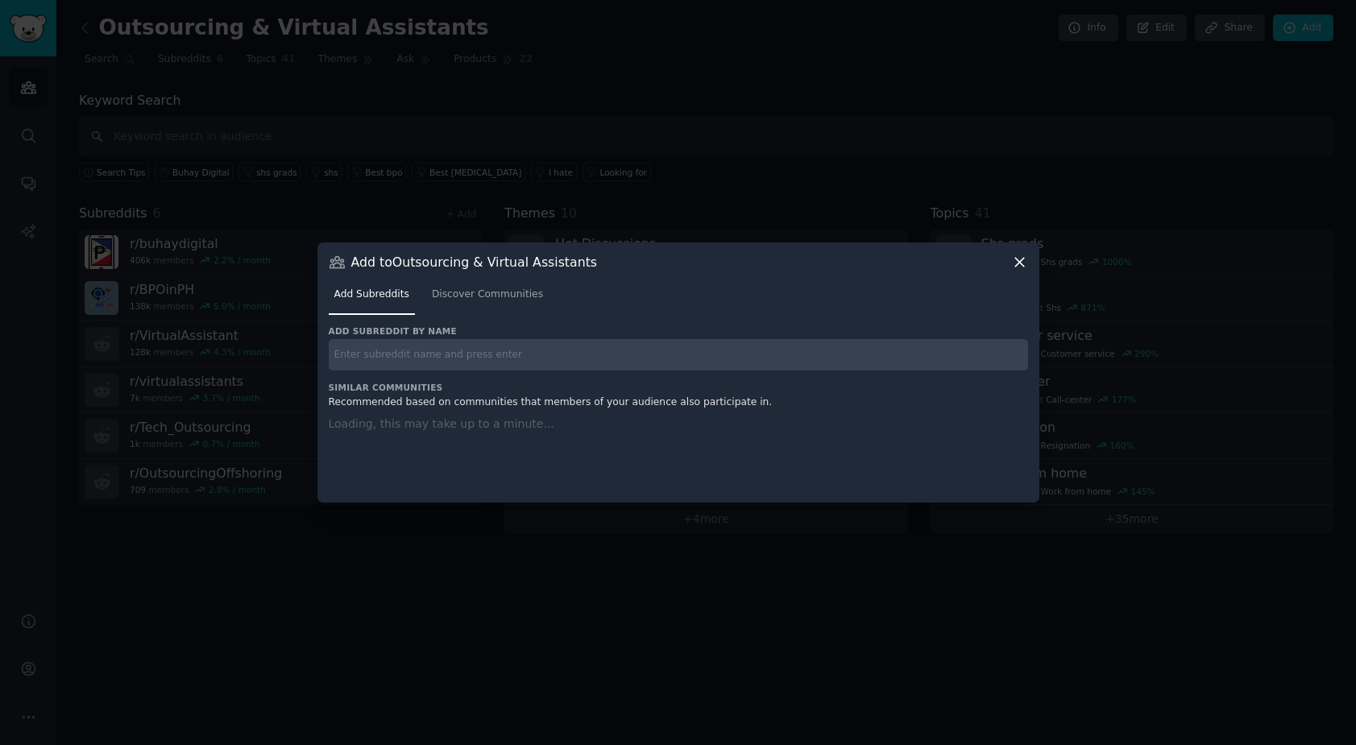
click at [657, 345] on input "text" at bounding box center [679, 354] width 700 height 31
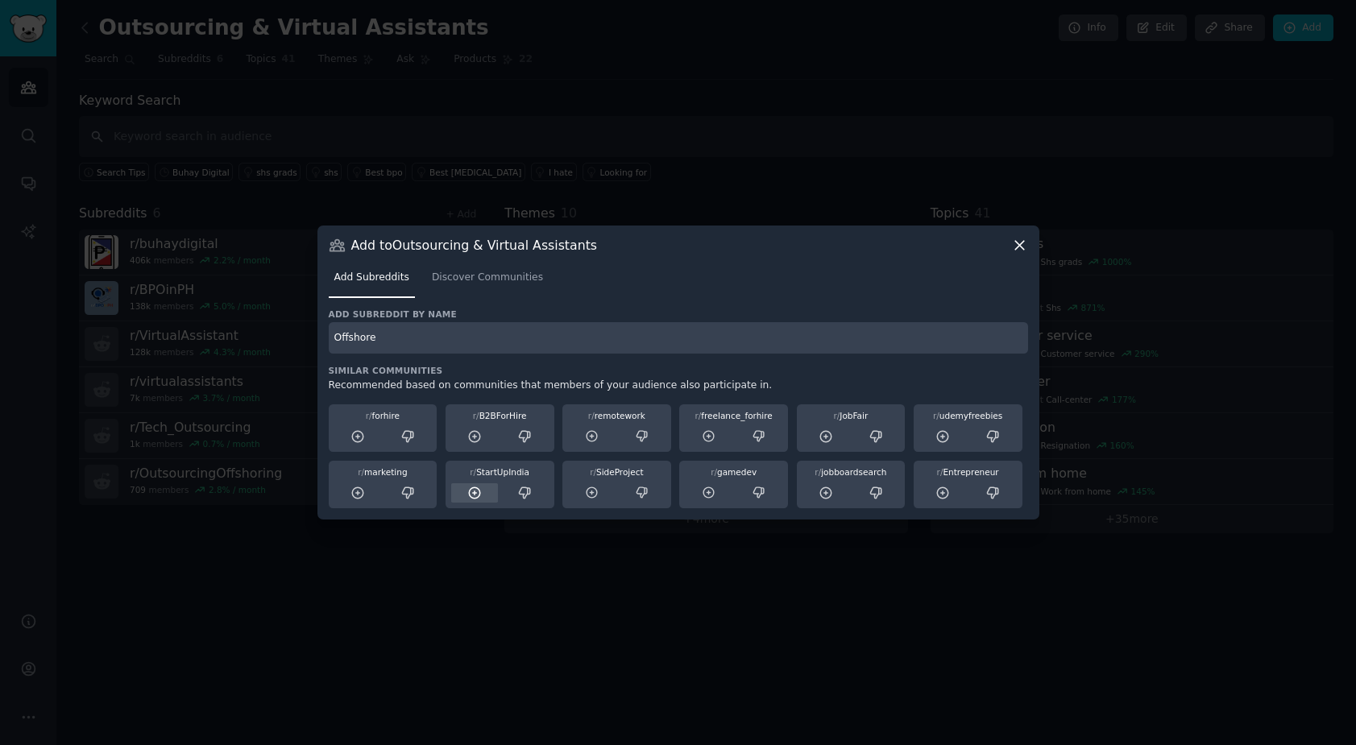
type input "Offshore"
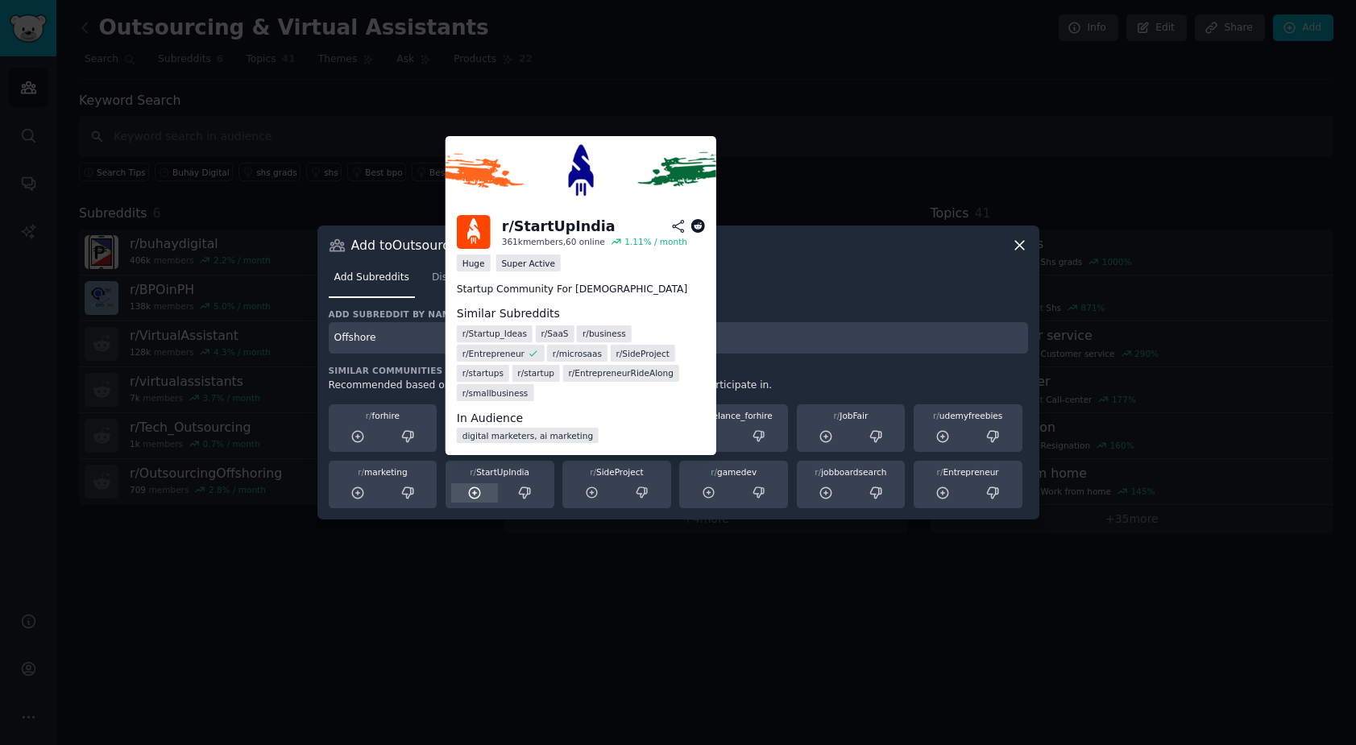
click at [474, 484] on div at bounding box center [475, 494] width 48 height 20
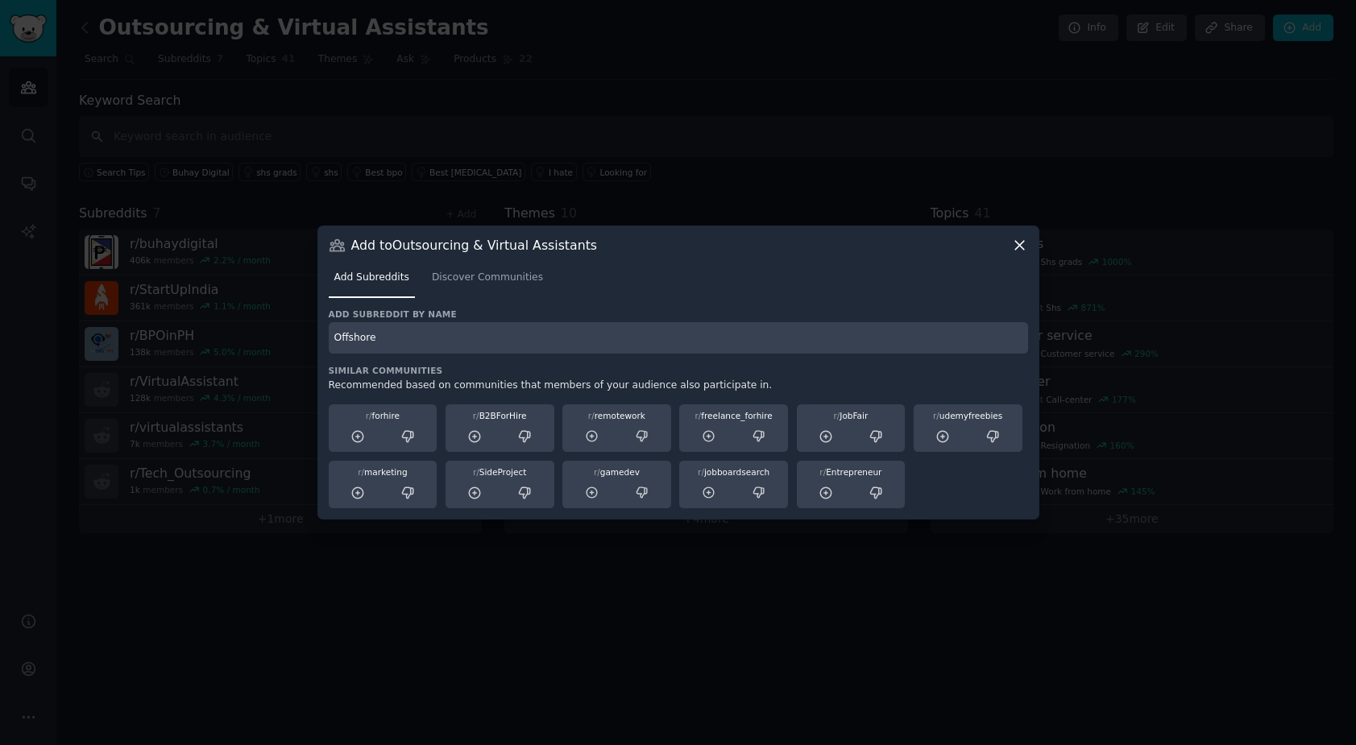
click at [1022, 242] on icon at bounding box center [1019, 245] width 9 height 9
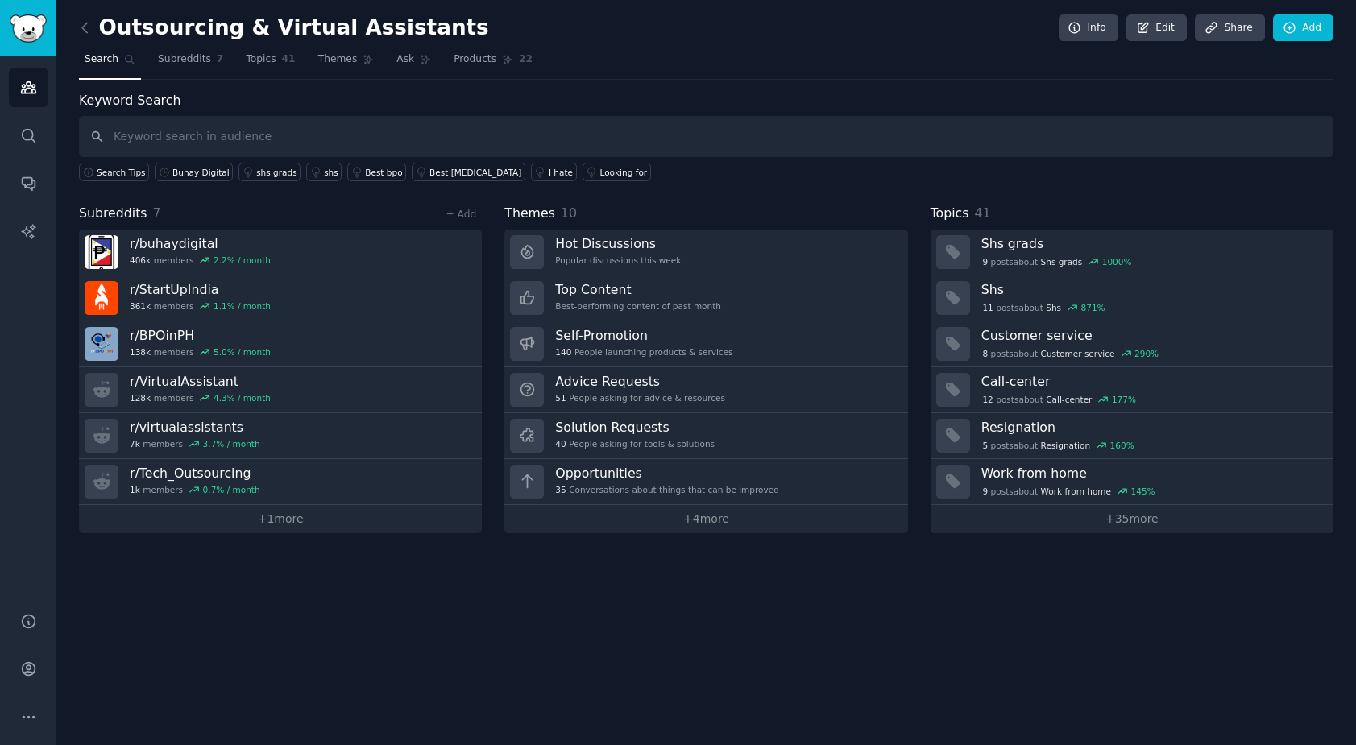
click at [843, 188] on div "Keyword Search Search Tips Buhay Digital shs grads shs Best bpo Best [MEDICAL_D…" at bounding box center [706, 312] width 1255 height 442
click at [794, 593] on div "Outsourcing & Virtual Assistants Info Edit Share Add Search Subreddits 7 Topics…" at bounding box center [706, 372] width 1300 height 745
click at [808, 588] on div "Outsourcing & Virtual Assistants Info Edit Share Add Search Subreddits 7 Topics…" at bounding box center [706, 372] width 1300 height 745
click at [35, 89] on icon "Sidebar" at bounding box center [28, 87] width 15 height 11
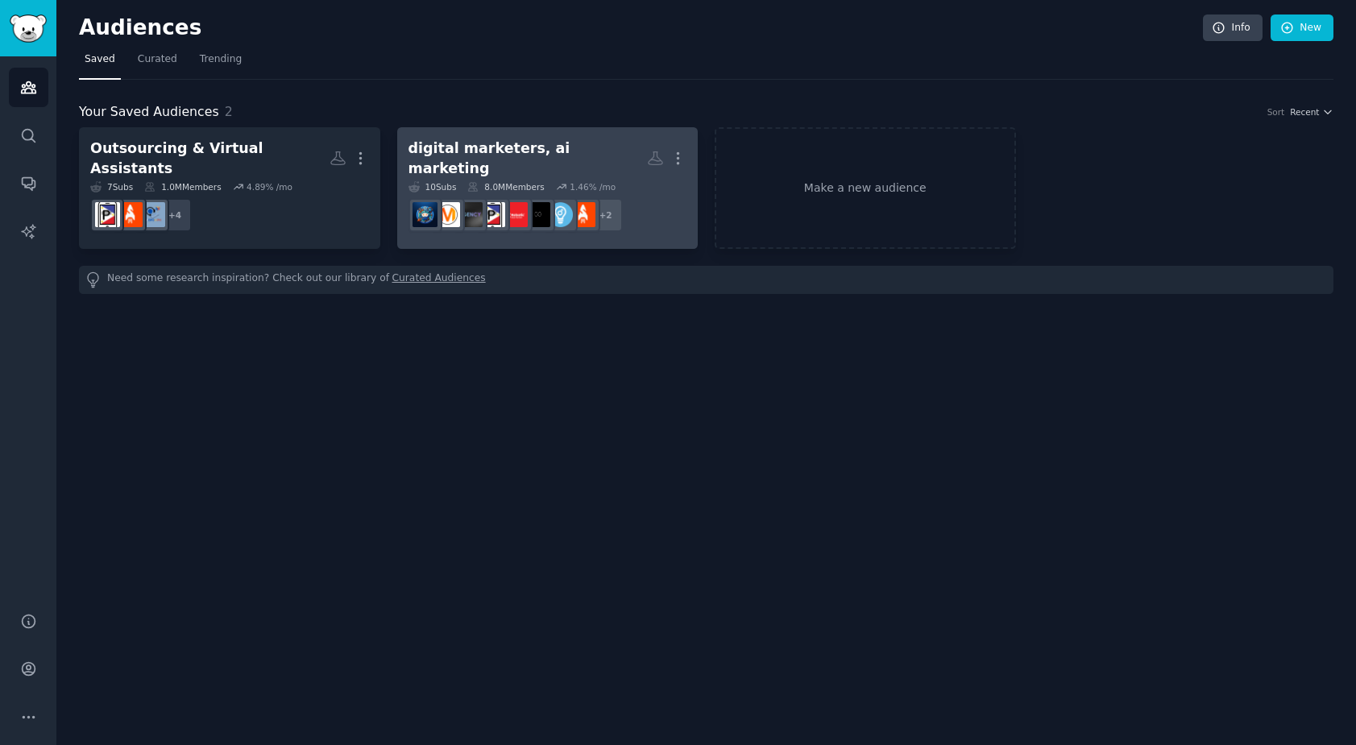
click at [493, 161] on div "digital marketers, ai marketing" at bounding box center [528, 158] width 239 height 39
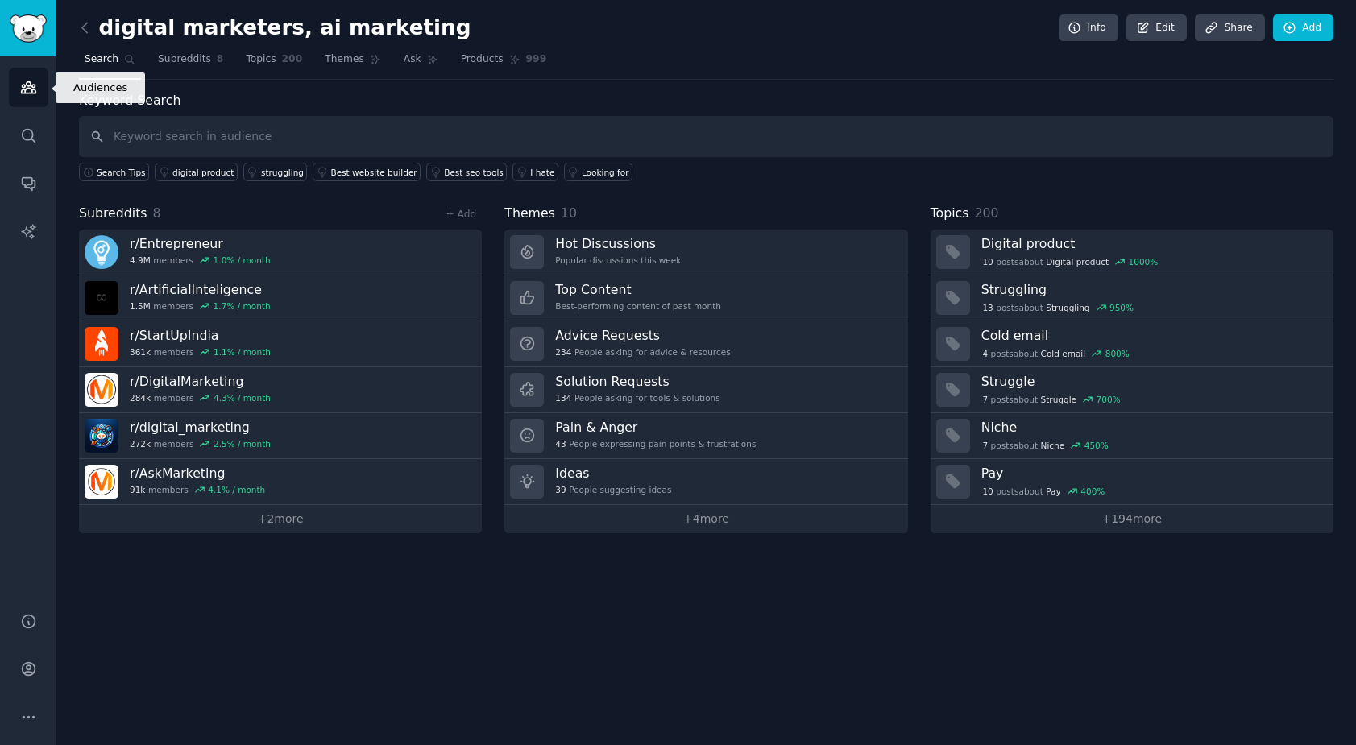
click at [37, 84] on link "Audiences" at bounding box center [28, 87] width 39 height 39
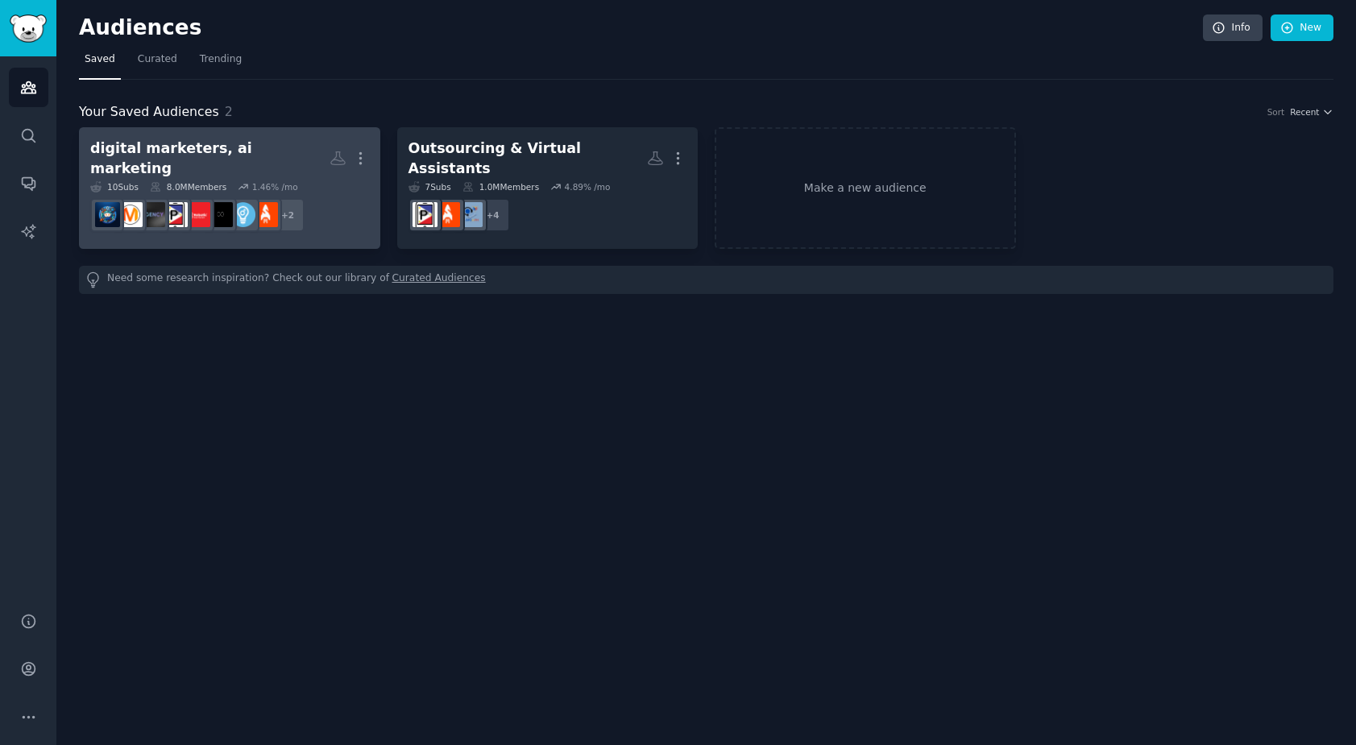
click at [312, 146] on h2 "digital marketers, ai marketing Custom Audience More" at bounding box center [229, 158] width 279 height 39
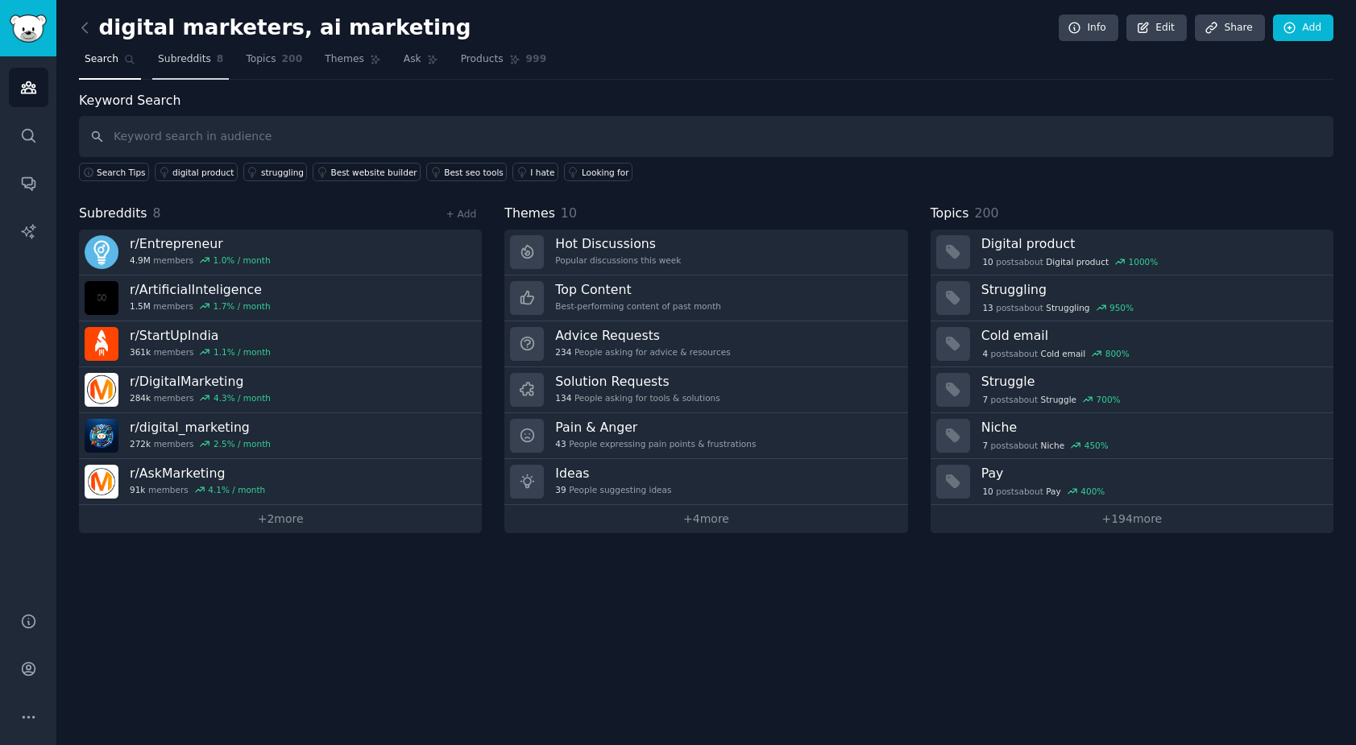
click at [164, 56] on span "Subreddits" at bounding box center [184, 59] width 53 height 15
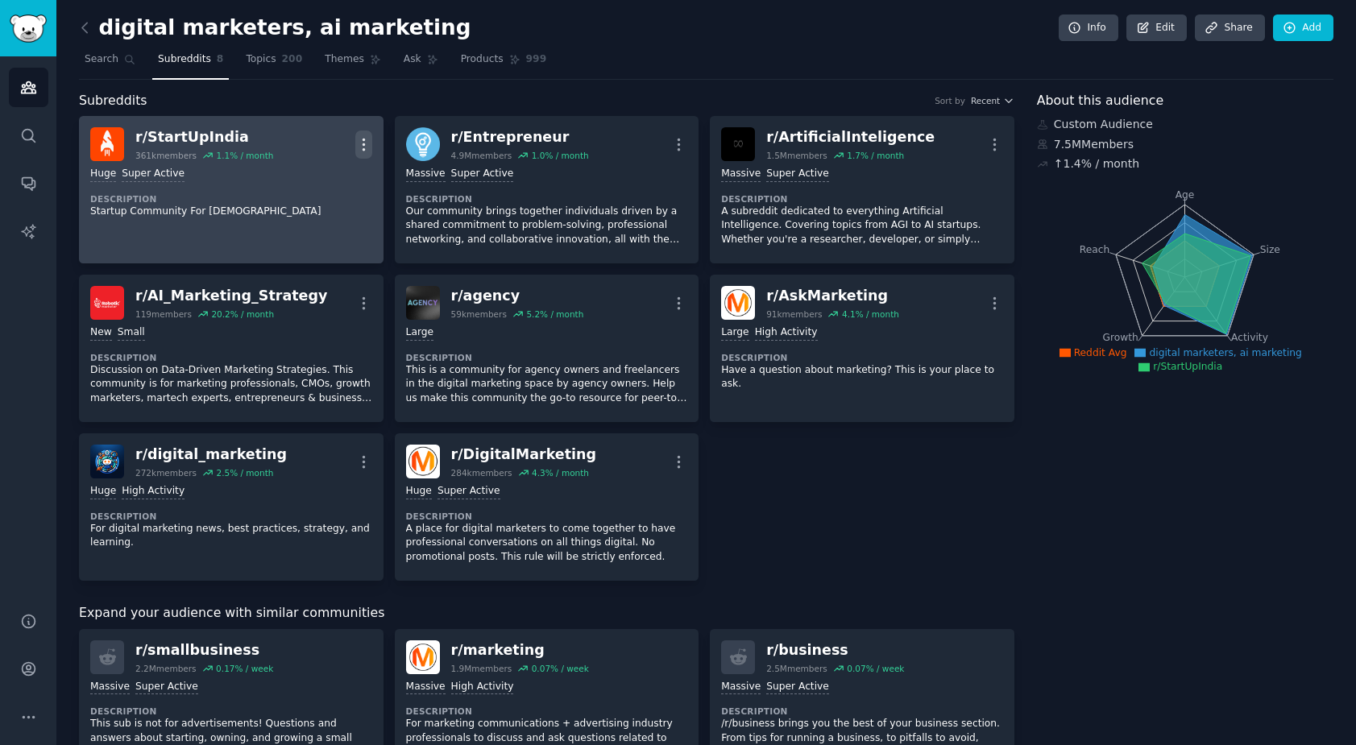
click at [360, 143] on icon "button" at bounding box center [363, 144] width 17 height 17
click at [313, 198] on p "Delete" at bounding box center [300, 206] width 37 height 17
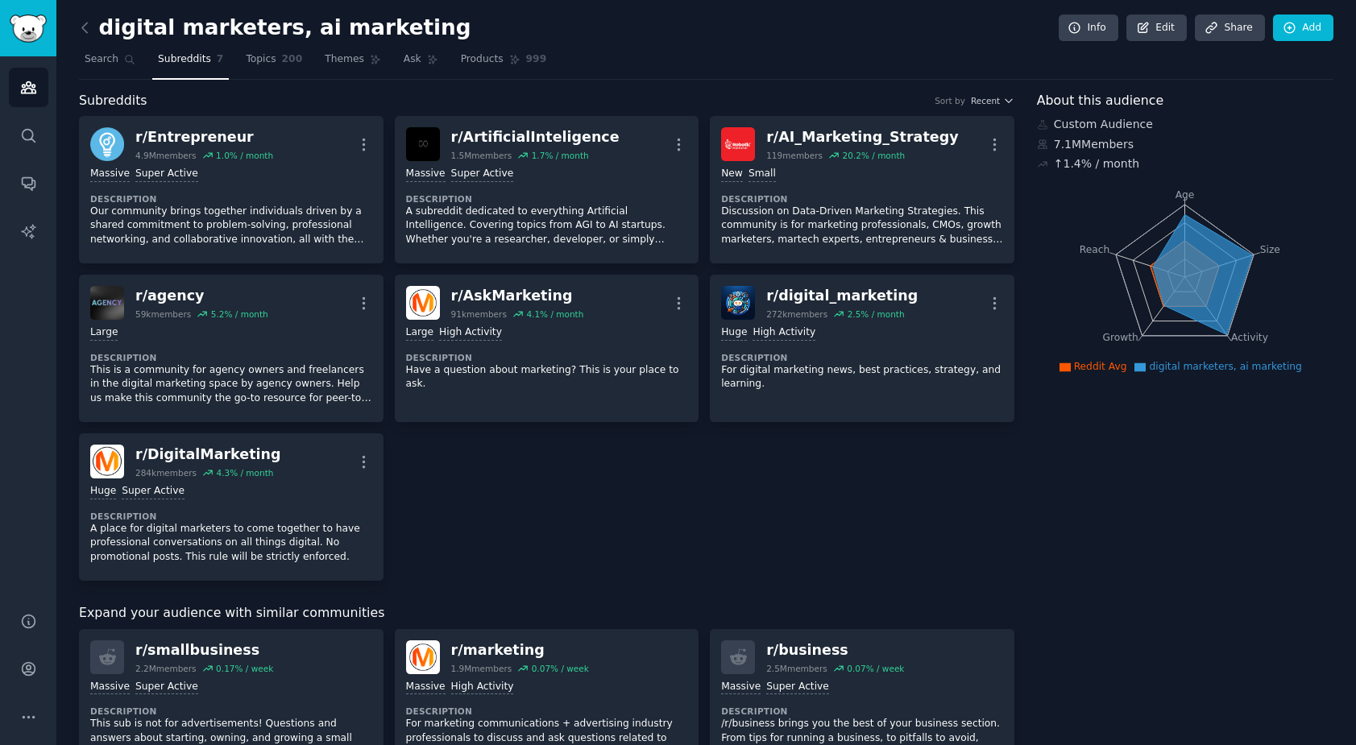
click at [704, 503] on div "r/ Entrepreneur 4.9M members 1.0 % / month More Massive Super Active Descriptio…" at bounding box center [547, 348] width 936 height 465
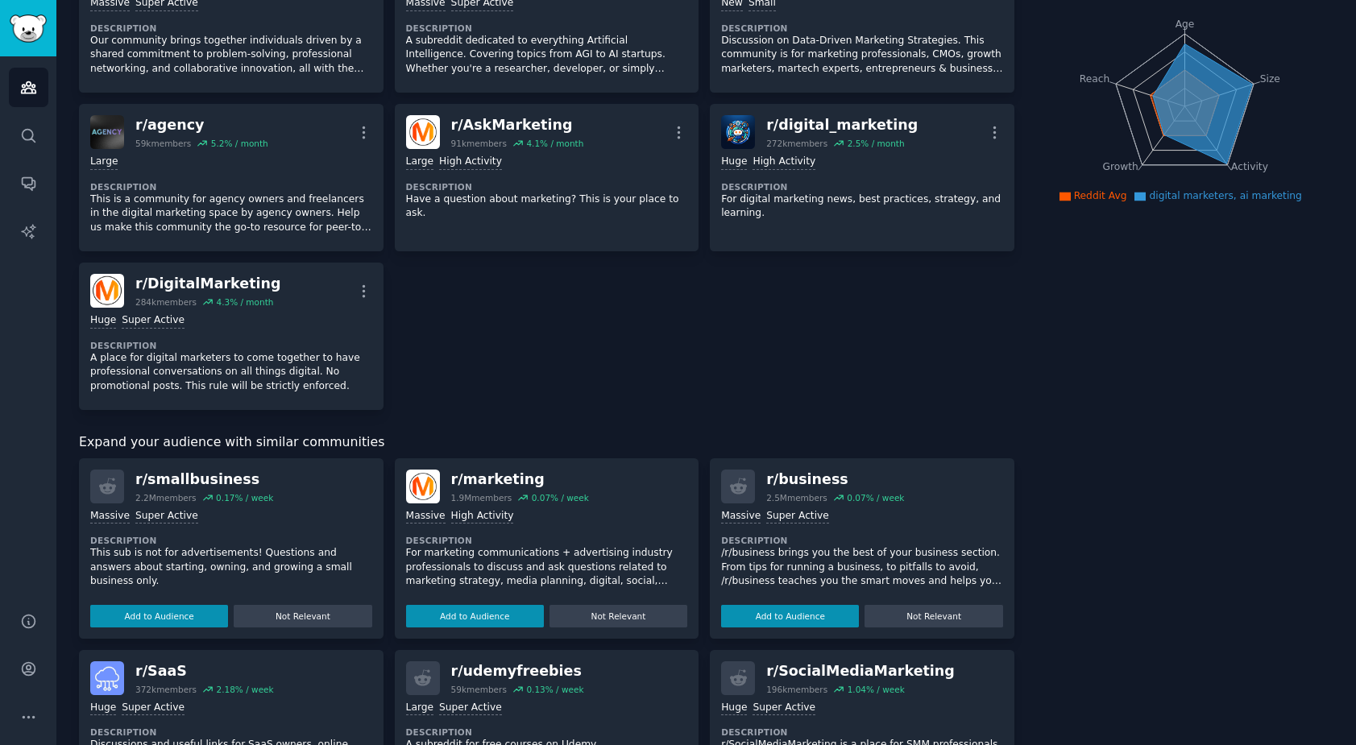
scroll to position [221, 0]
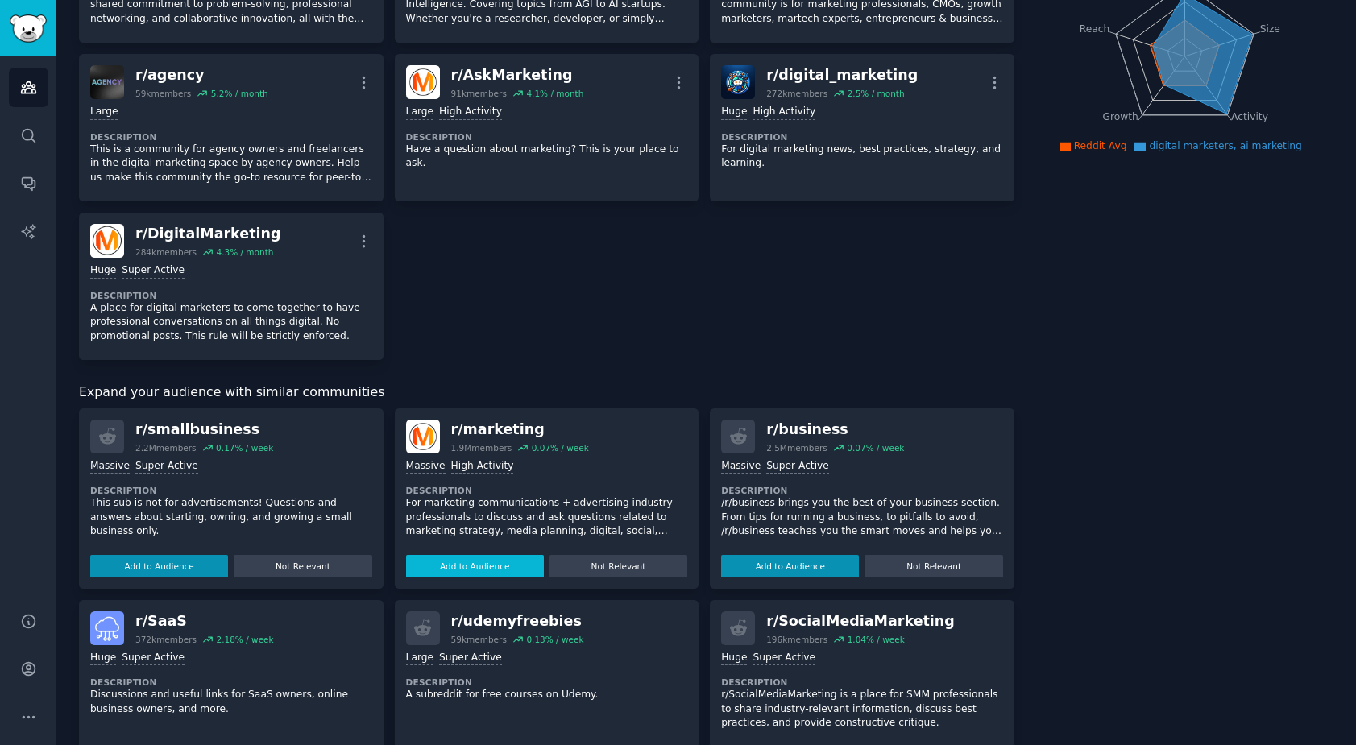
click at [501, 571] on button "Add to Audience" at bounding box center [475, 566] width 138 height 23
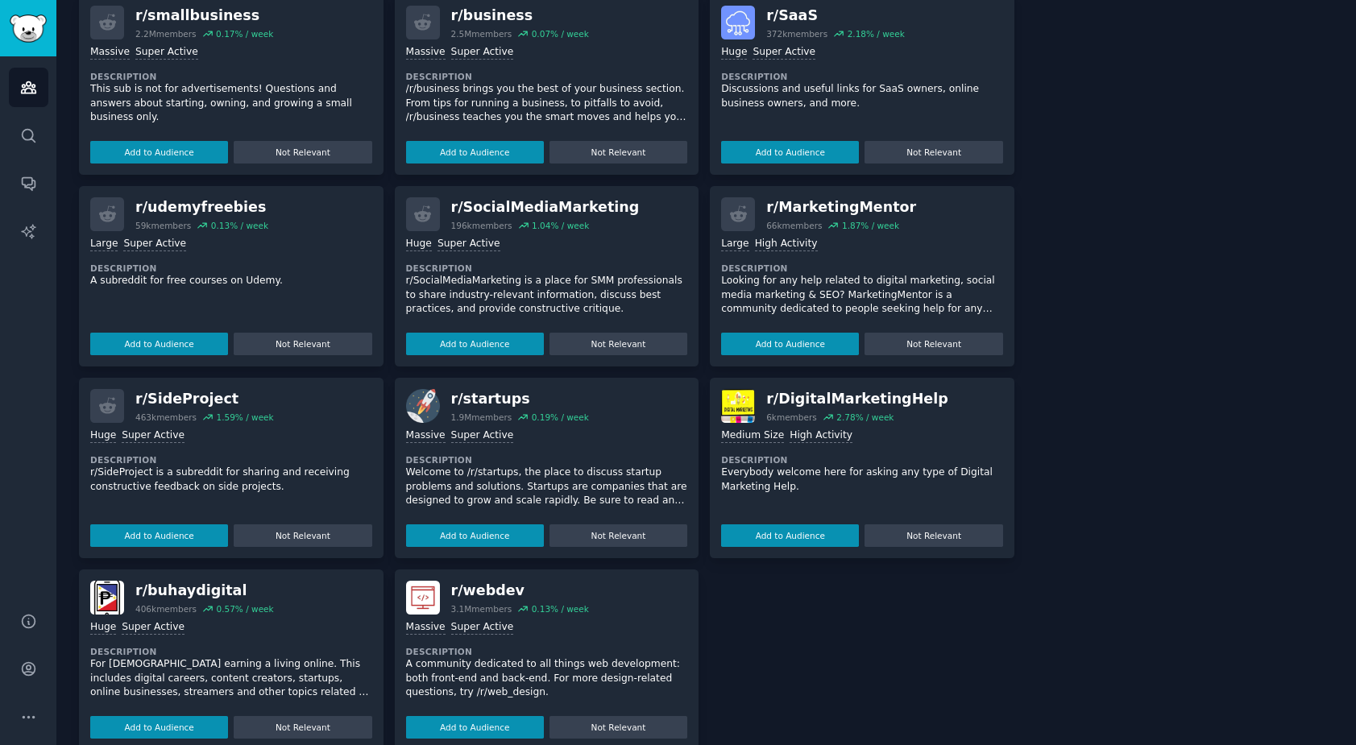
scroll to position [662, 0]
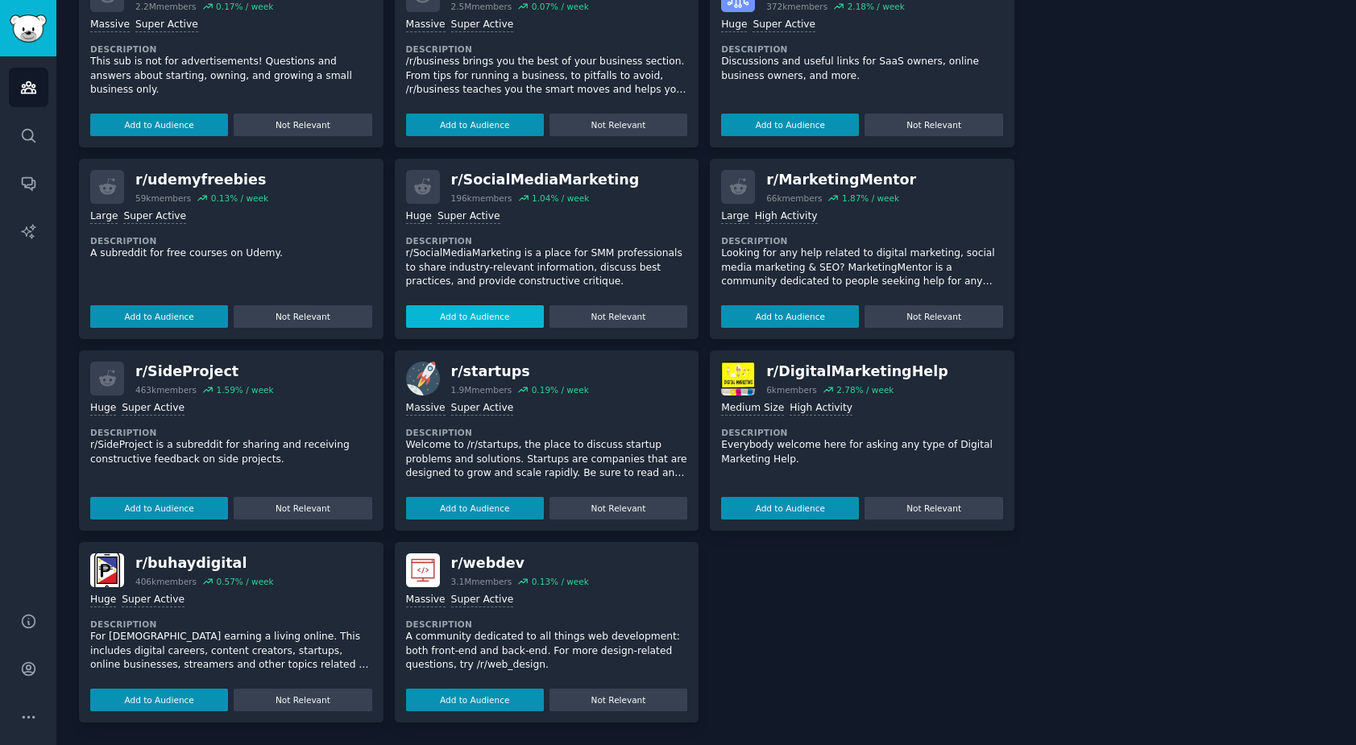
click at [500, 305] on button "Add to Audience" at bounding box center [475, 316] width 138 height 23
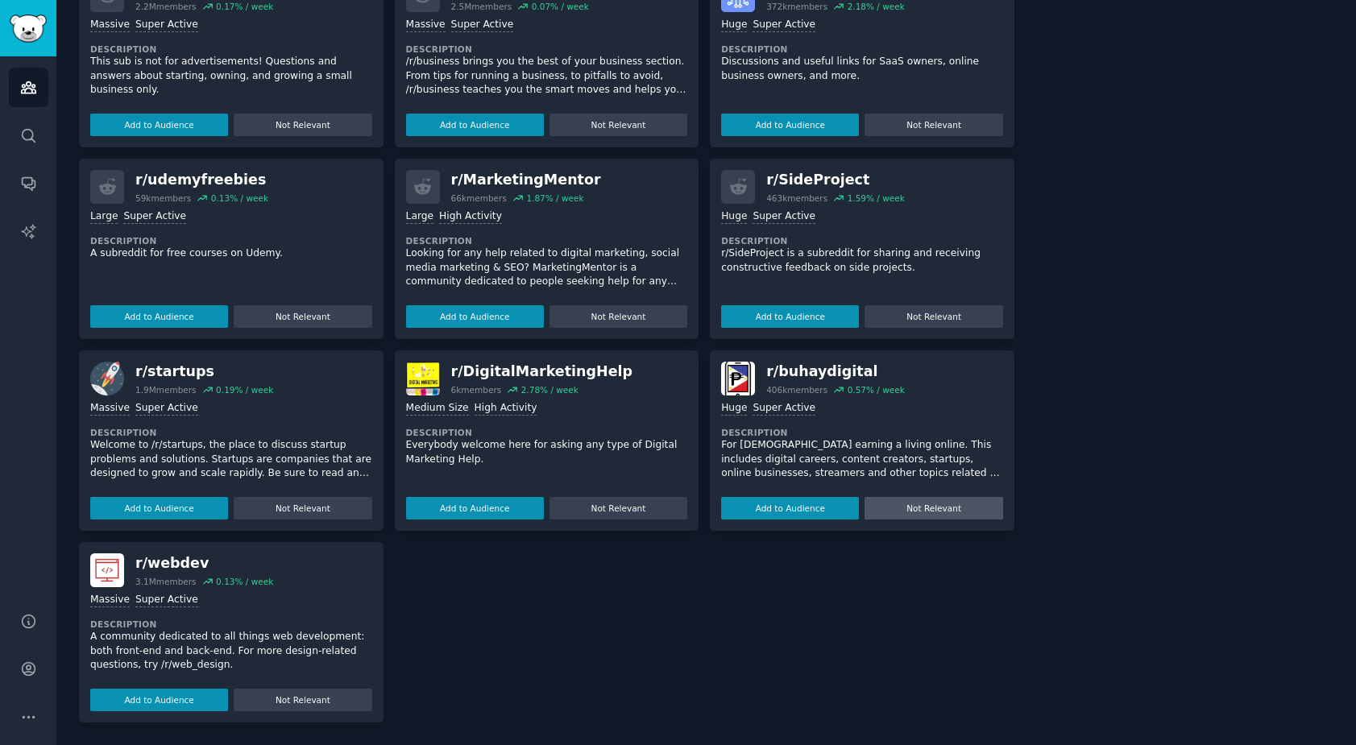
click at [904, 507] on button "Not Relevant" at bounding box center [934, 508] width 138 height 23
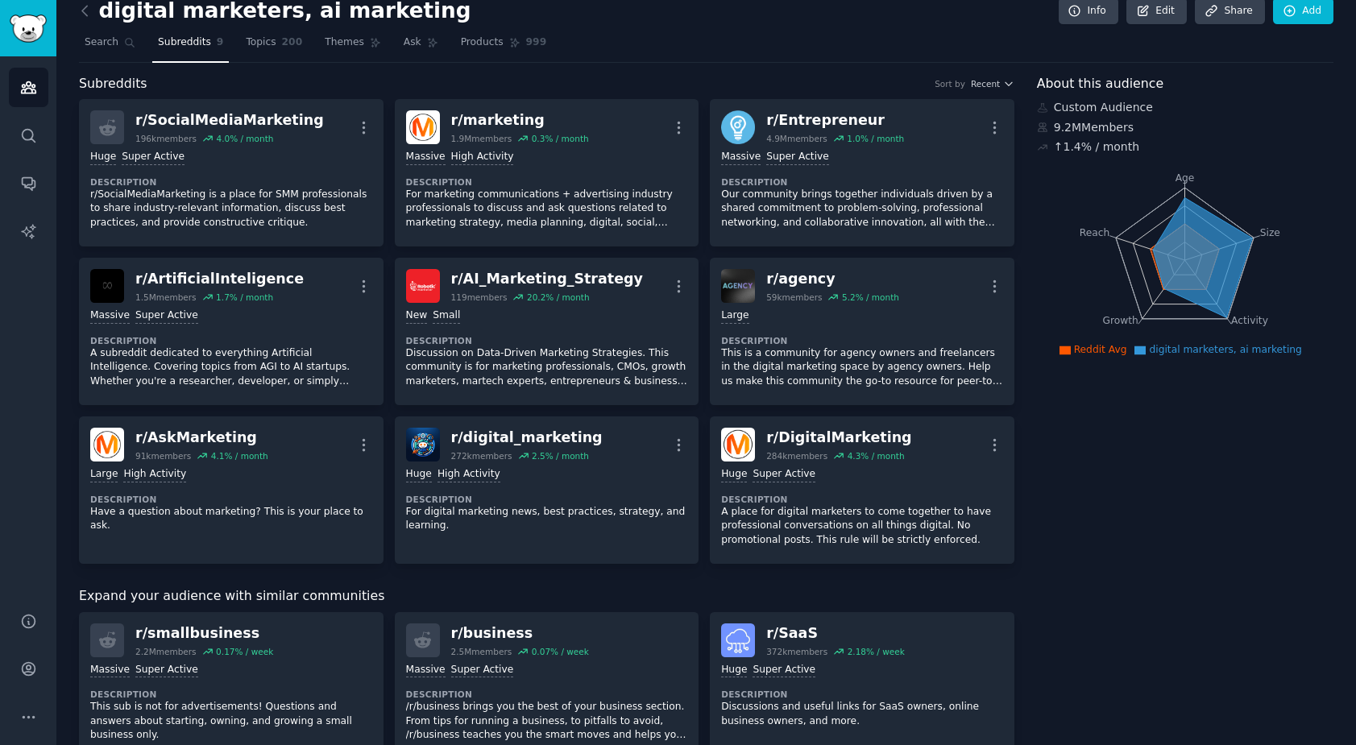
scroll to position [0, 0]
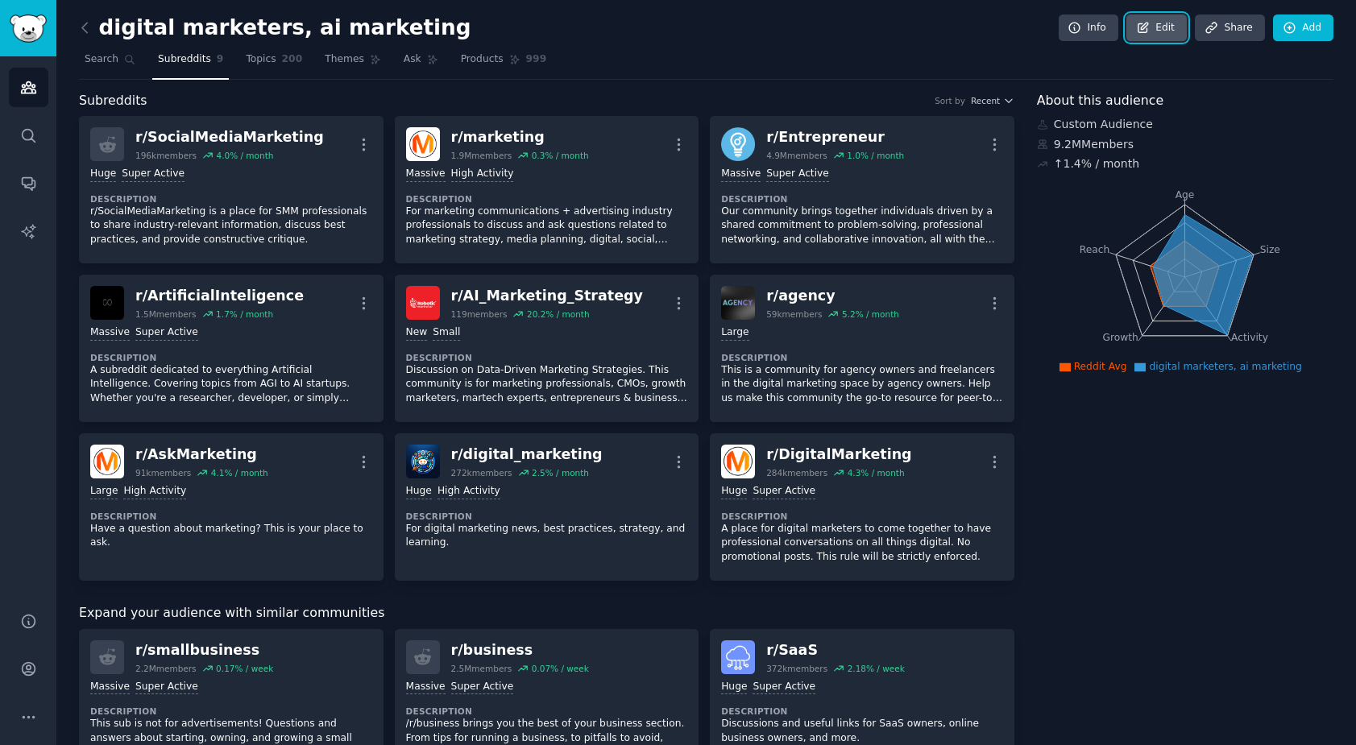
click at [1172, 27] on link "Edit" at bounding box center [1157, 28] width 60 height 27
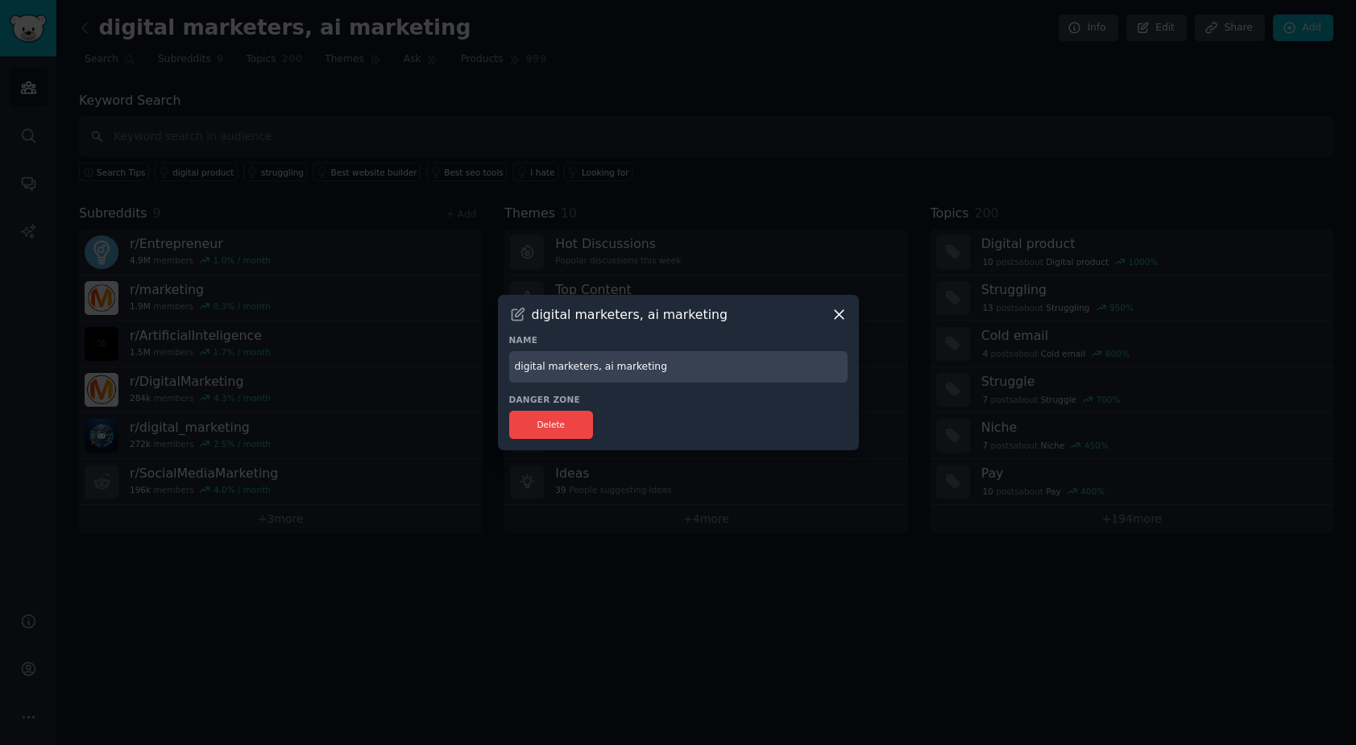
drag, startPoint x: 659, startPoint y: 368, endPoint x: 513, endPoint y: 366, distance: 145.9
click at [513, 366] on input "digital marketers, ai marketing" at bounding box center [678, 366] width 338 height 31
type input "AI Marketing"
click at [752, 394] on h3 "Danger Zone" at bounding box center [678, 399] width 338 height 11
click at [839, 313] on icon at bounding box center [839, 315] width 9 height 9
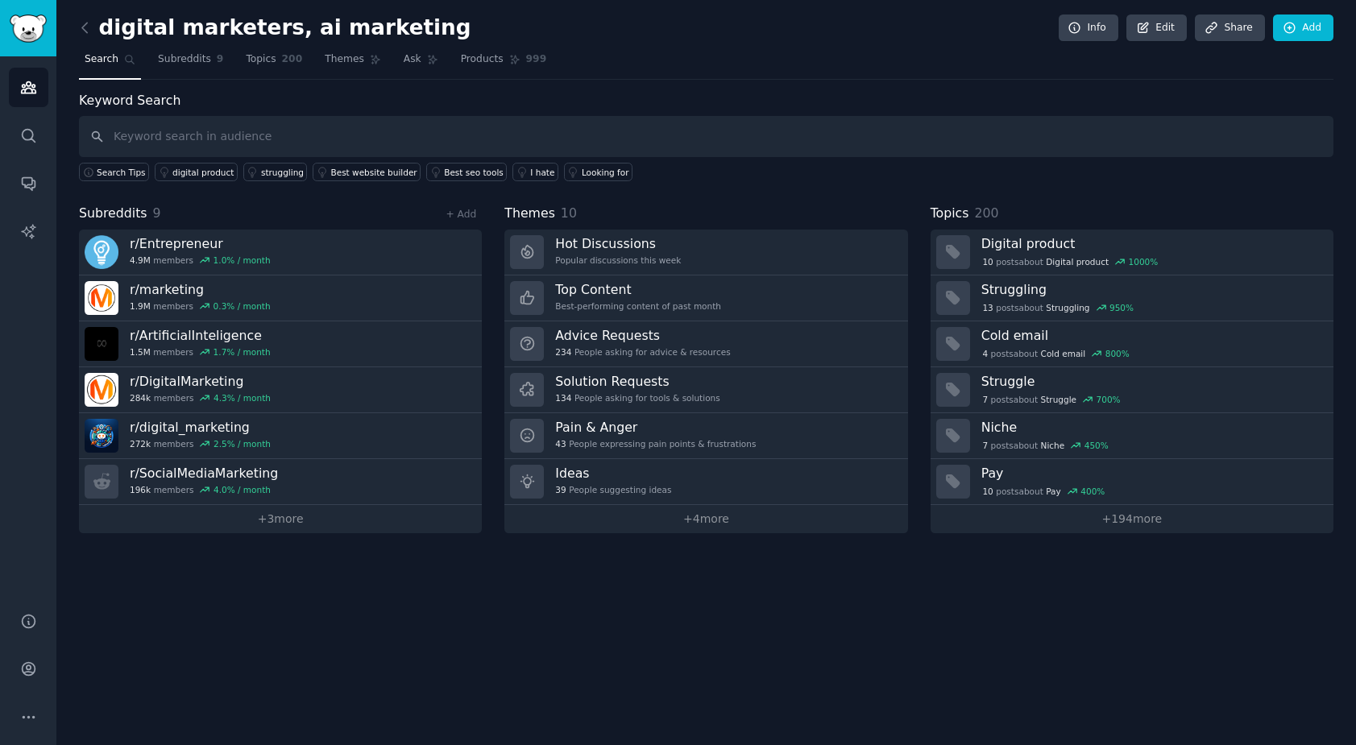
click at [394, 28] on h2 "digital marketers, ai marketing" at bounding box center [275, 28] width 392 height 26
click at [1171, 29] on link "Edit" at bounding box center [1157, 28] width 60 height 27
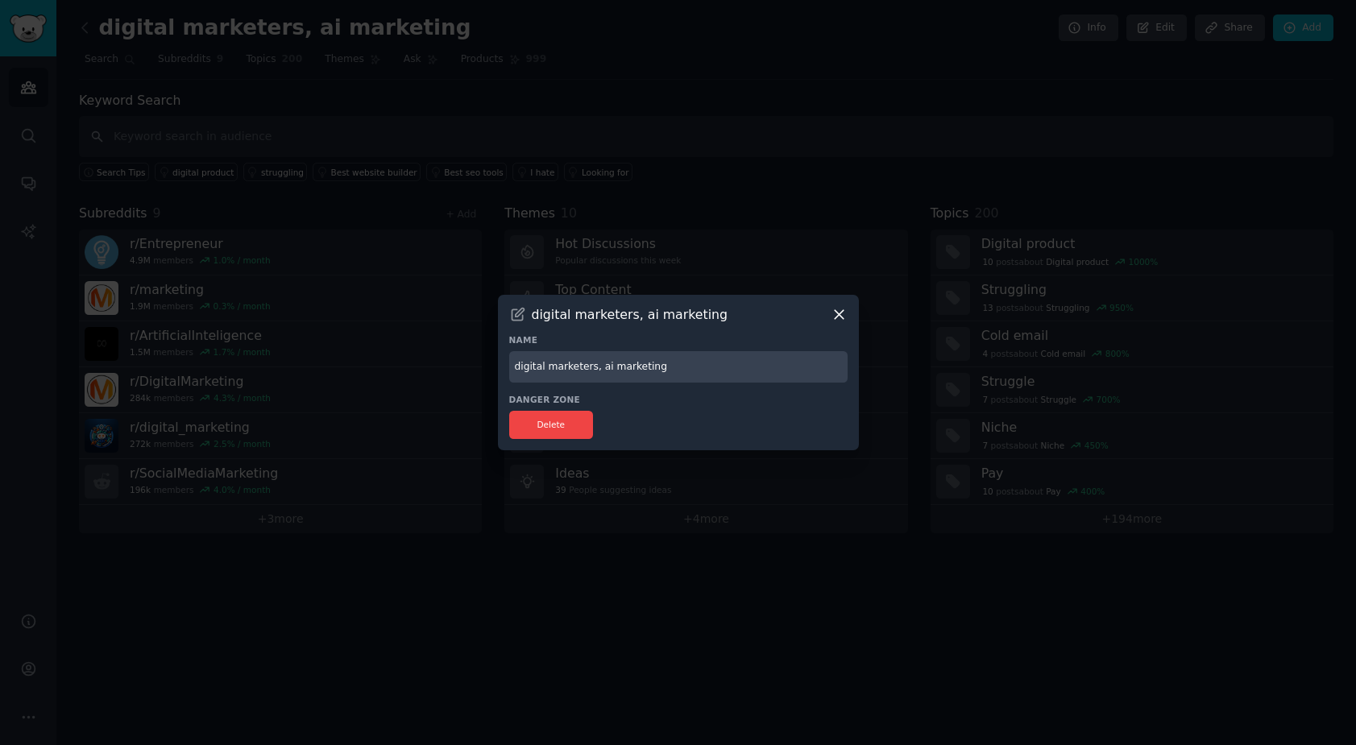
drag, startPoint x: 694, startPoint y: 363, endPoint x: 457, endPoint y: 360, distance: 236.9
click at [457, 360] on div "​ digital marketers, ai marketing Name digital marketers, ai marketing Danger Z…" at bounding box center [678, 372] width 1345 height 745
type input "AI Marketing"
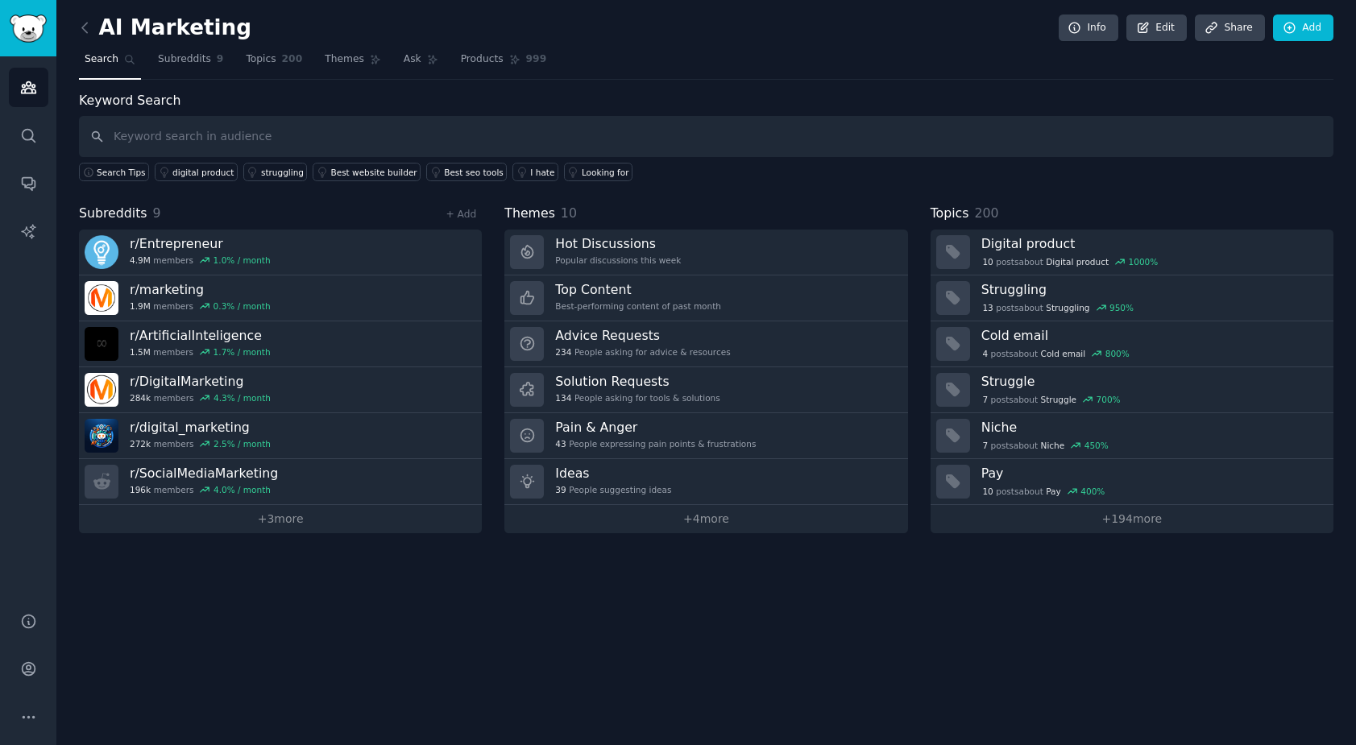
click at [488, 670] on div "AI Marketing Info Edit Share Add Search Subreddits 9 Topics 200 Themes Ask Prod…" at bounding box center [706, 372] width 1300 height 745
click at [32, 89] on icon "Sidebar" at bounding box center [28, 87] width 17 height 17
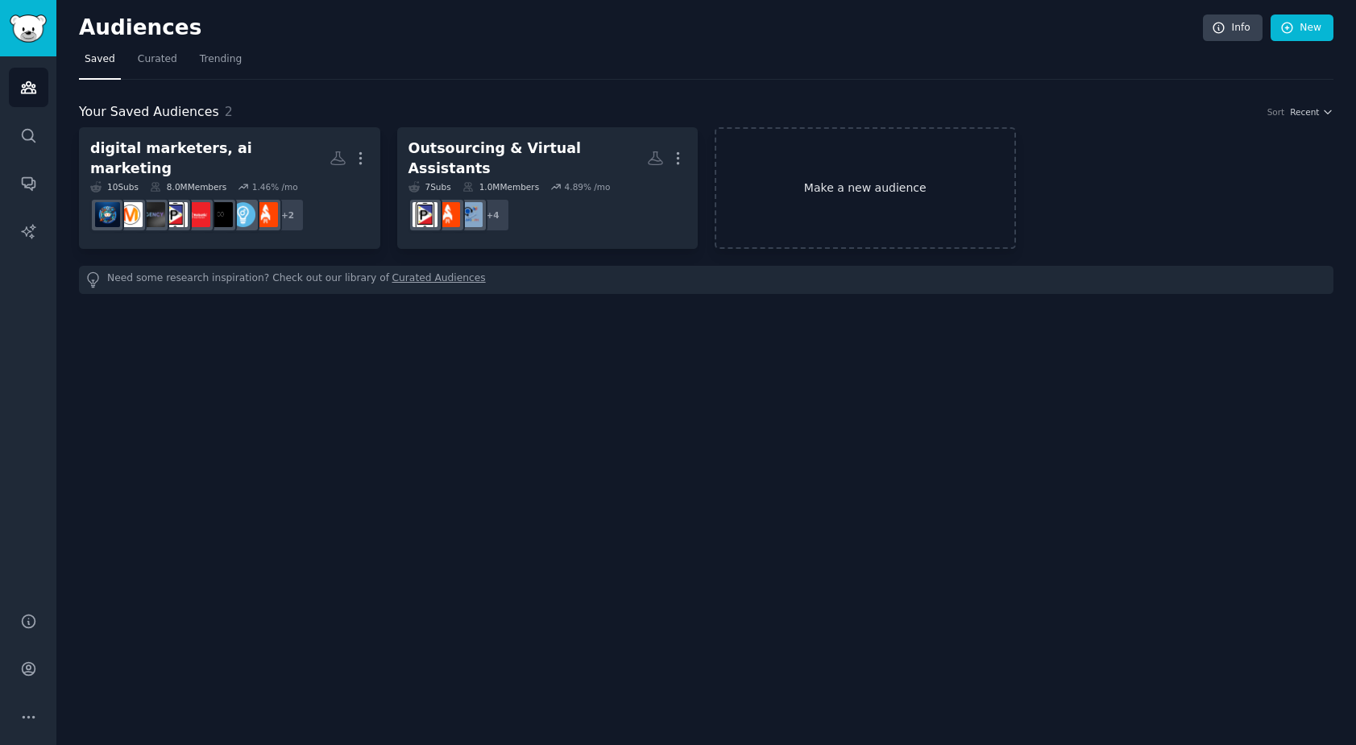
click at [880, 191] on link "Make a new audience" at bounding box center [865, 188] width 301 height 122
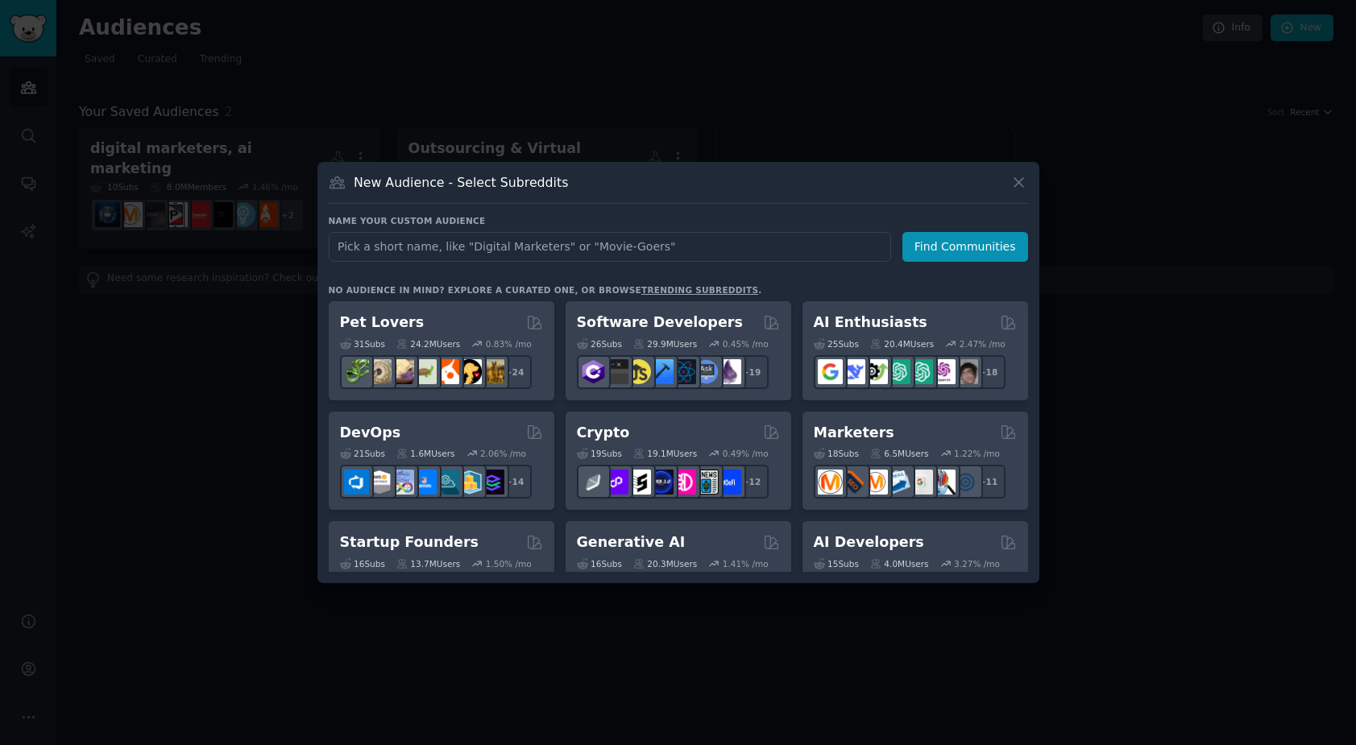
click at [666, 248] on input "text" at bounding box center [610, 247] width 563 height 30
type input "Marketing Help"
click at [921, 247] on button "Find Communities" at bounding box center [966, 247] width 126 height 30
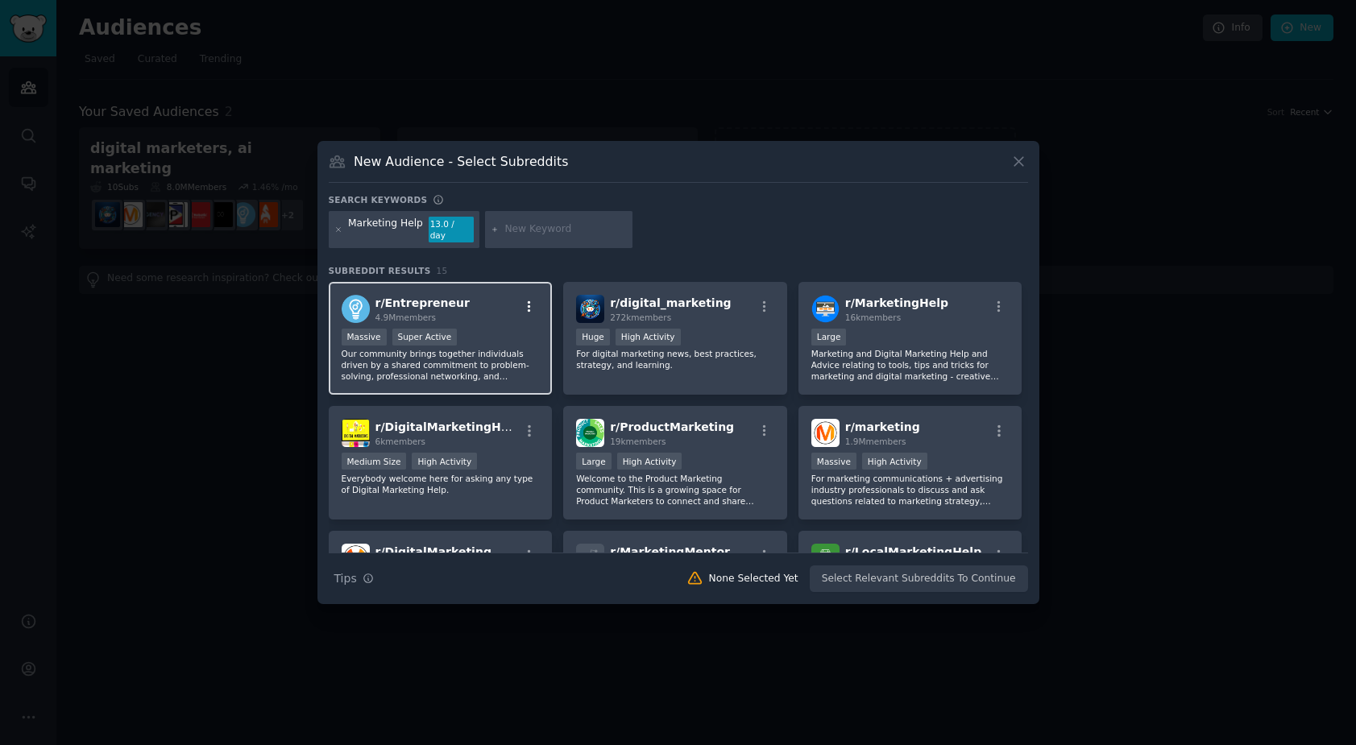
click at [522, 303] on icon "button" at bounding box center [529, 307] width 15 height 15
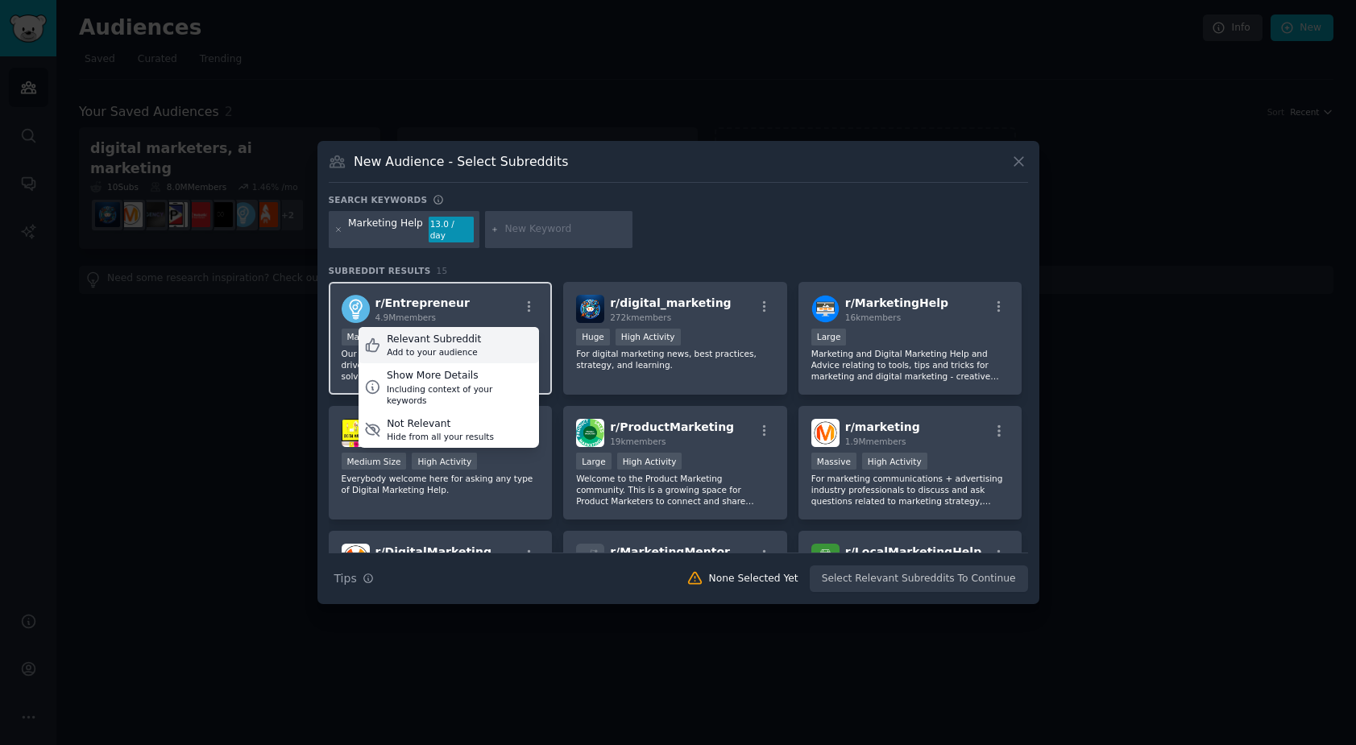
click at [480, 343] on div "Relevant Subreddit Add to your audience" at bounding box center [449, 345] width 181 height 37
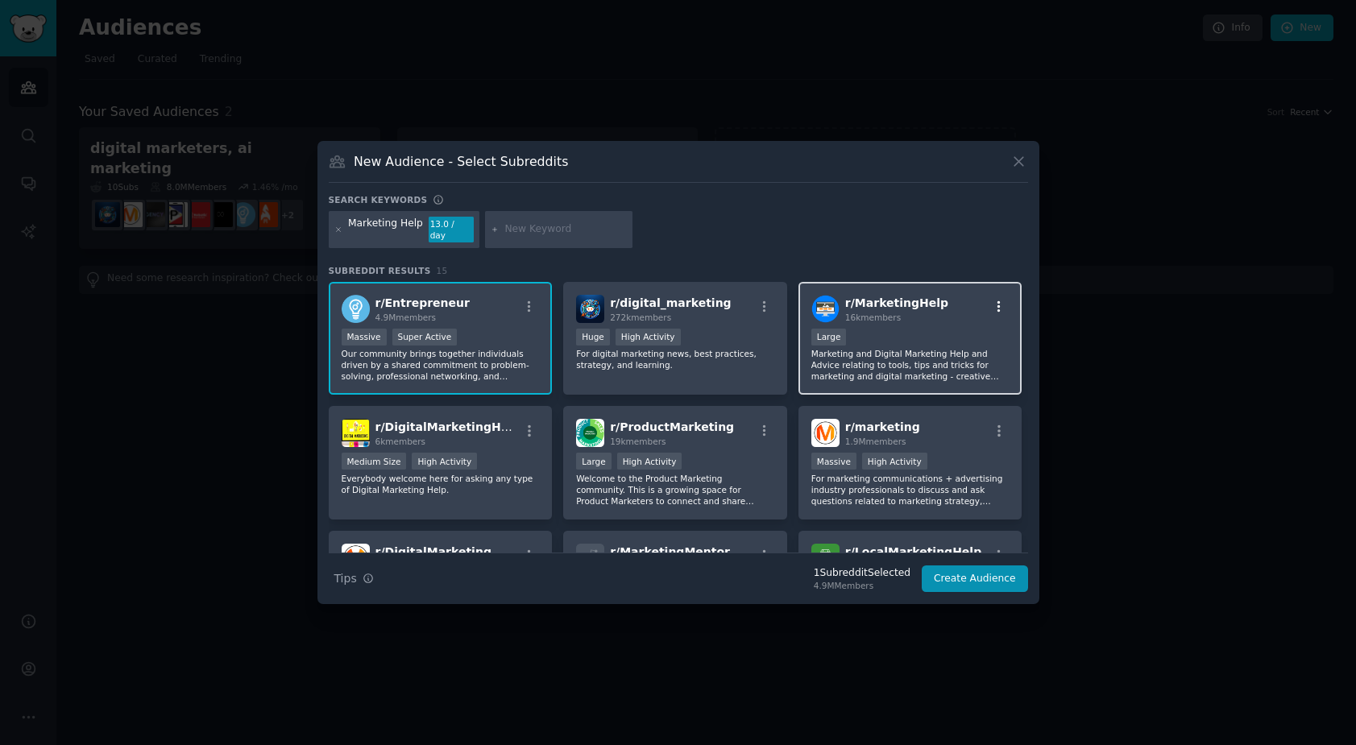
click at [1003, 303] on button "button" at bounding box center [1000, 307] width 20 height 15
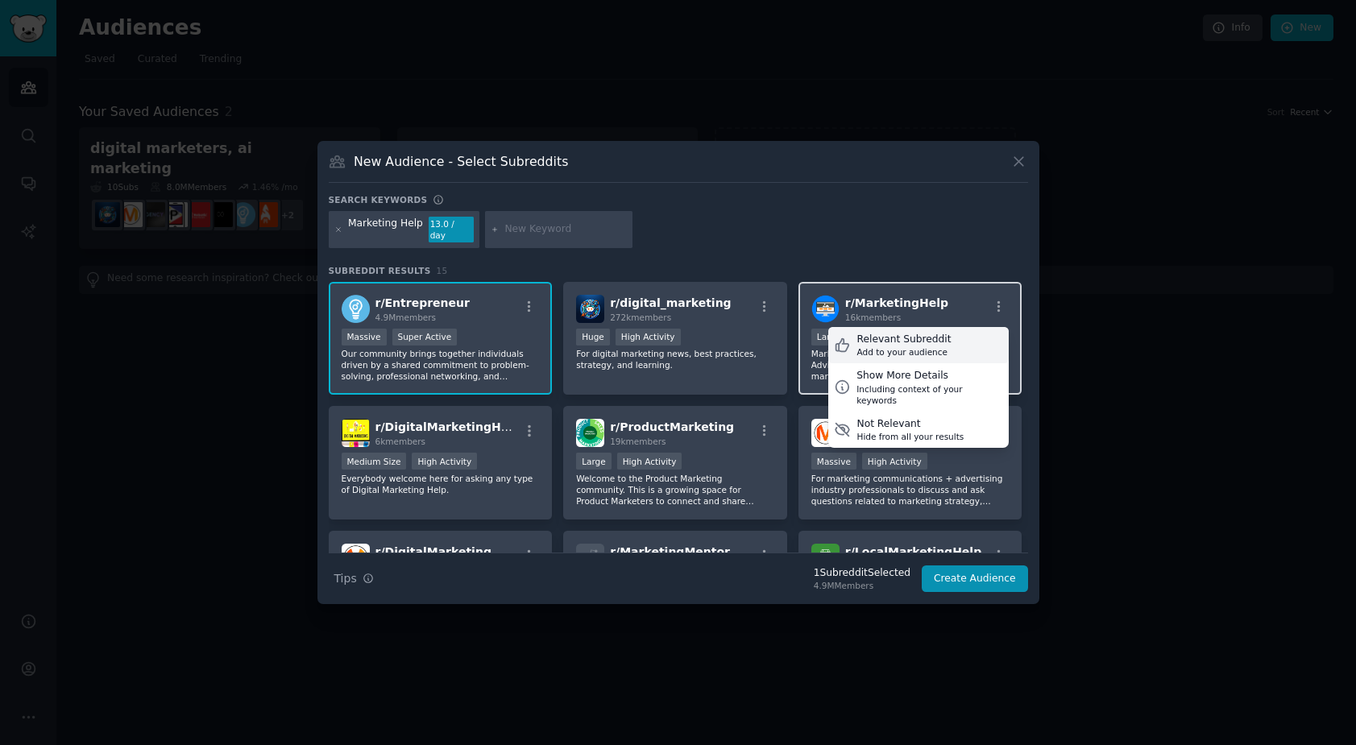
click at [953, 339] on div "Relevant Subreddit Add to your audience" at bounding box center [918, 345] width 181 height 37
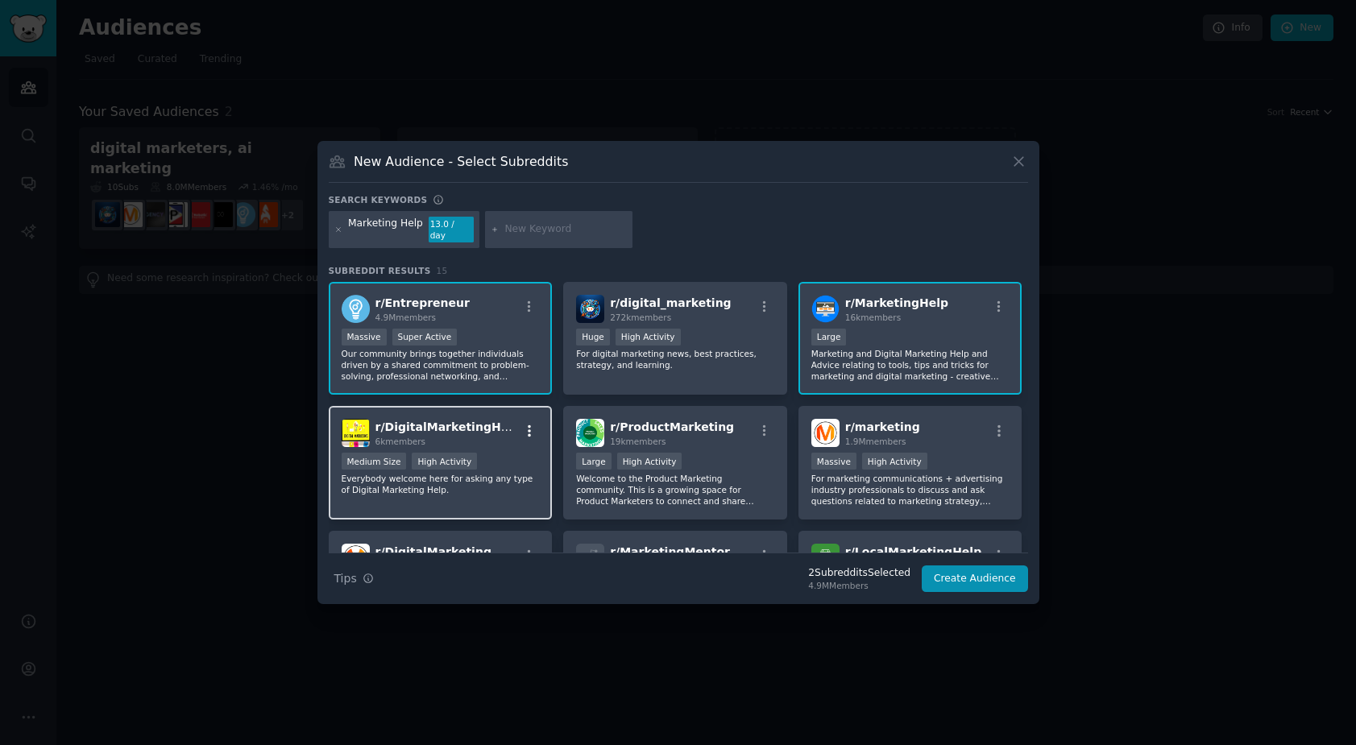
click at [520, 424] on button "button" at bounding box center [530, 431] width 20 height 15
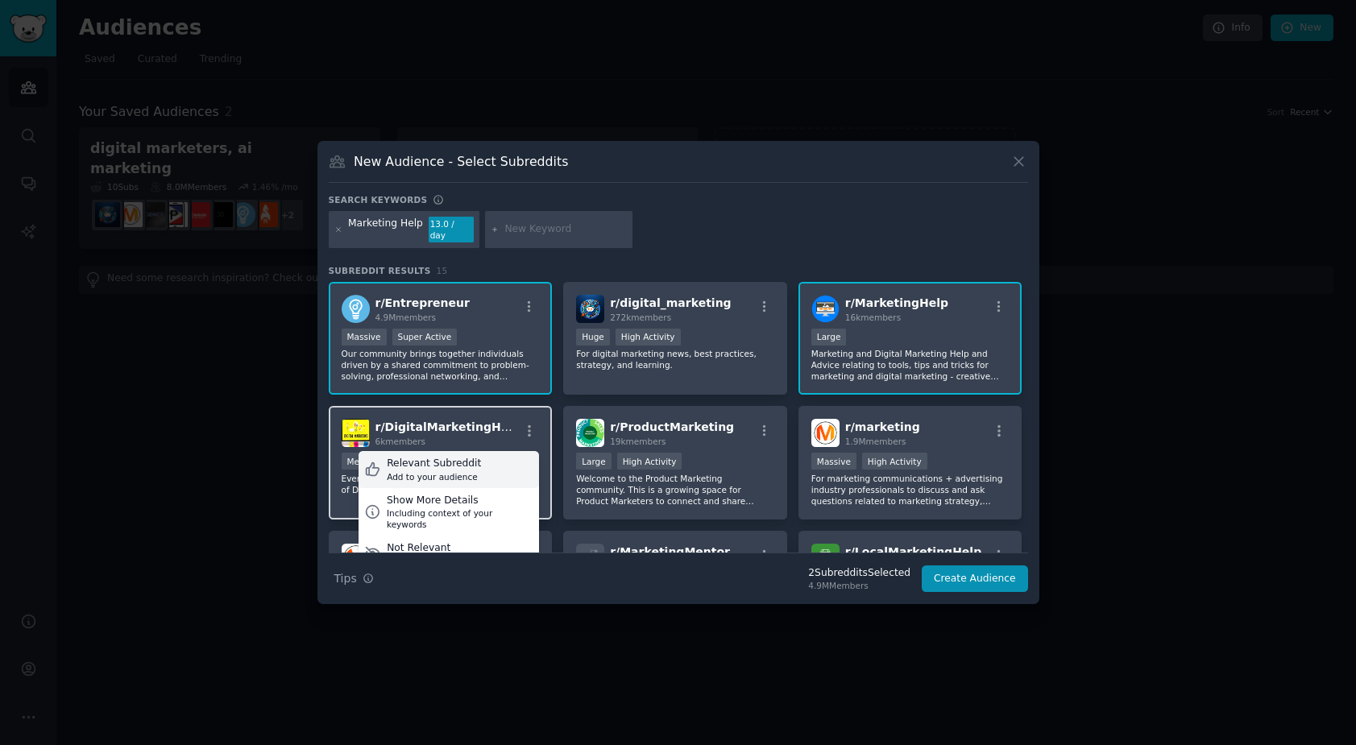
click at [493, 458] on div "Relevant Subreddit Add to your audience" at bounding box center [449, 469] width 181 height 37
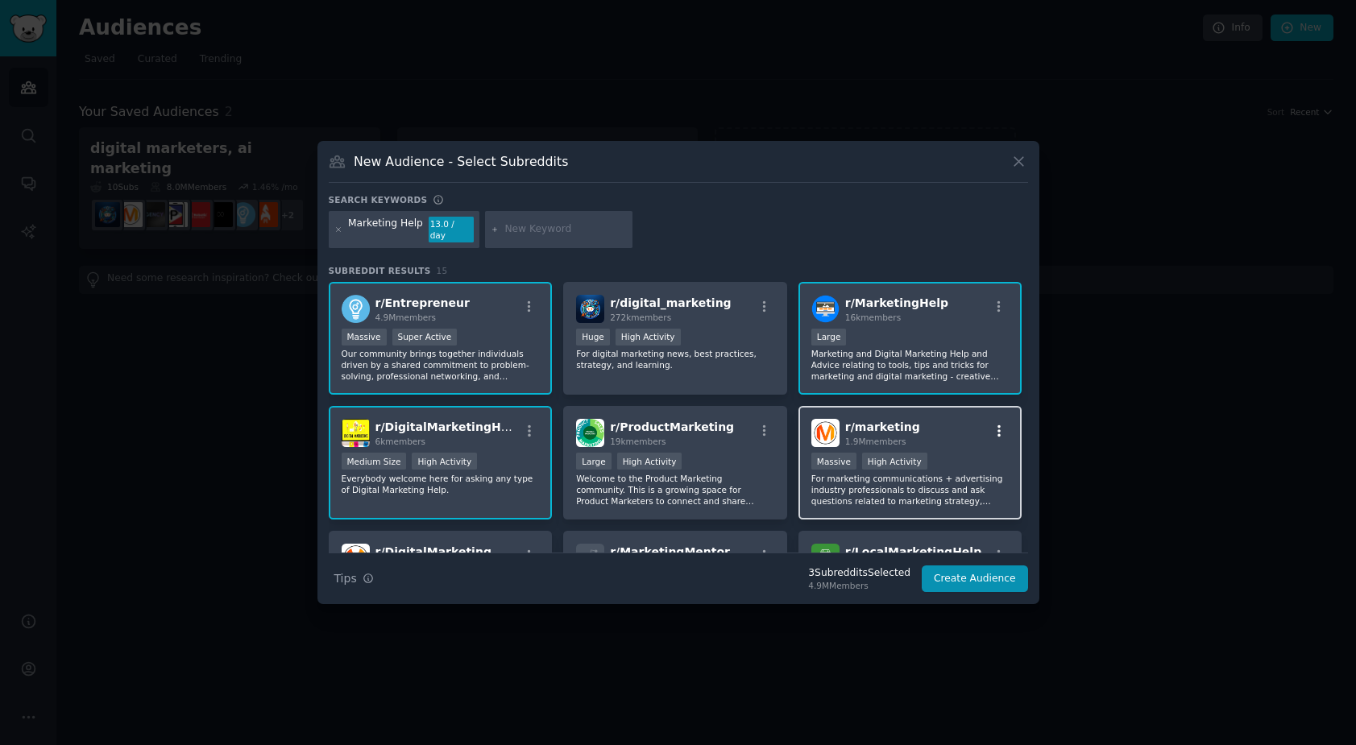
click at [995, 424] on icon "button" at bounding box center [999, 431] width 15 height 15
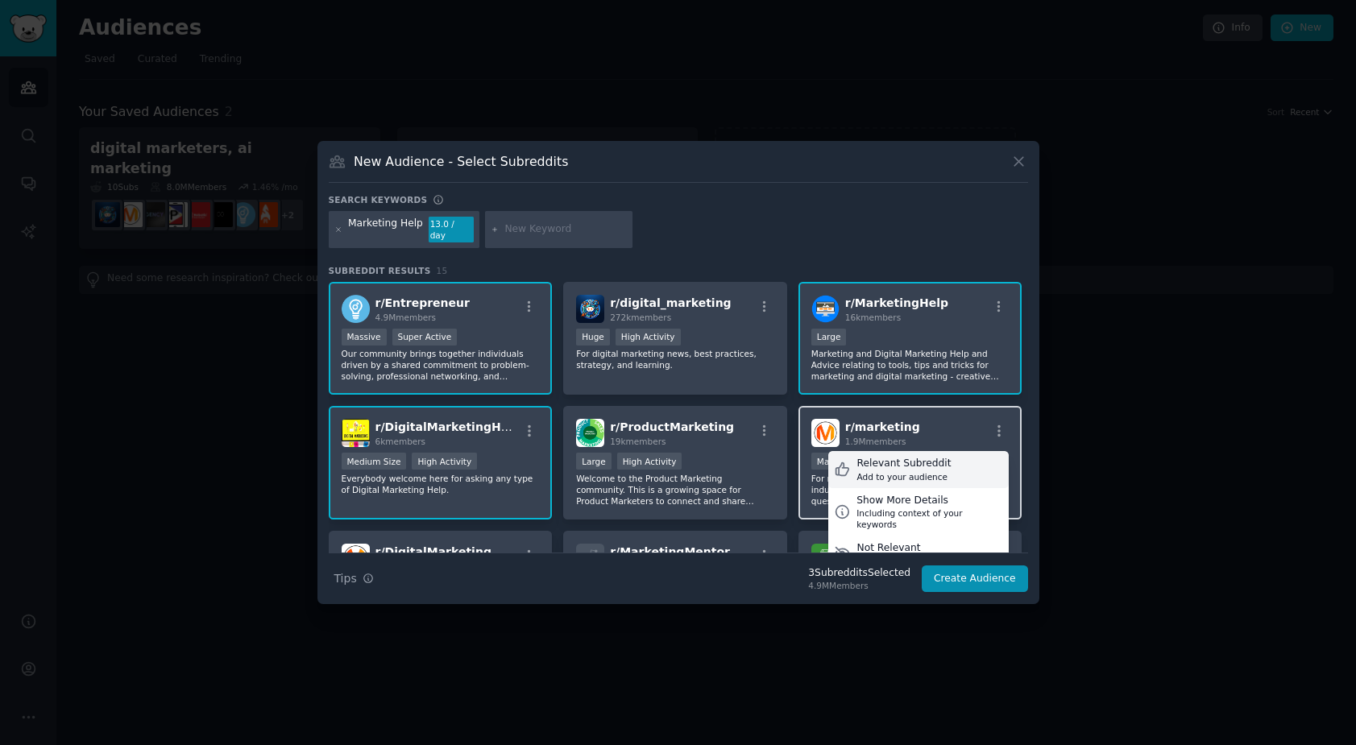
click at [957, 455] on div "Relevant Subreddit Add to your audience" at bounding box center [918, 469] width 181 height 37
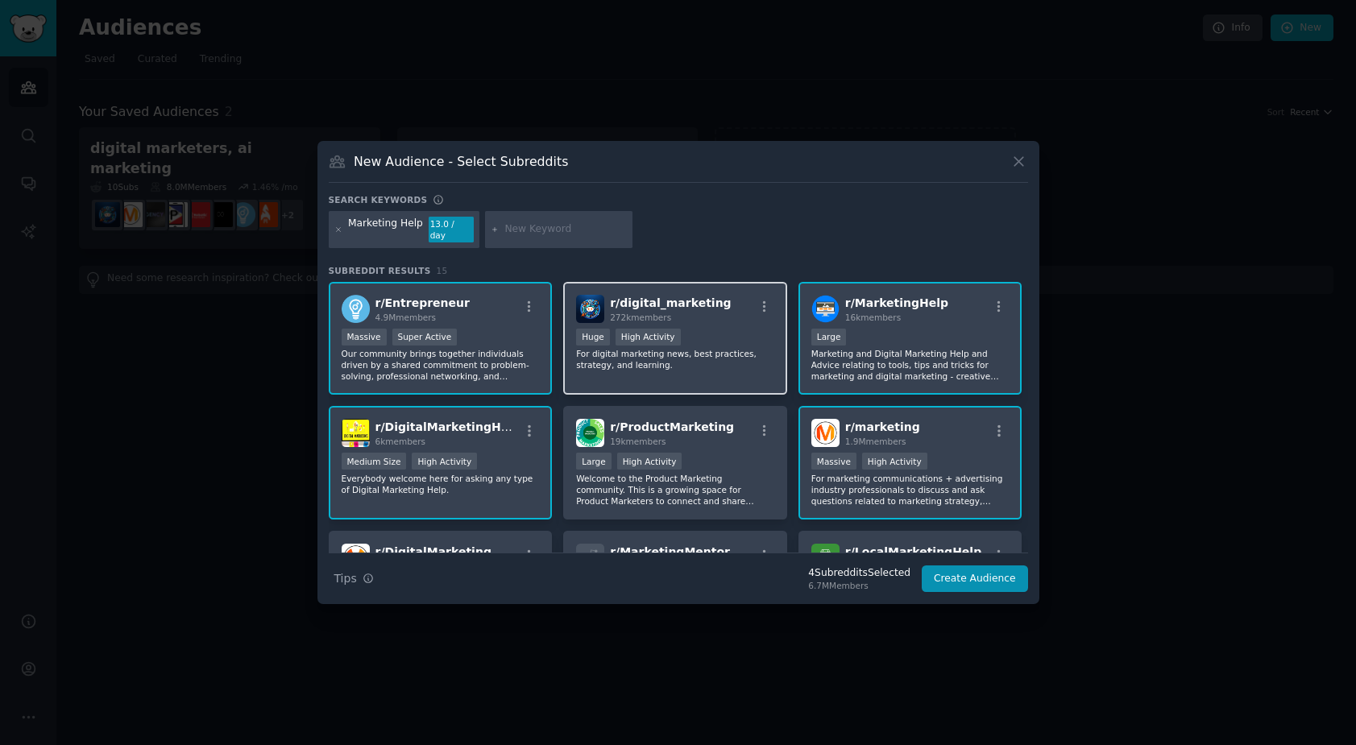
click at [756, 295] on div "r/ digital_marketing 272k members" at bounding box center [675, 309] width 198 height 28
click at [768, 300] on icon "button" at bounding box center [765, 307] width 15 height 15
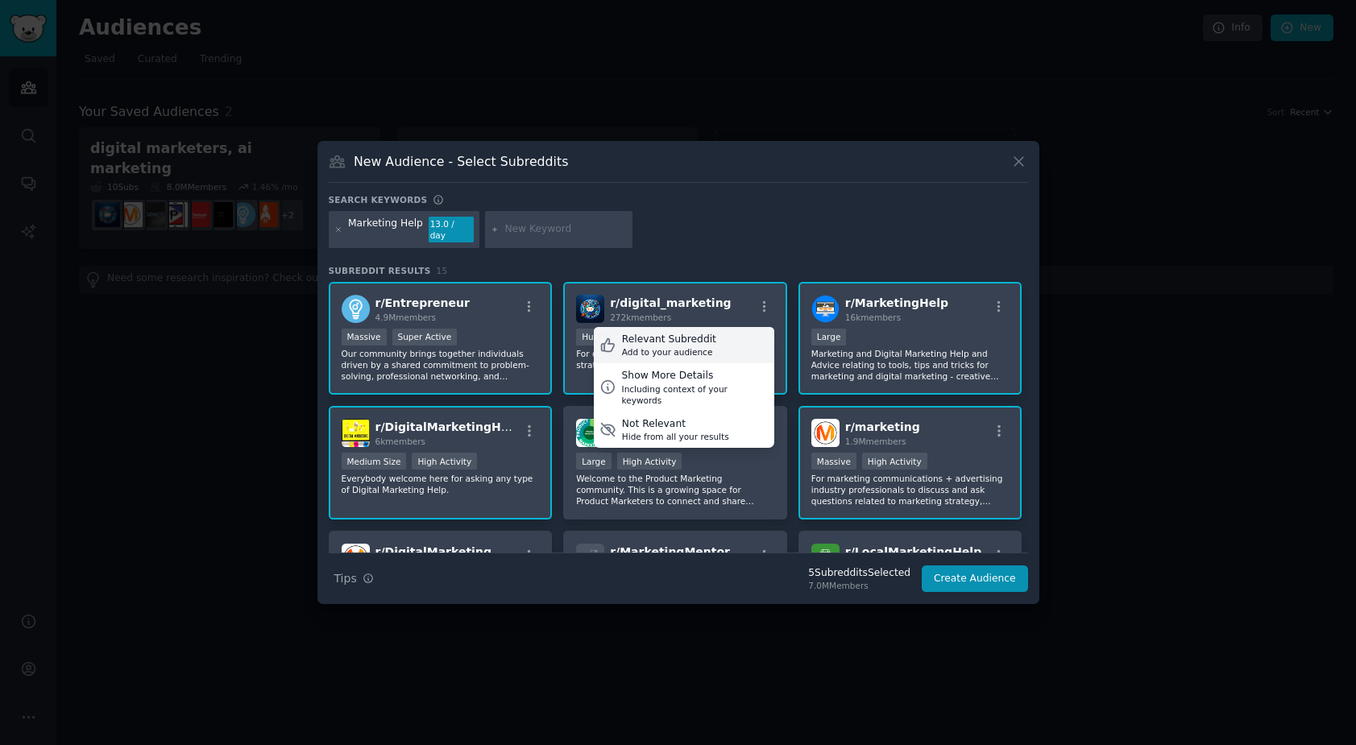
click at [729, 334] on div "Relevant Subreddit Add to your audience" at bounding box center [684, 345] width 181 height 37
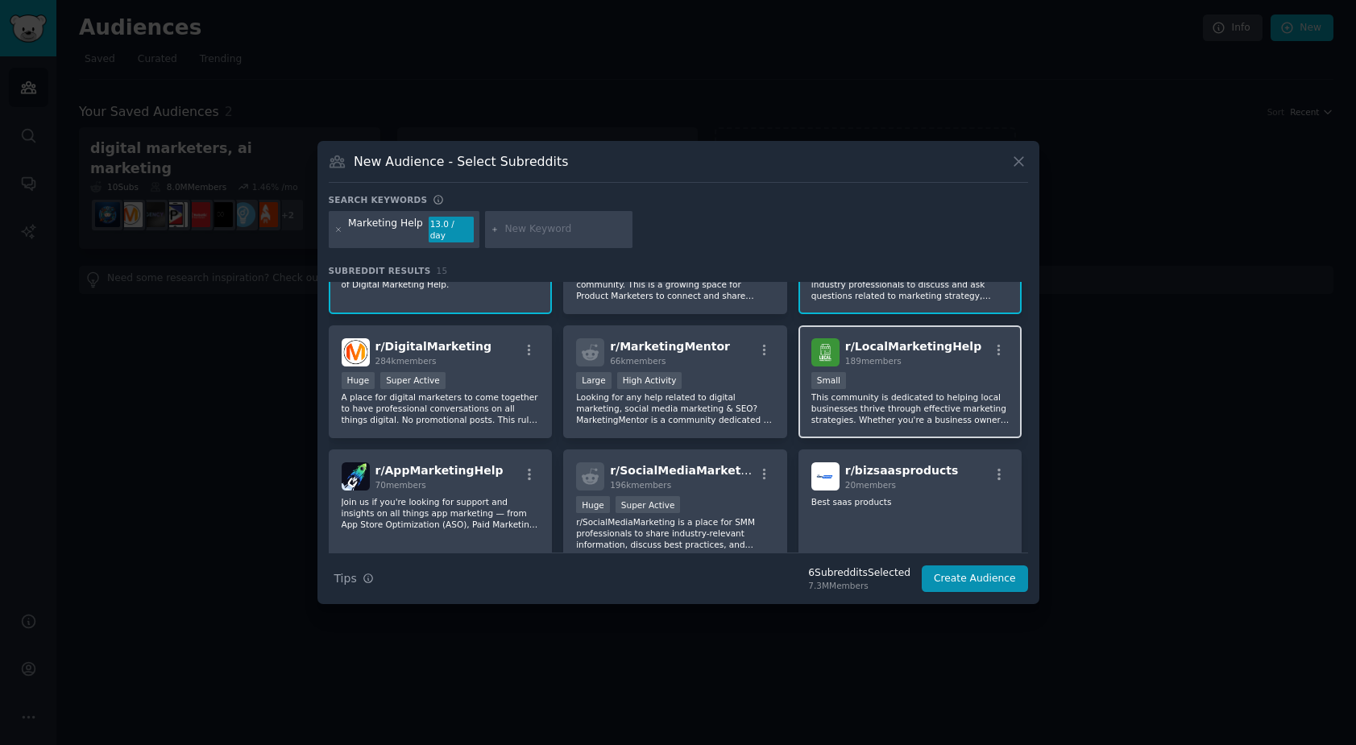
scroll to position [206, 0]
click at [992, 343] on icon "button" at bounding box center [999, 350] width 15 height 15
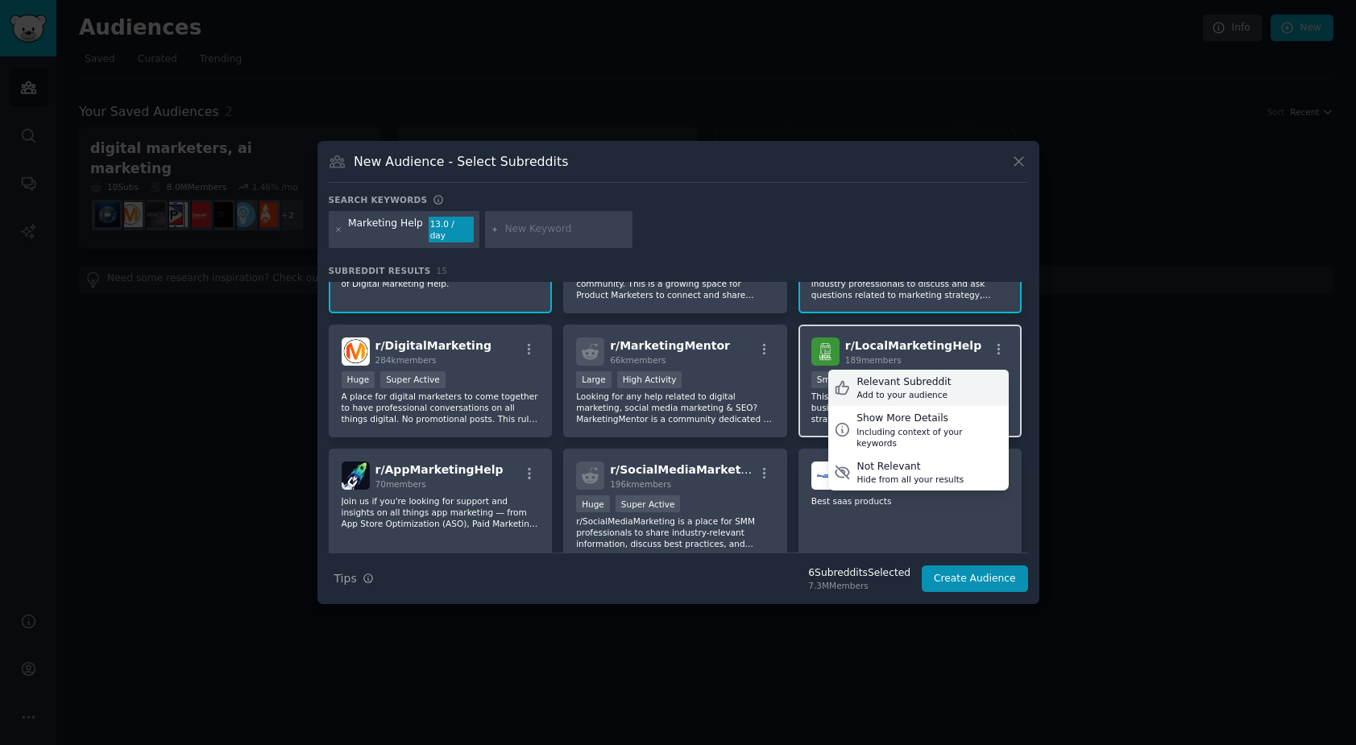
click at [917, 389] on div "Add to your audience" at bounding box center [904, 394] width 94 height 11
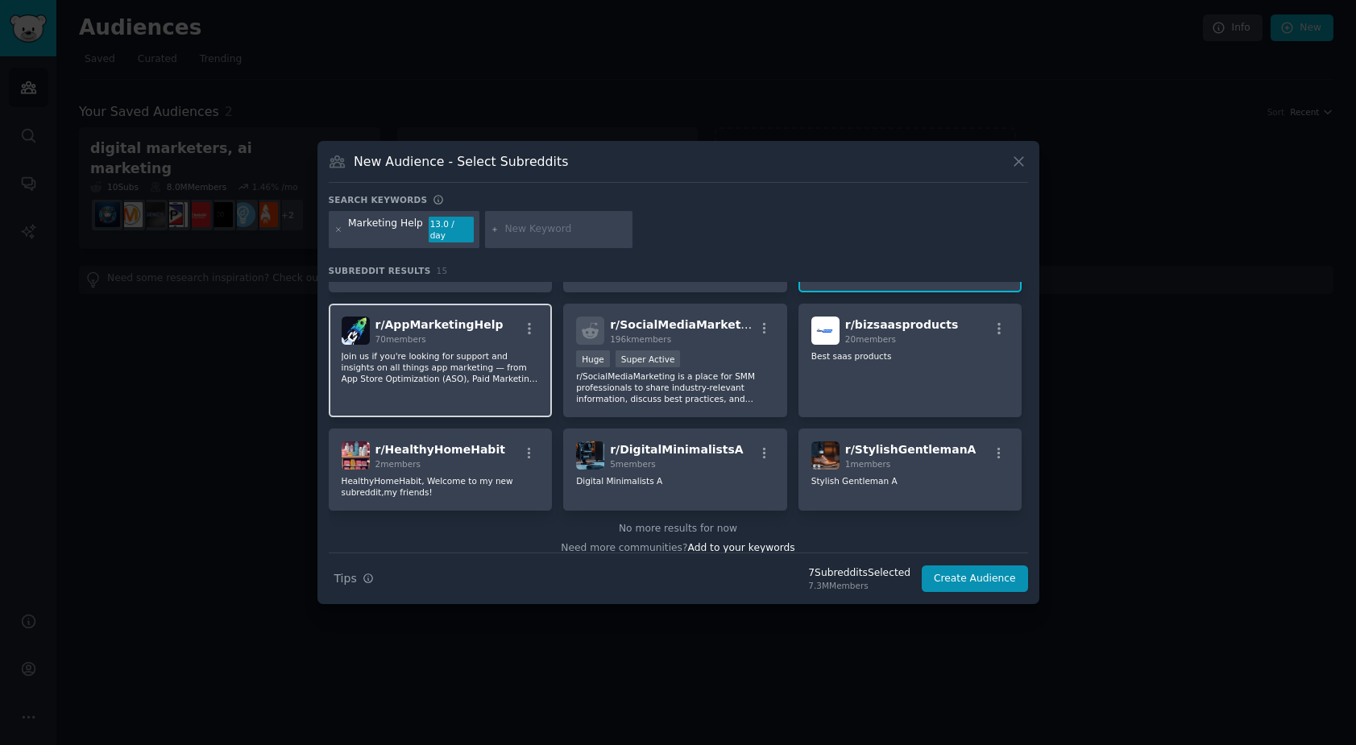
scroll to position [366, 0]
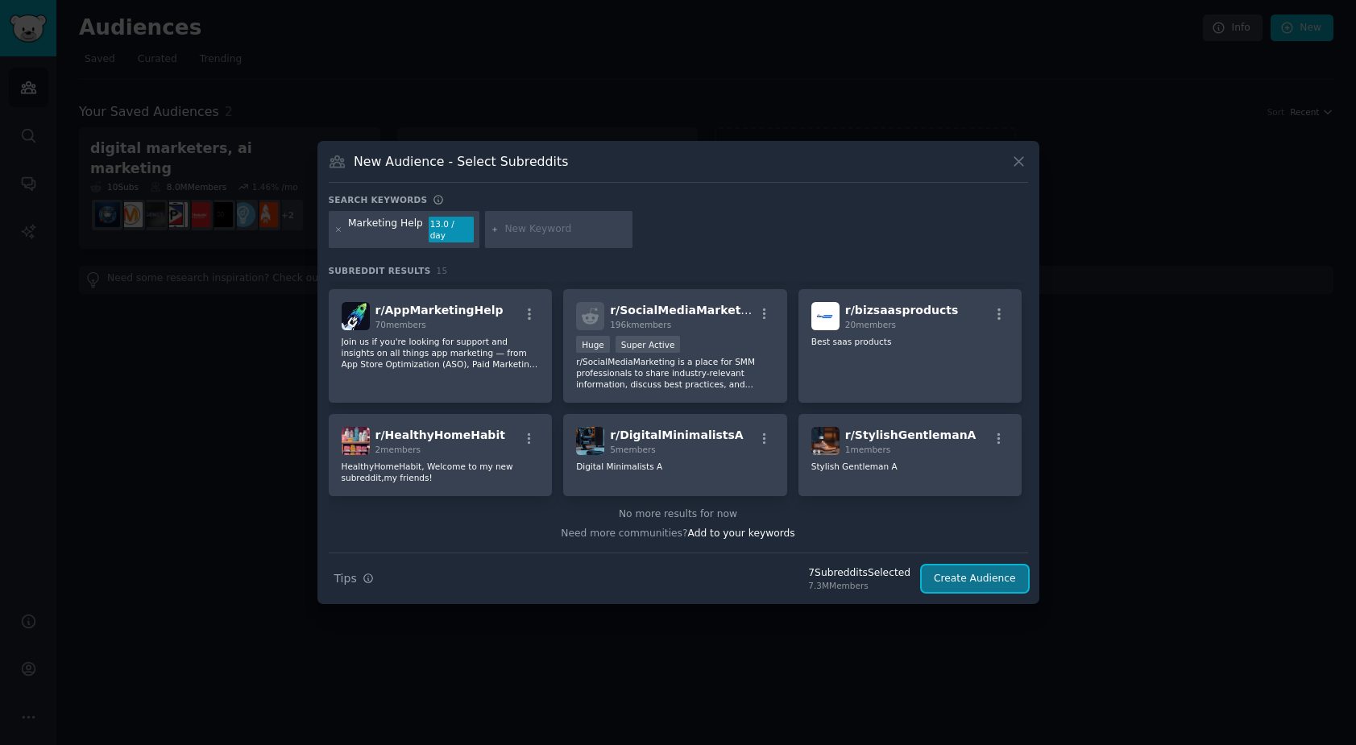
click at [974, 567] on button "Create Audience" at bounding box center [975, 579] width 106 height 27
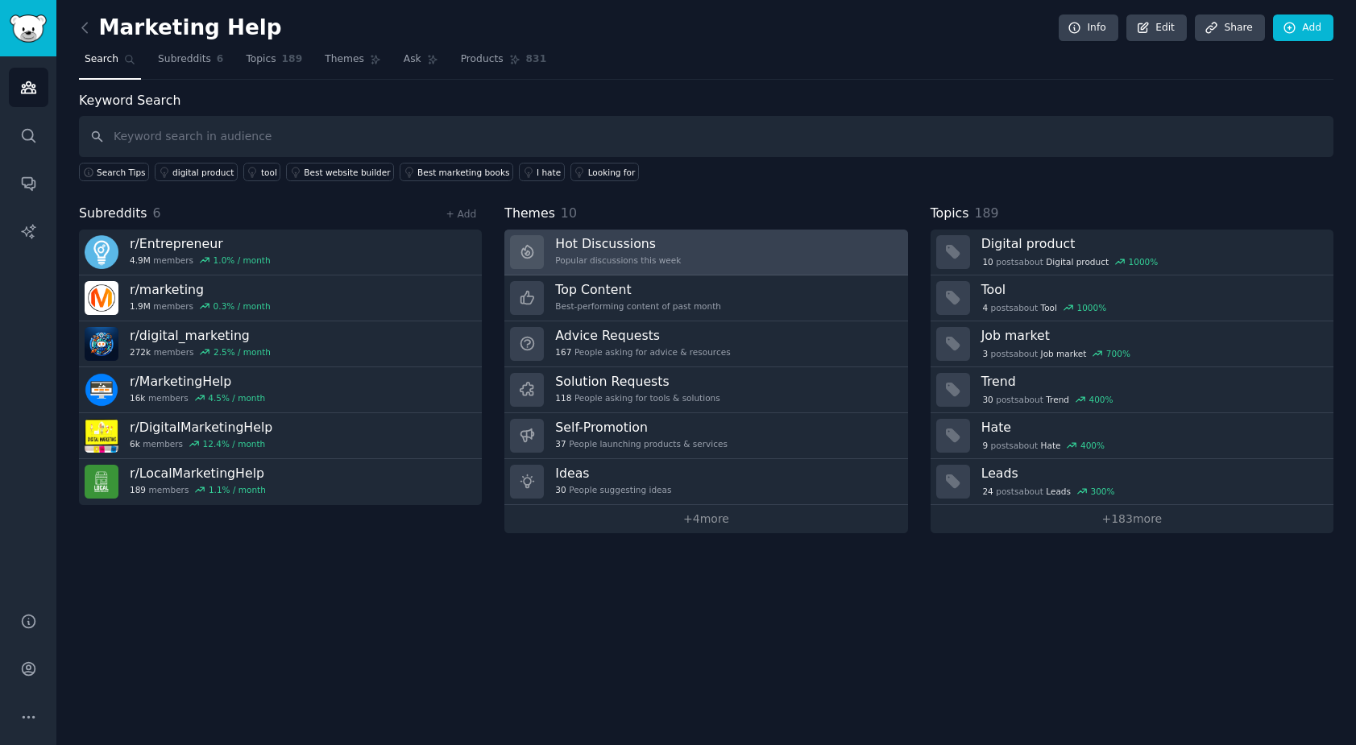
click at [689, 248] on link "Hot Discussions Popular discussions this week" at bounding box center [705, 253] width 403 height 46
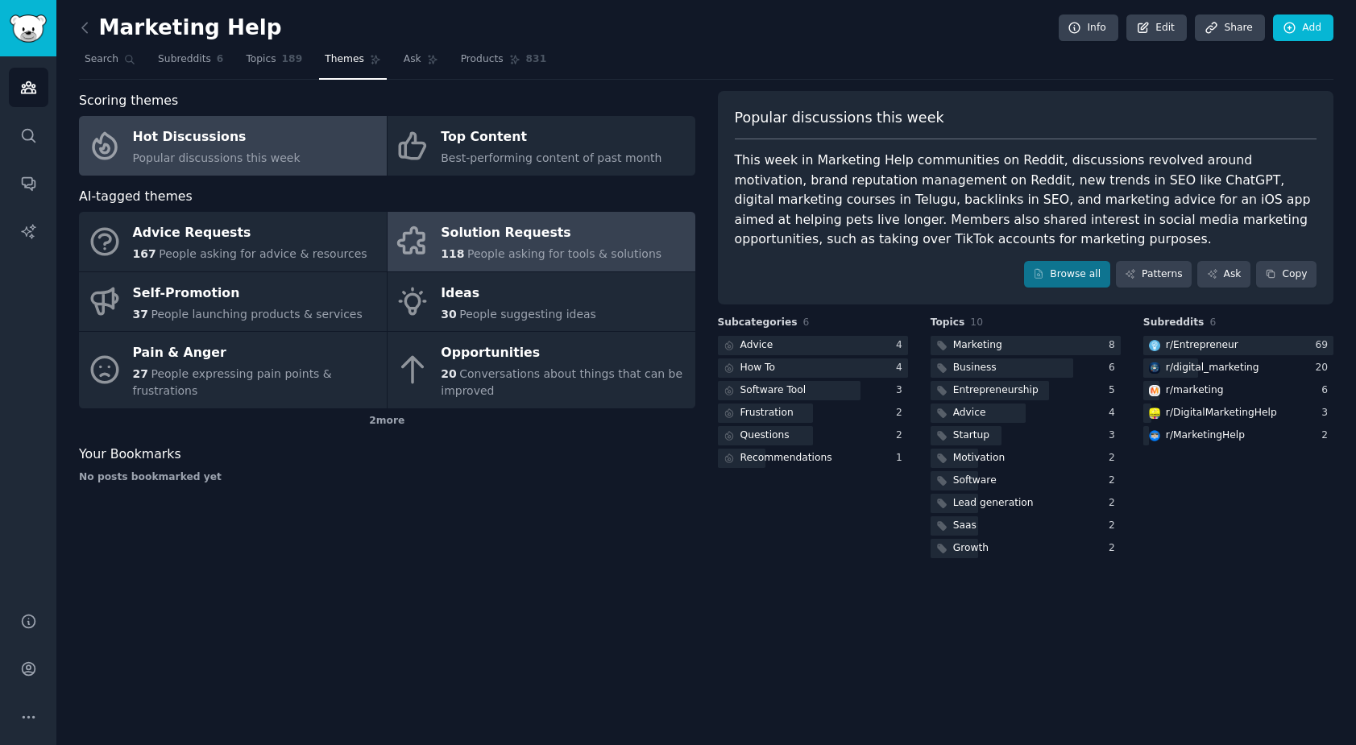
click at [481, 233] on div "Solution Requests" at bounding box center [551, 234] width 221 height 26
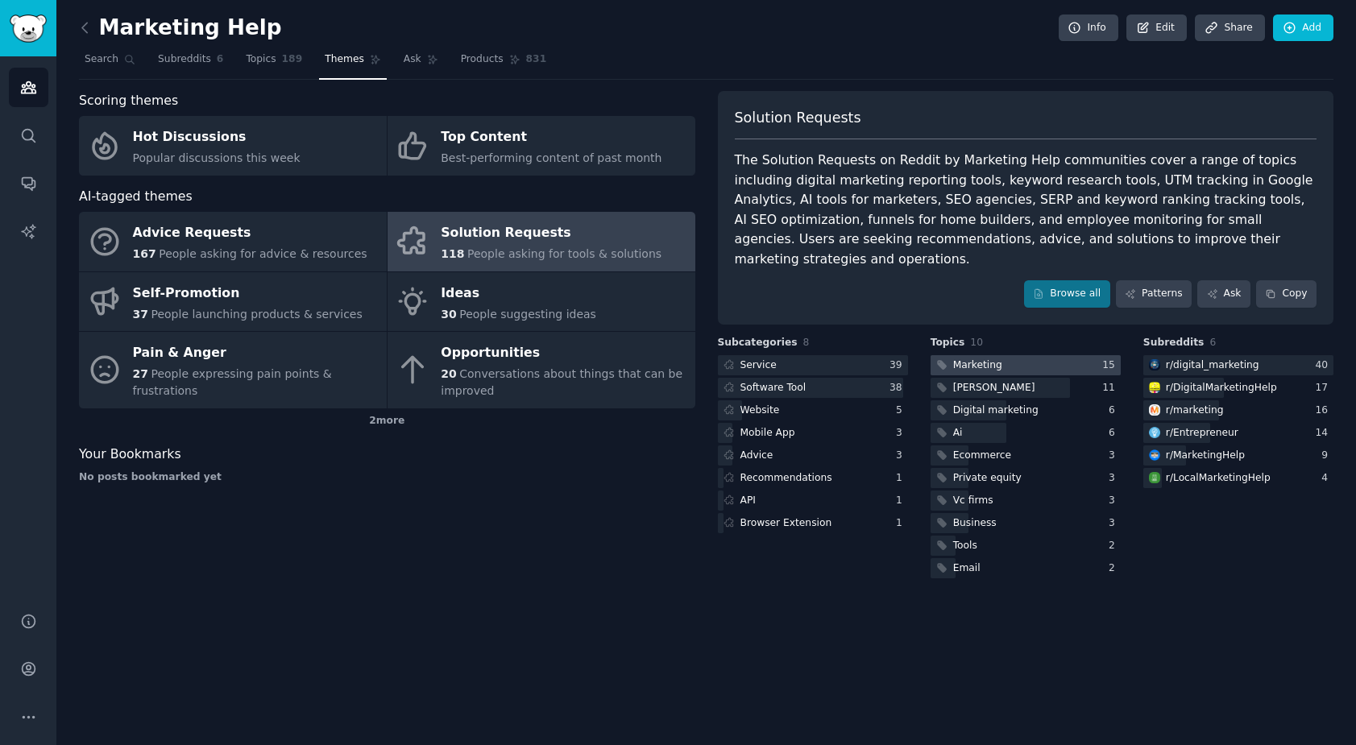
click at [972, 359] on div "Marketing" at bounding box center [977, 366] width 49 height 15
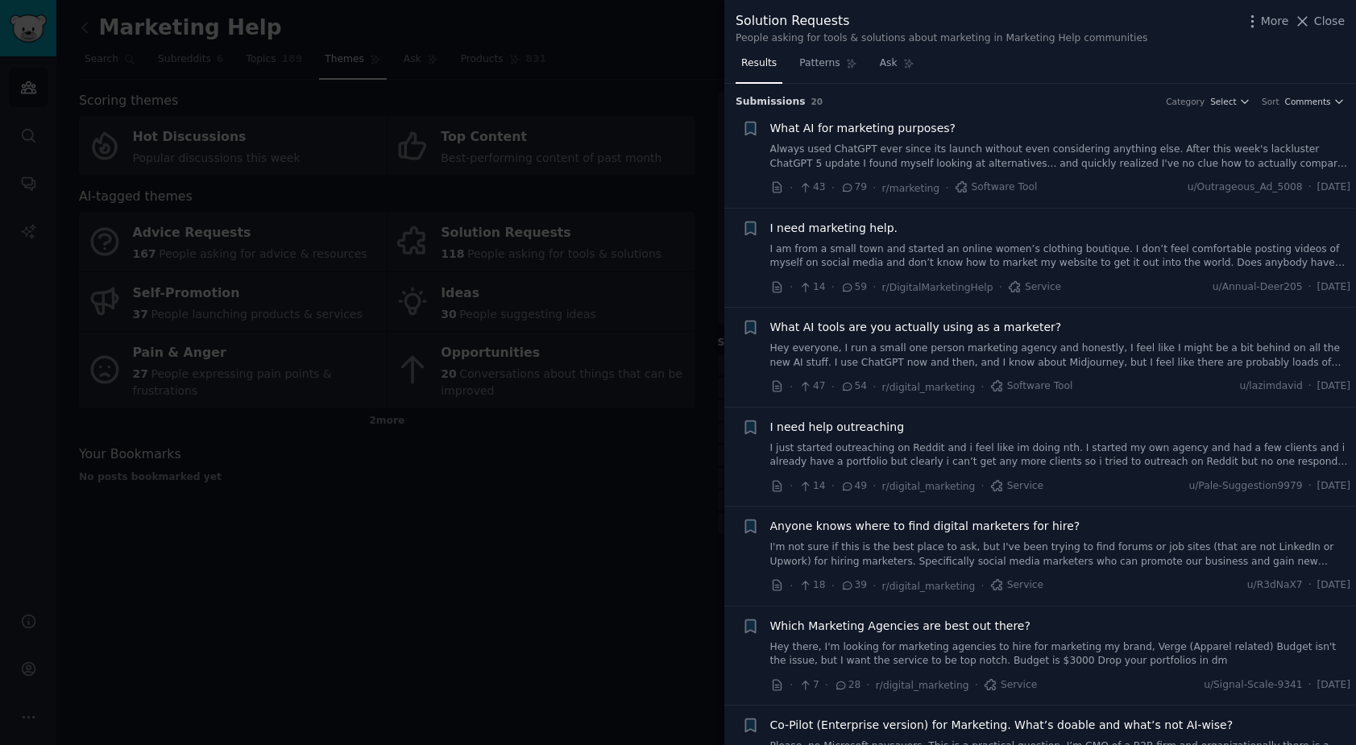
click at [1069, 157] on link "Always used ChatGPT ever since its launch without even considering anything els…" at bounding box center [1060, 157] width 581 height 28
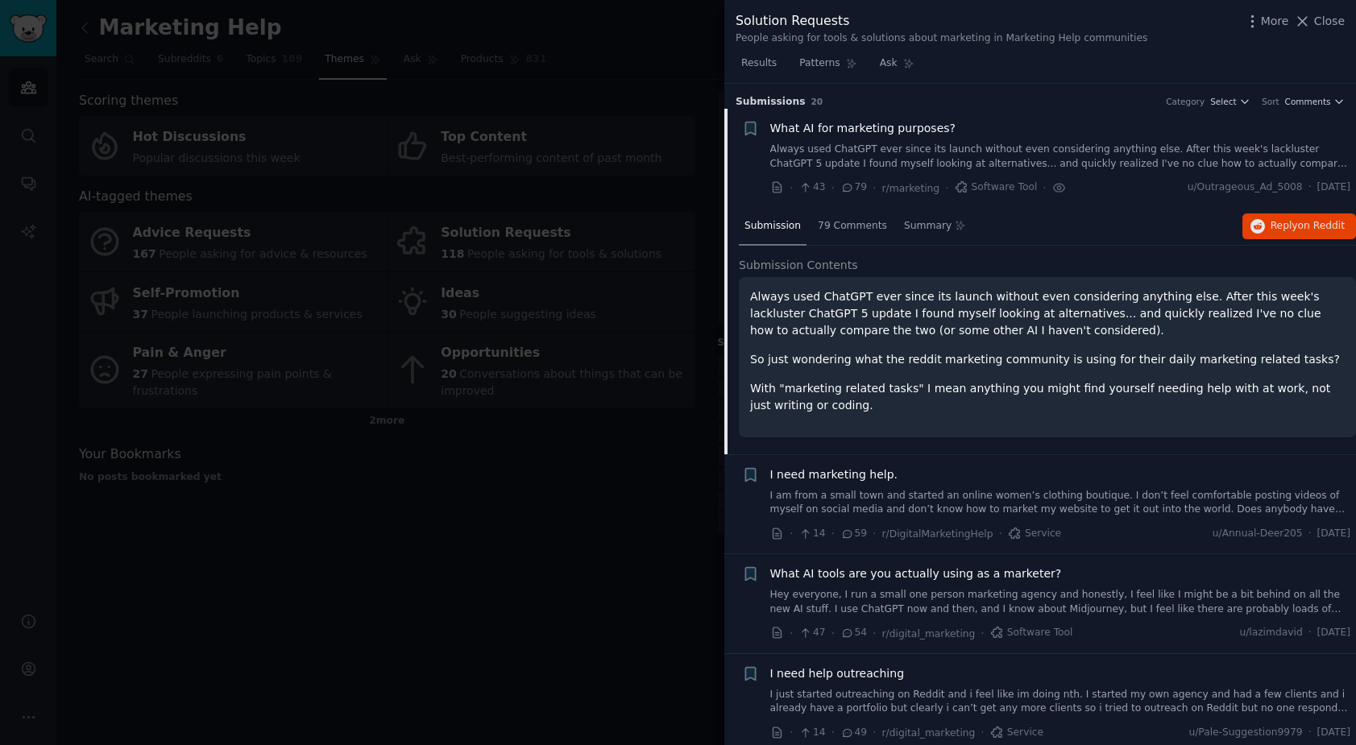
scroll to position [26, 0]
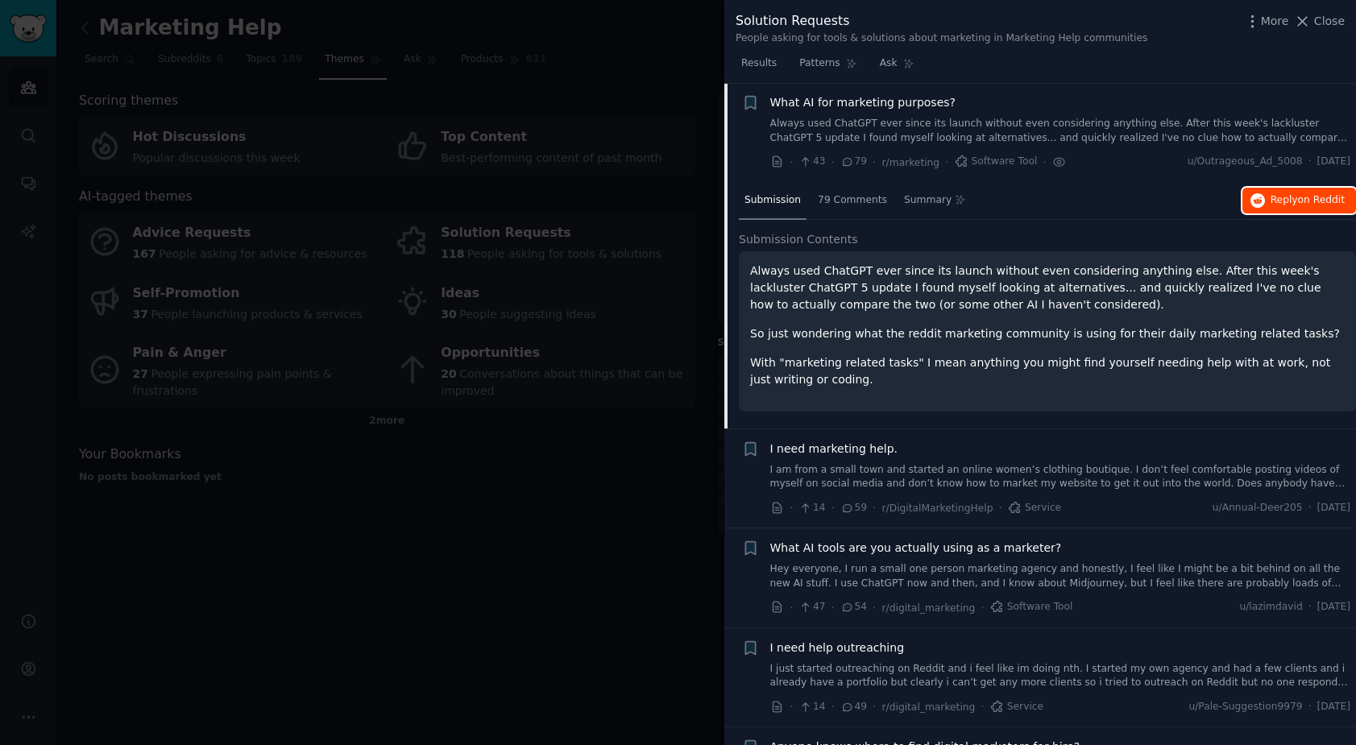
click at [1298, 202] on span "on Reddit" at bounding box center [1321, 199] width 47 height 11
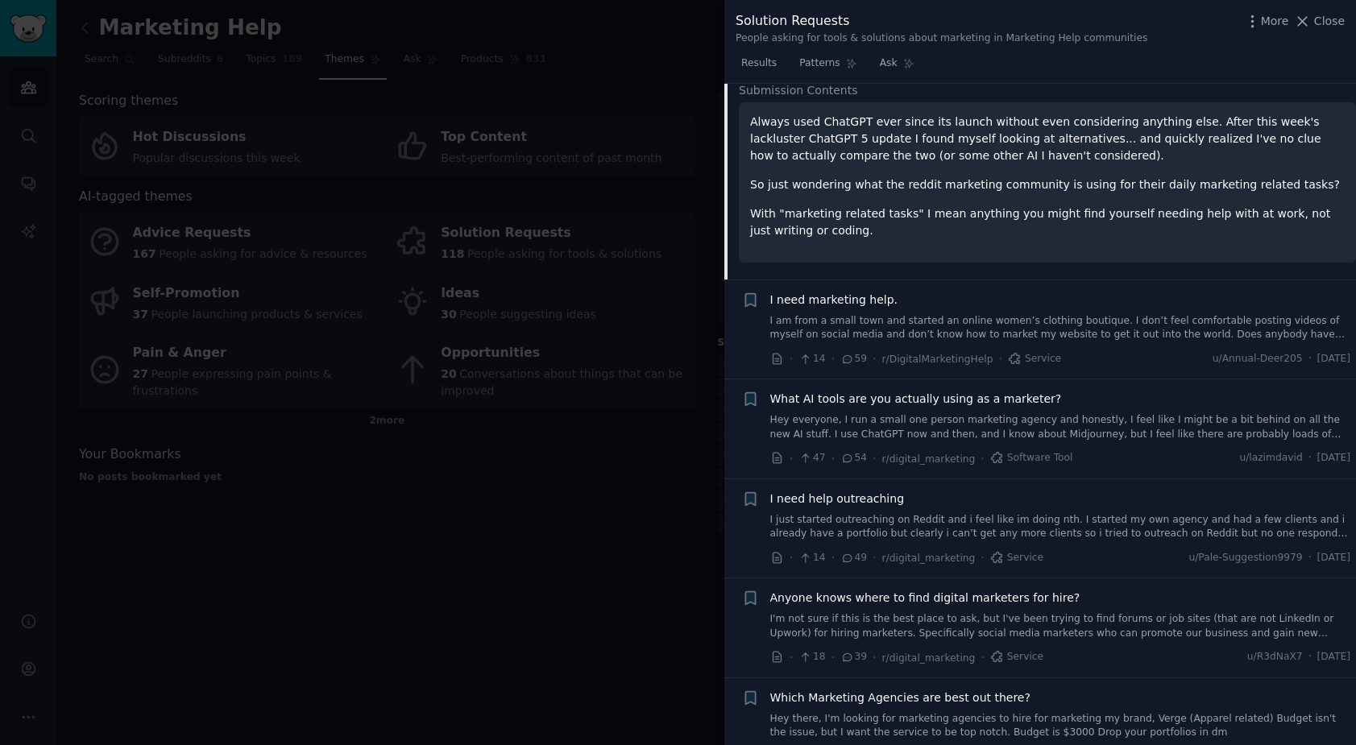
scroll to position [222, 0]
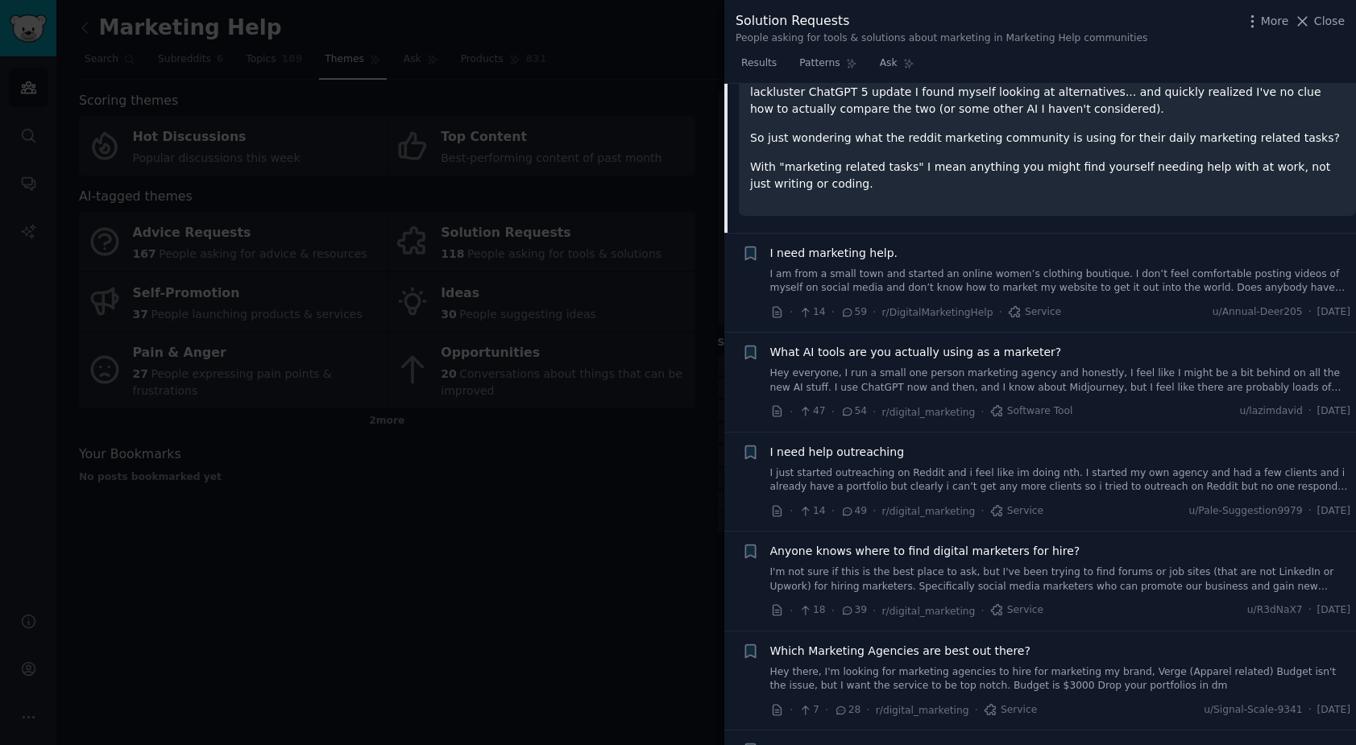
click at [890, 365] on div "What AI tools are you actually using as a marketer? Hey everyone, I run a small…" at bounding box center [1060, 369] width 581 height 51
click at [891, 380] on link "Hey everyone, I run a small one person marketing agency and honestly, I feel li…" at bounding box center [1060, 381] width 581 height 28
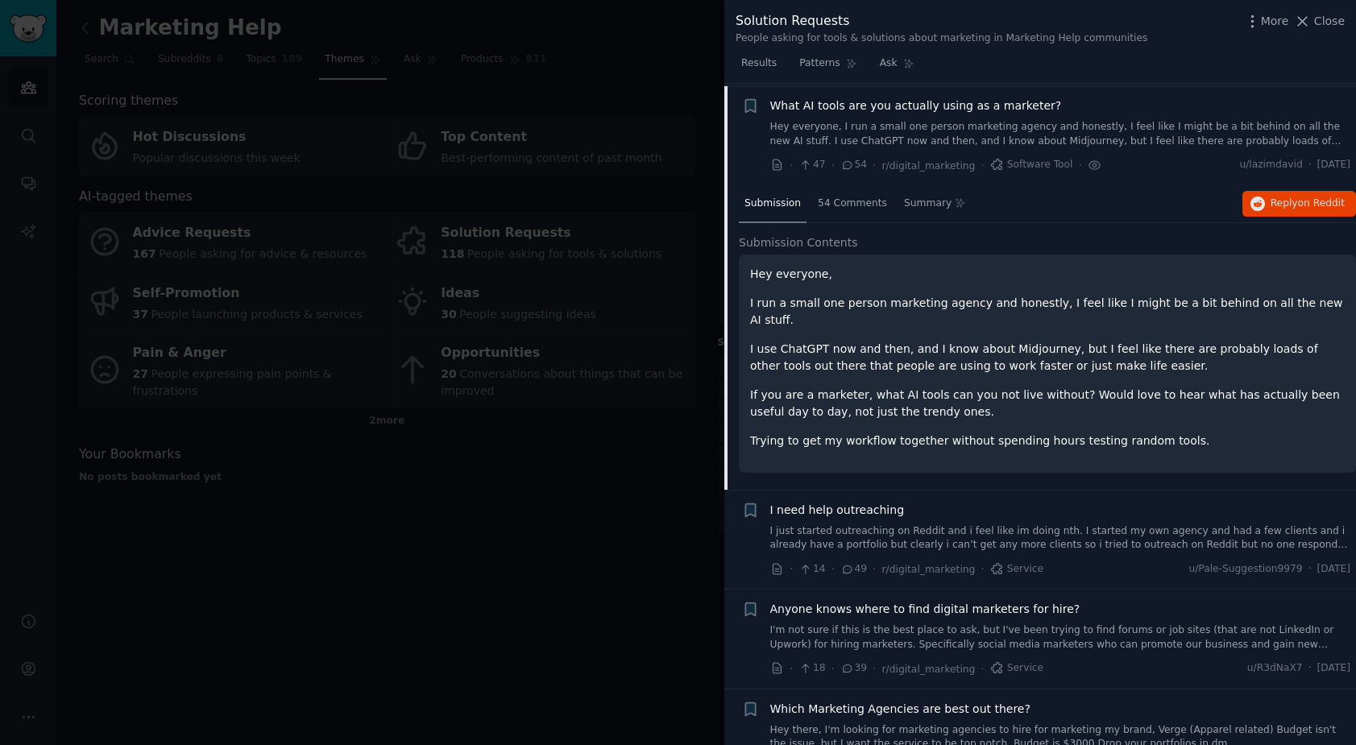
scroll to position [225, 0]
click at [1300, 196] on span "on Reddit" at bounding box center [1321, 199] width 47 height 11
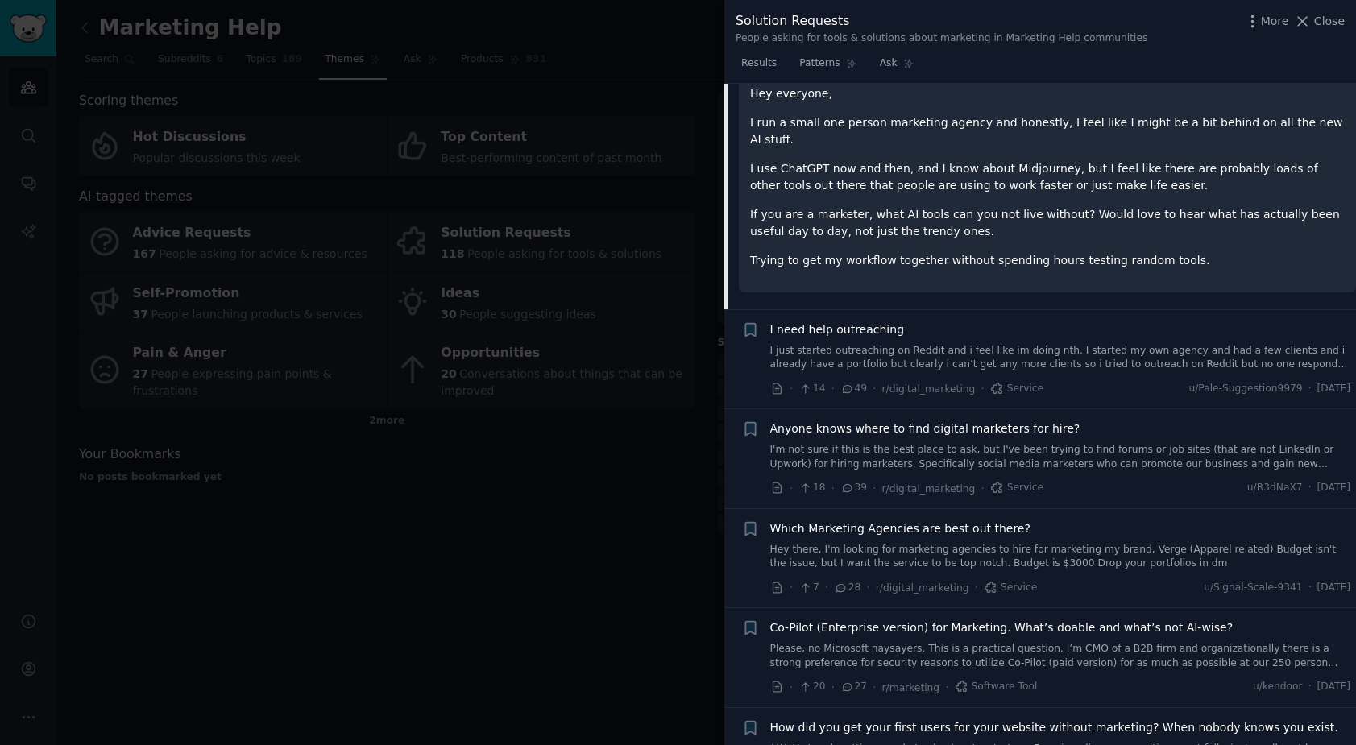
scroll to position [443, 0]
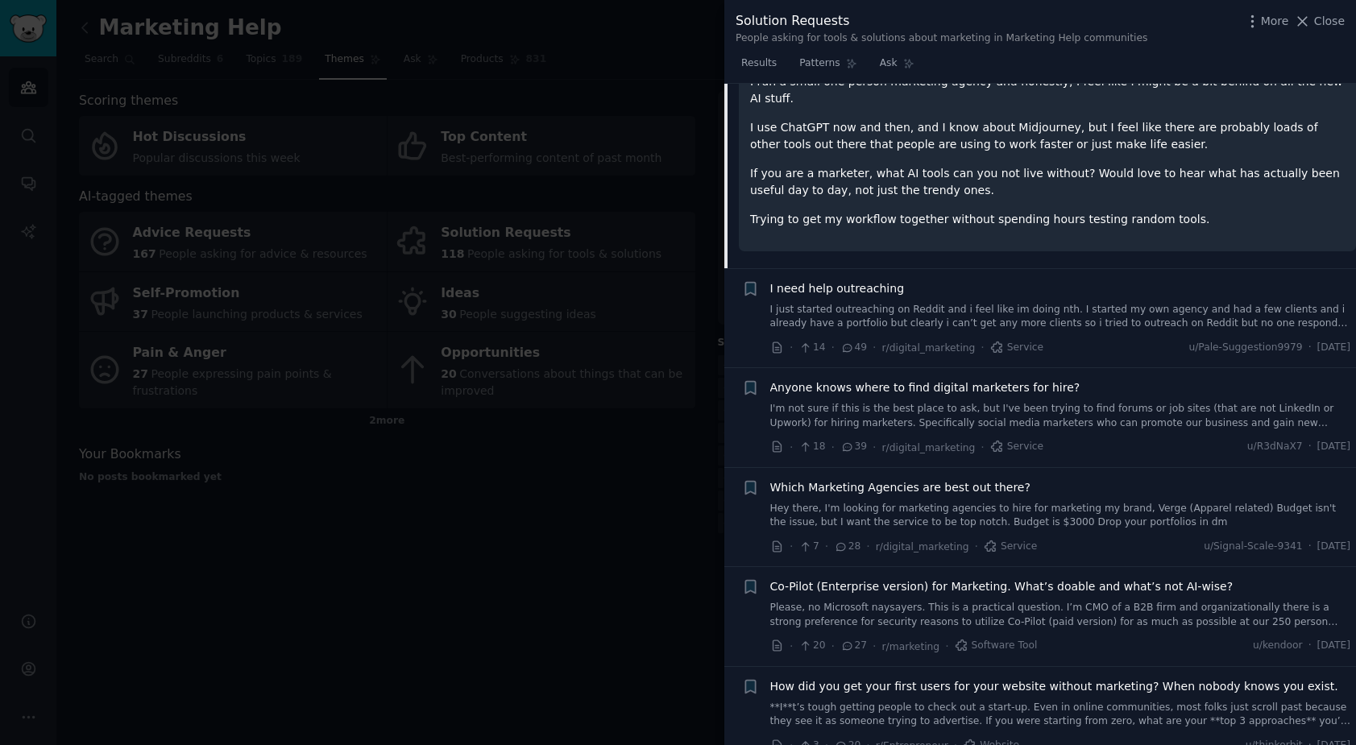
click at [1068, 303] on link "I just started outreaching on Reddit and i feel like im doing nth. I started my…" at bounding box center [1060, 317] width 581 height 28
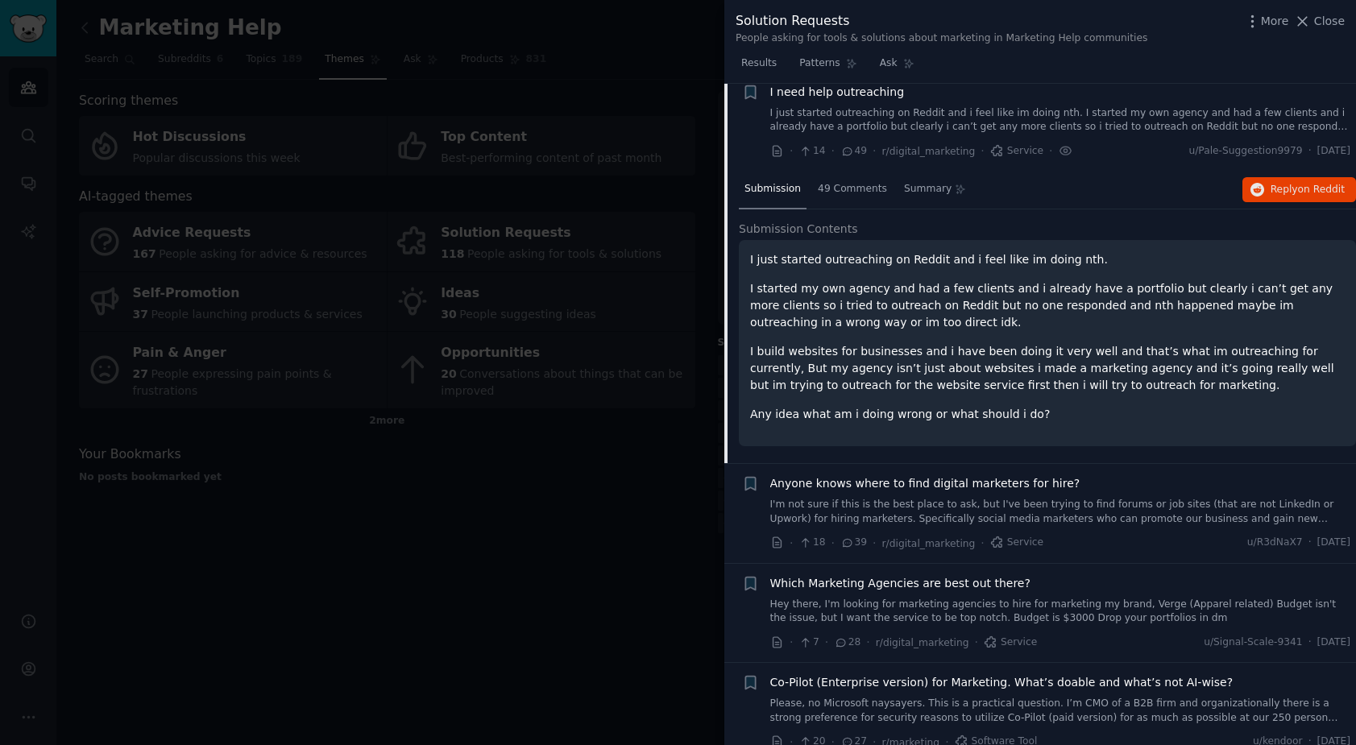
scroll to position [324, 0]
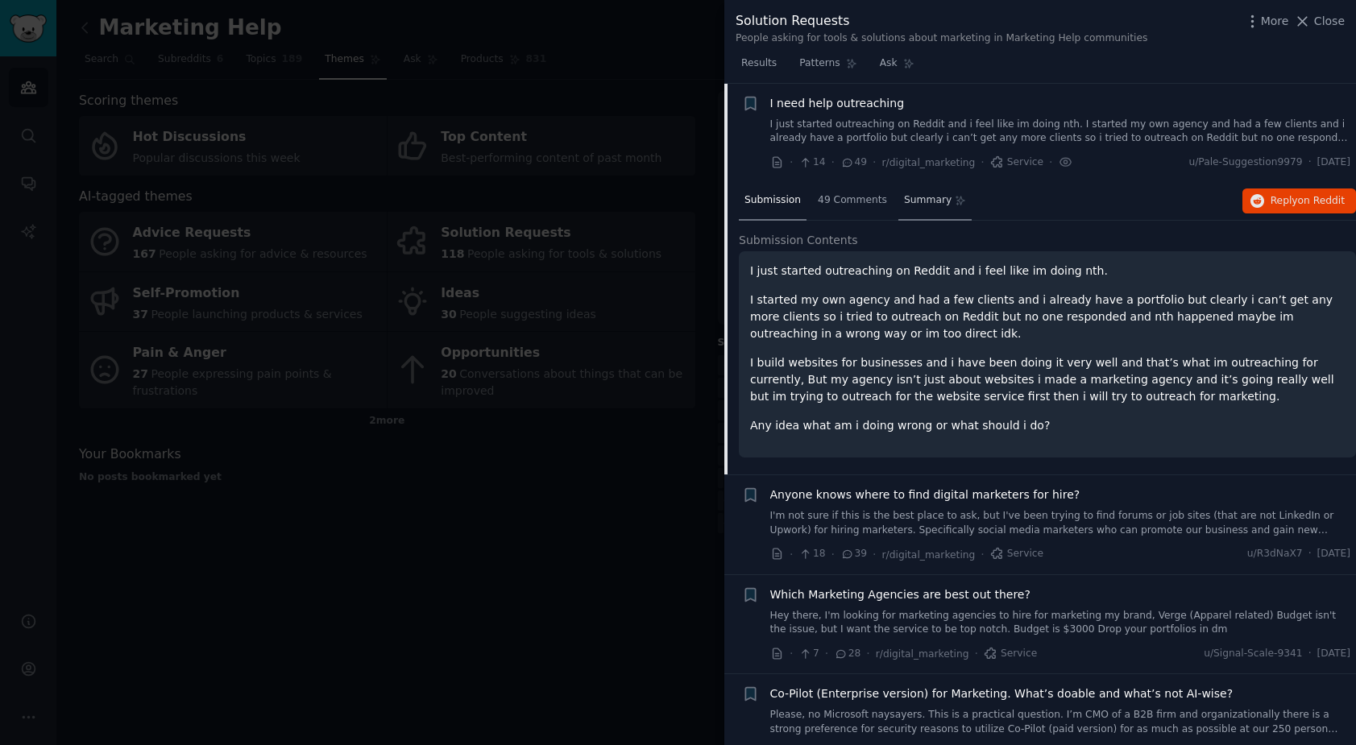
click at [916, 206] on span "Summary" at bounding box center [928, 200] width 48 height 15
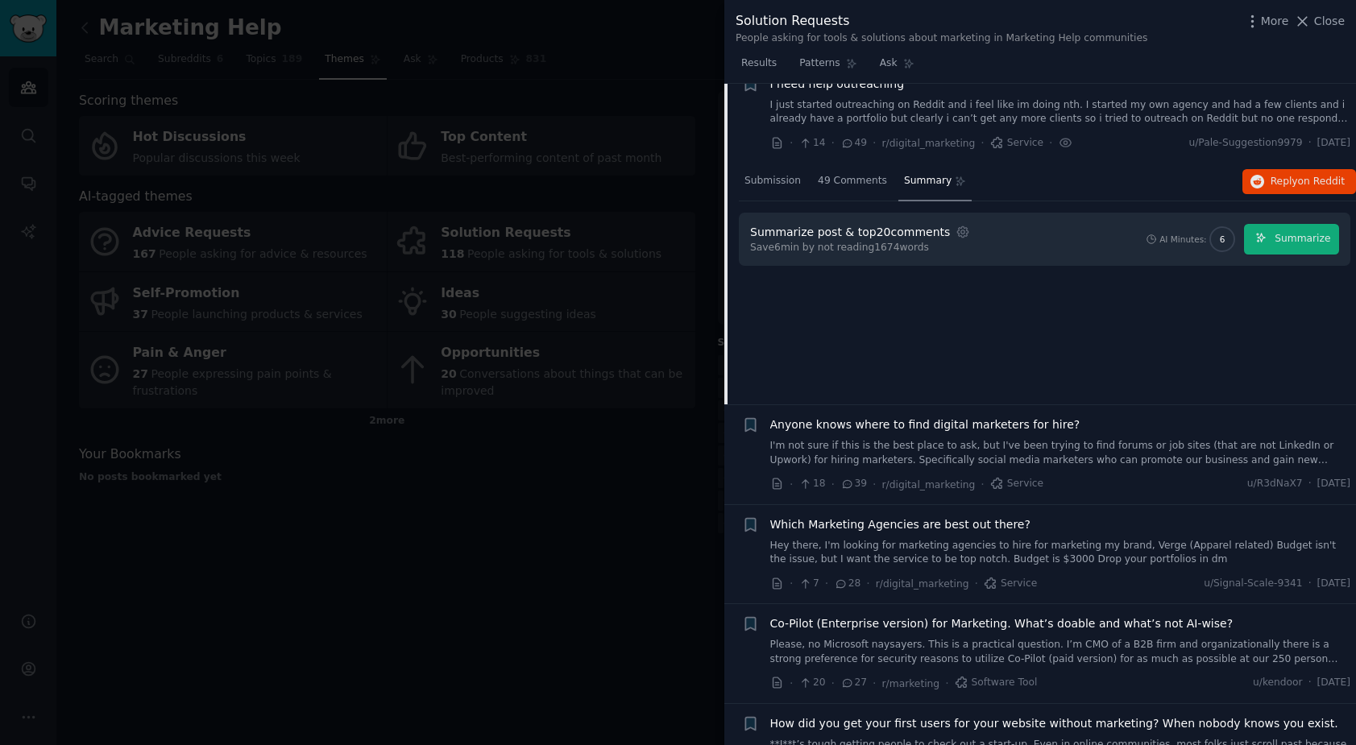
scroll to position [346, 0]
click at [1306, 222] on button "Summarize" at bounding box center [1291, 237] width 95 height 31
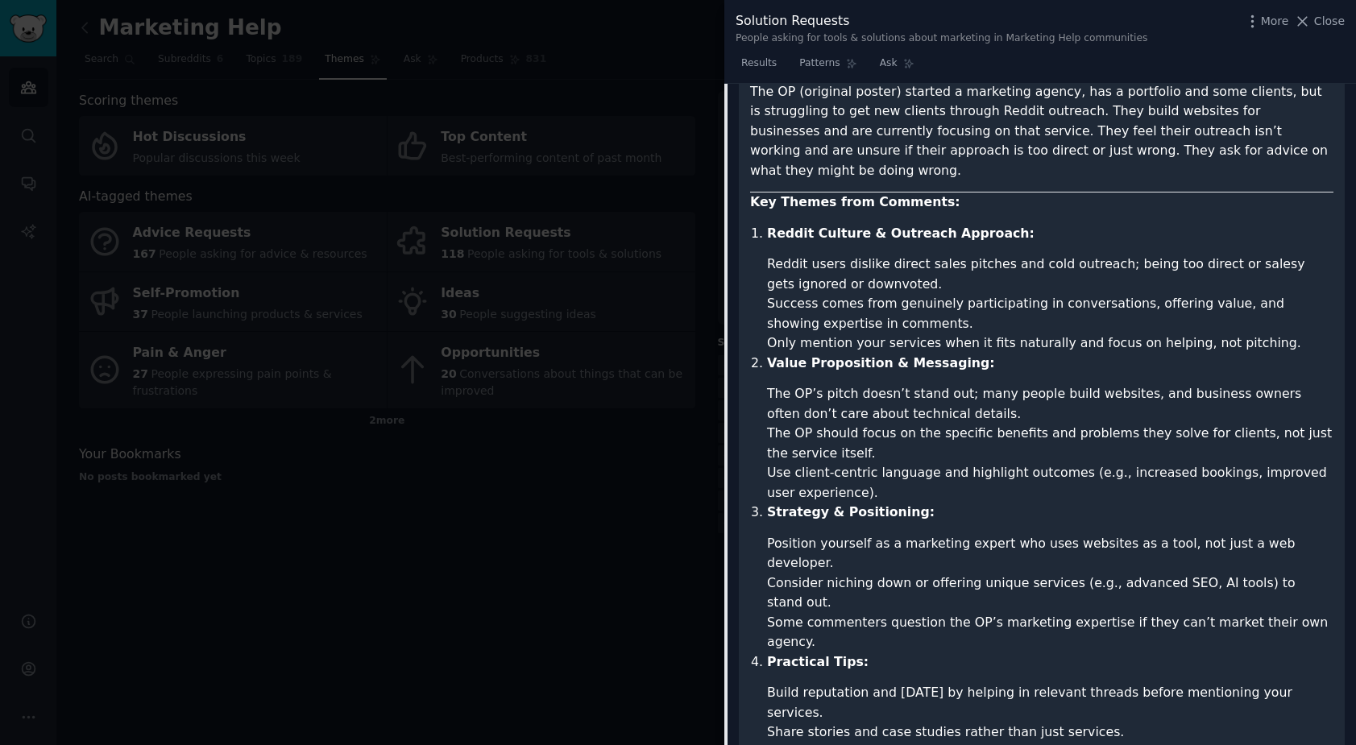
scroll to position [19, 0]
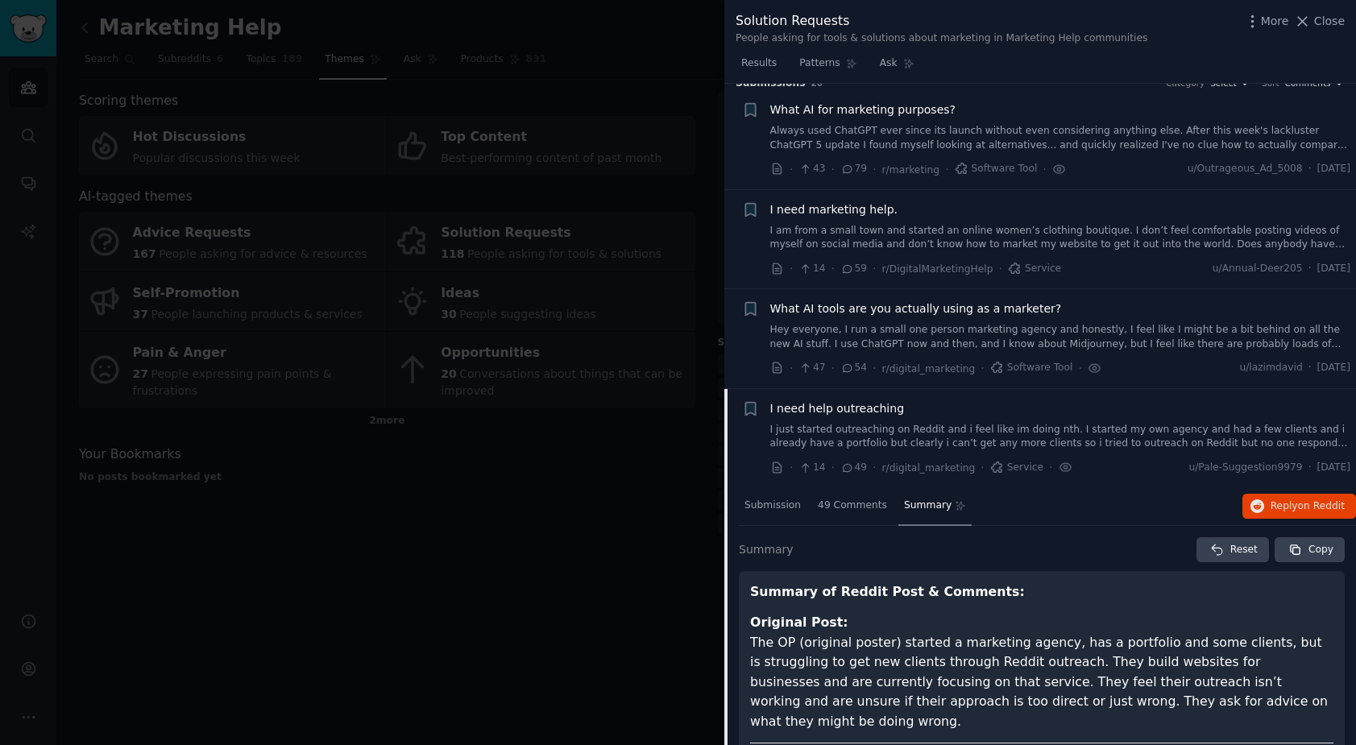
click at [1102, 554] on div "Reset Copy" at bounding box center [1069, 551] width 551 height 26
click at [1291, 500] on span "Reply on Reddit" at bounding box center [1308, 507] width 74 height 15
click at [31, 39] on div at bounding box center [678, 372] width 1356 height 745
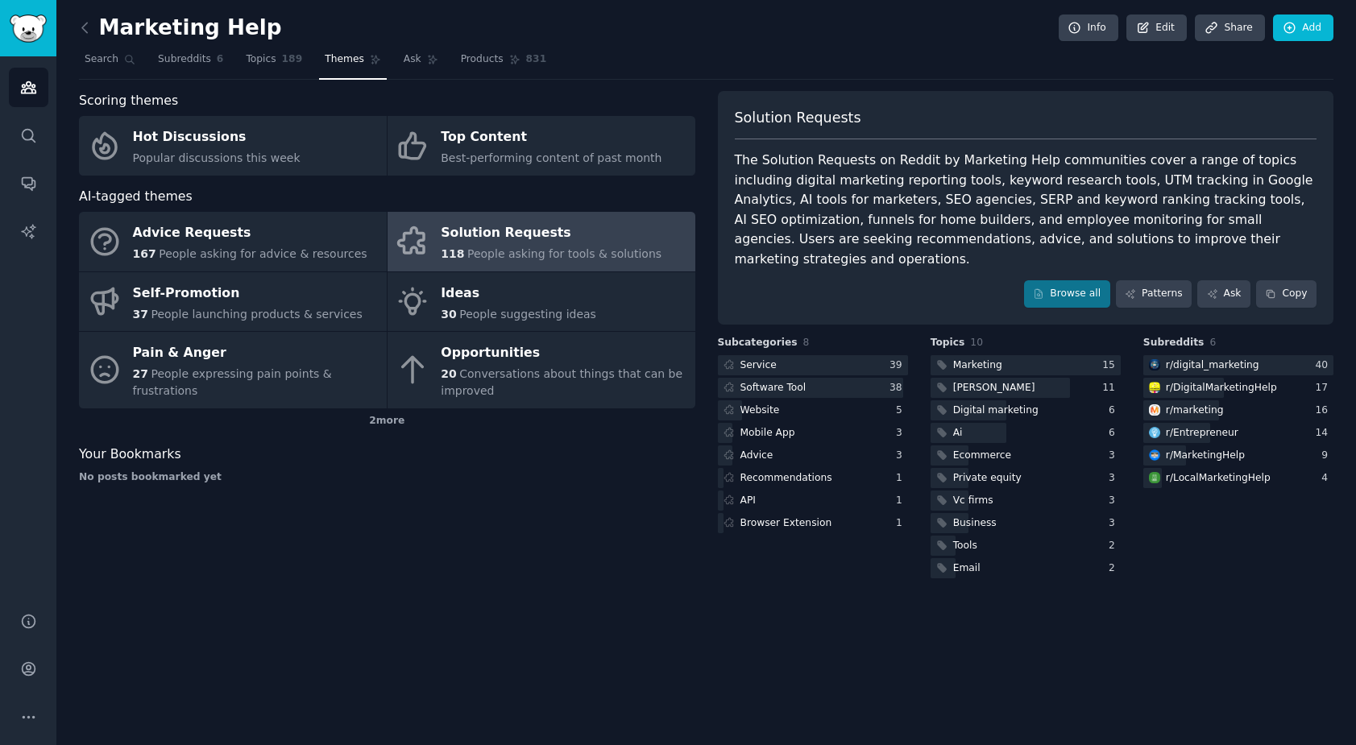
click at [425, 506] on div "Scoring themes Hot Discussions Popular discussions this week Top Content Best-p…" at bounding box center [387, 336] width 617 height 491
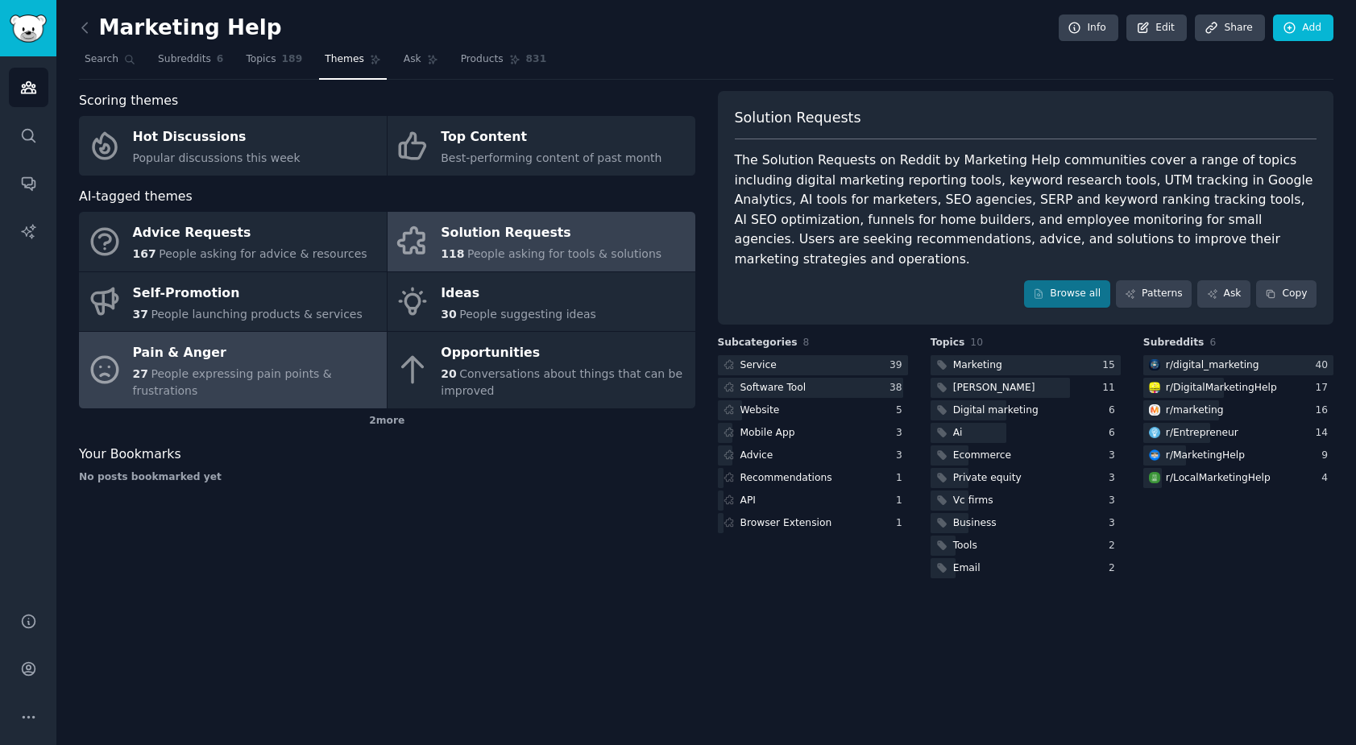
click at [233, 380] on span "People expressing pain points & frustrations" at bounding box center [232, 382] width 199 height 30
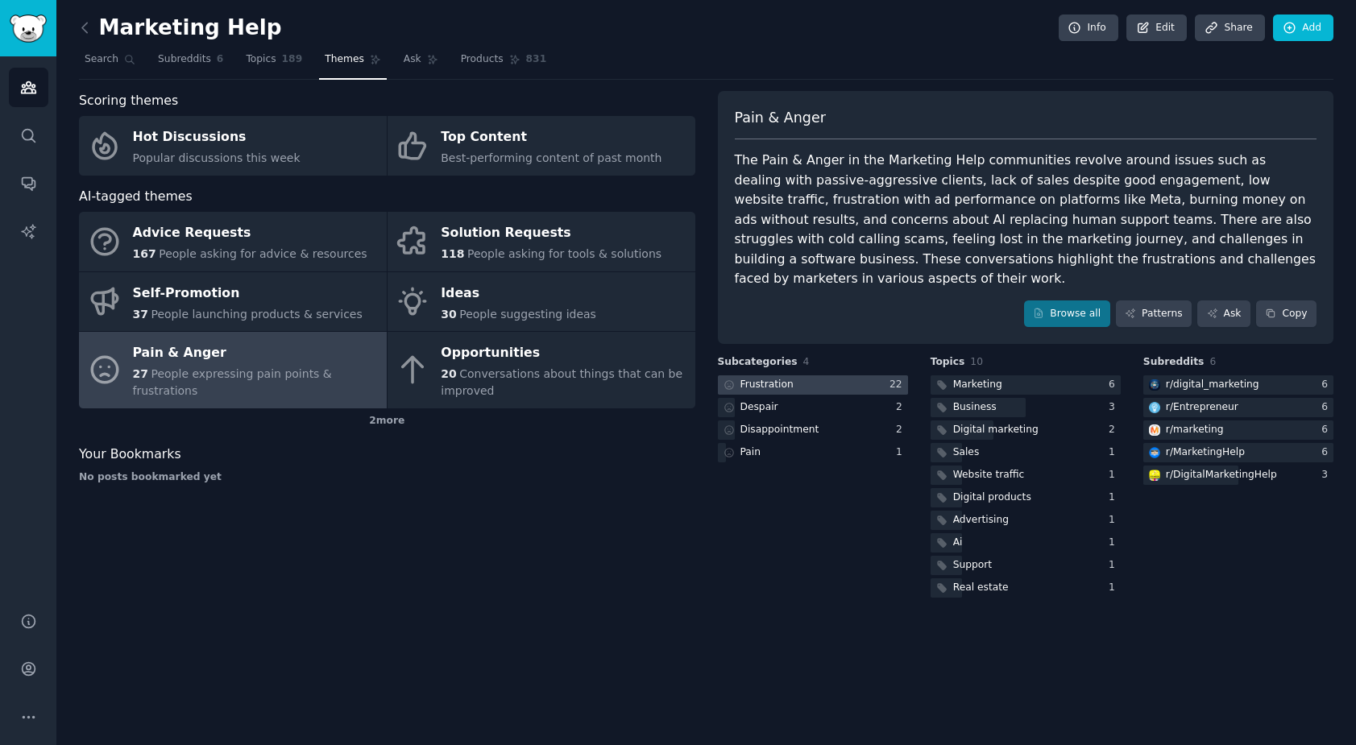
click at [845, 376] on div at bounding box center [813, 386] width 190 height 20
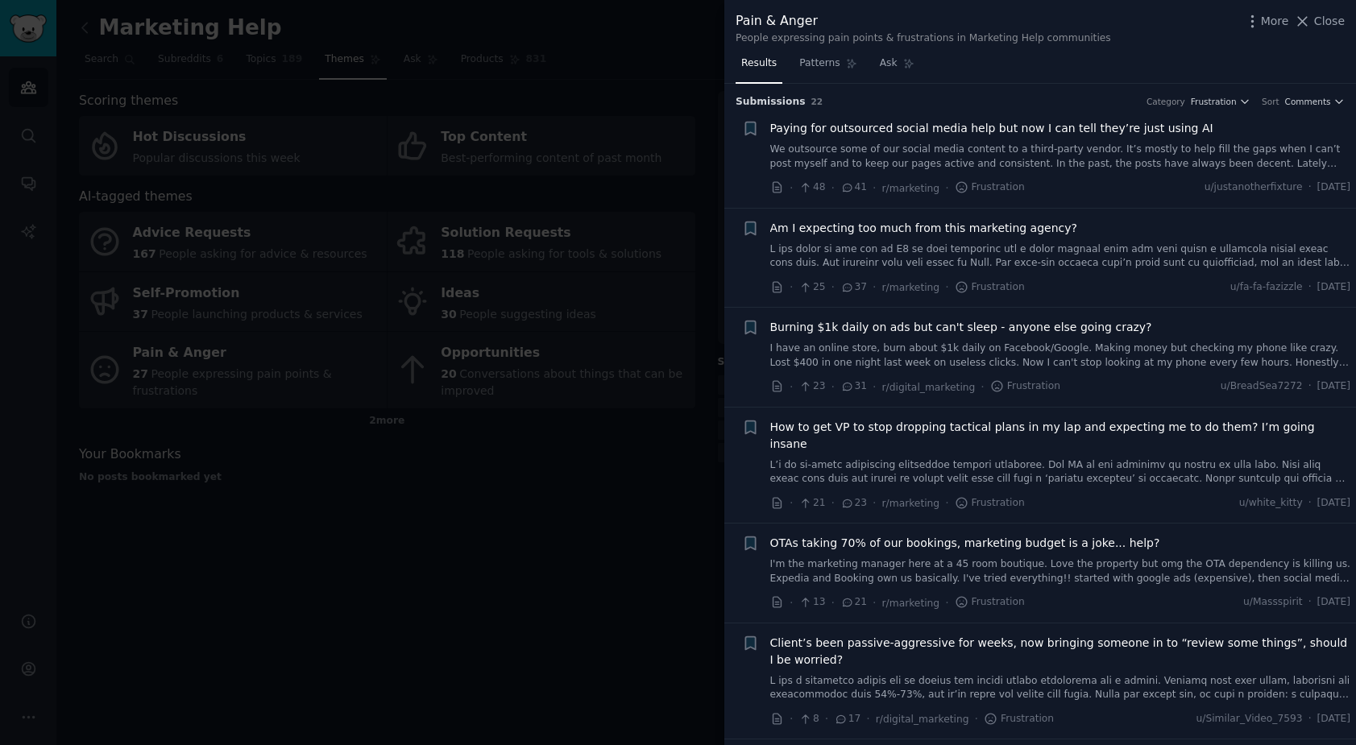
click at [1058, 164] on link "We outsource some of our social media content to a third-party vendor. It’s mos…" at bounding box center [1060, 157] width 581 height 28
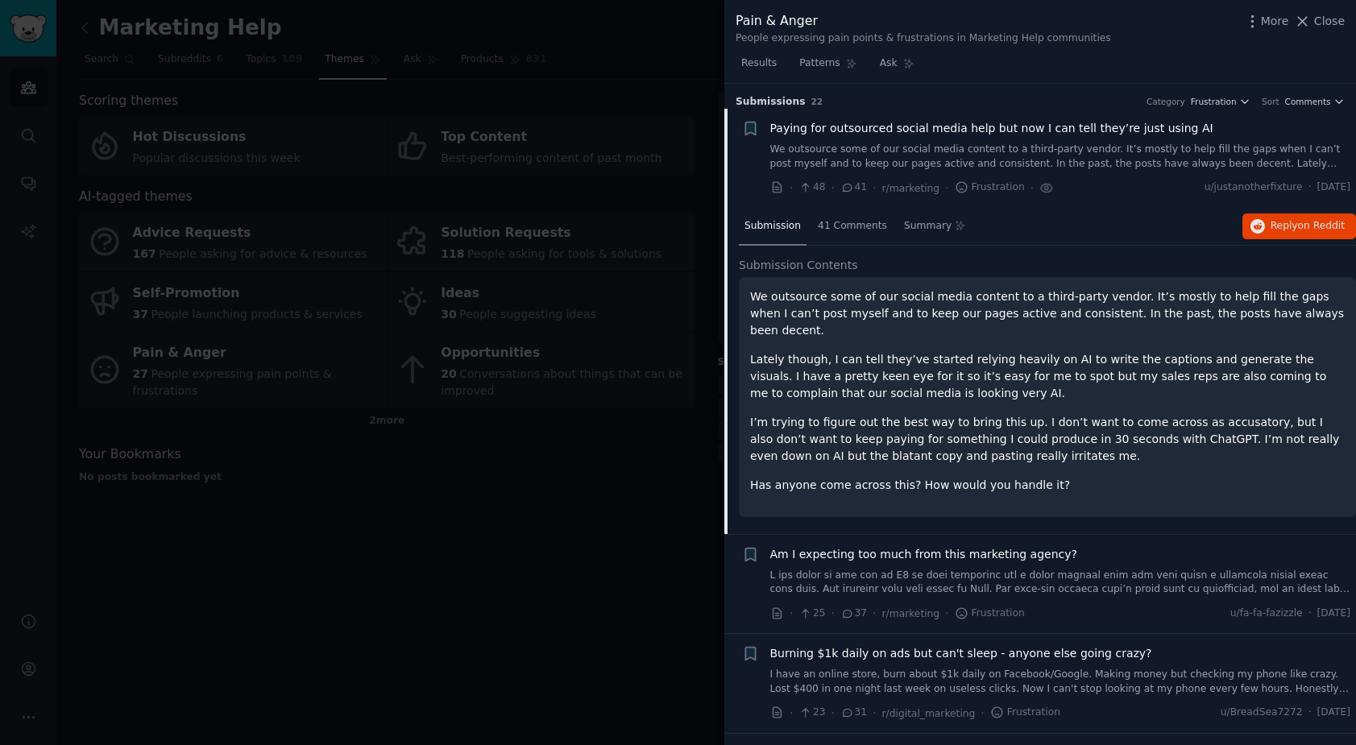
scroll to position [26, 0]
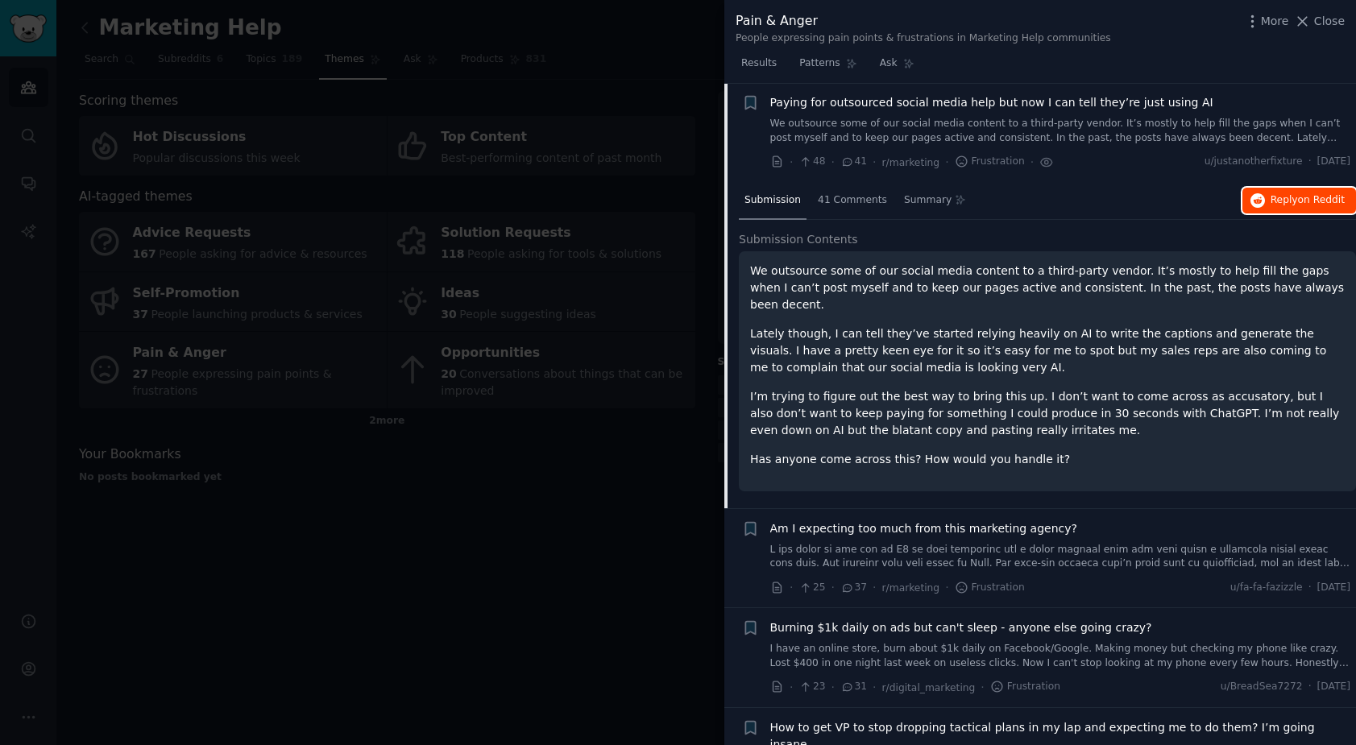
click at [1312, 194] on span "on Reddit" at bounding box center [1321, 199] width 47 height 11
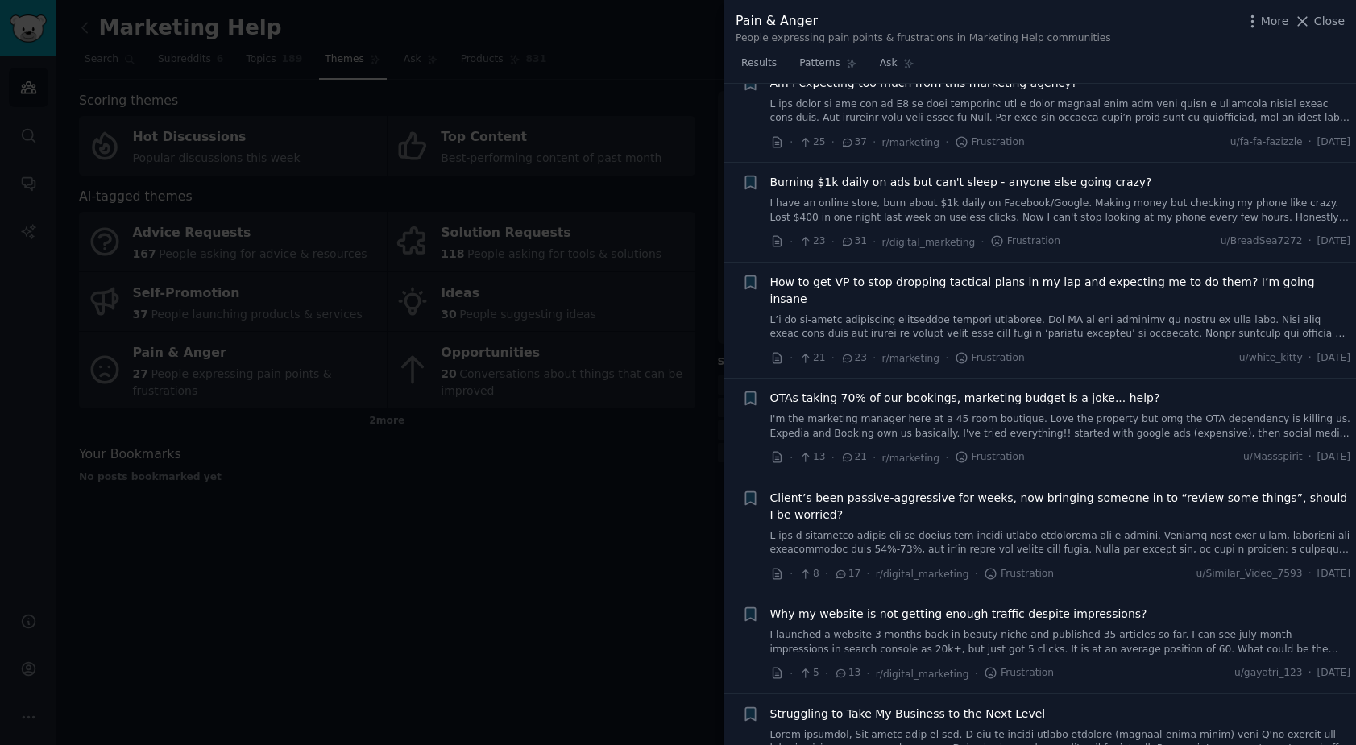
scroll to position [594, 0]
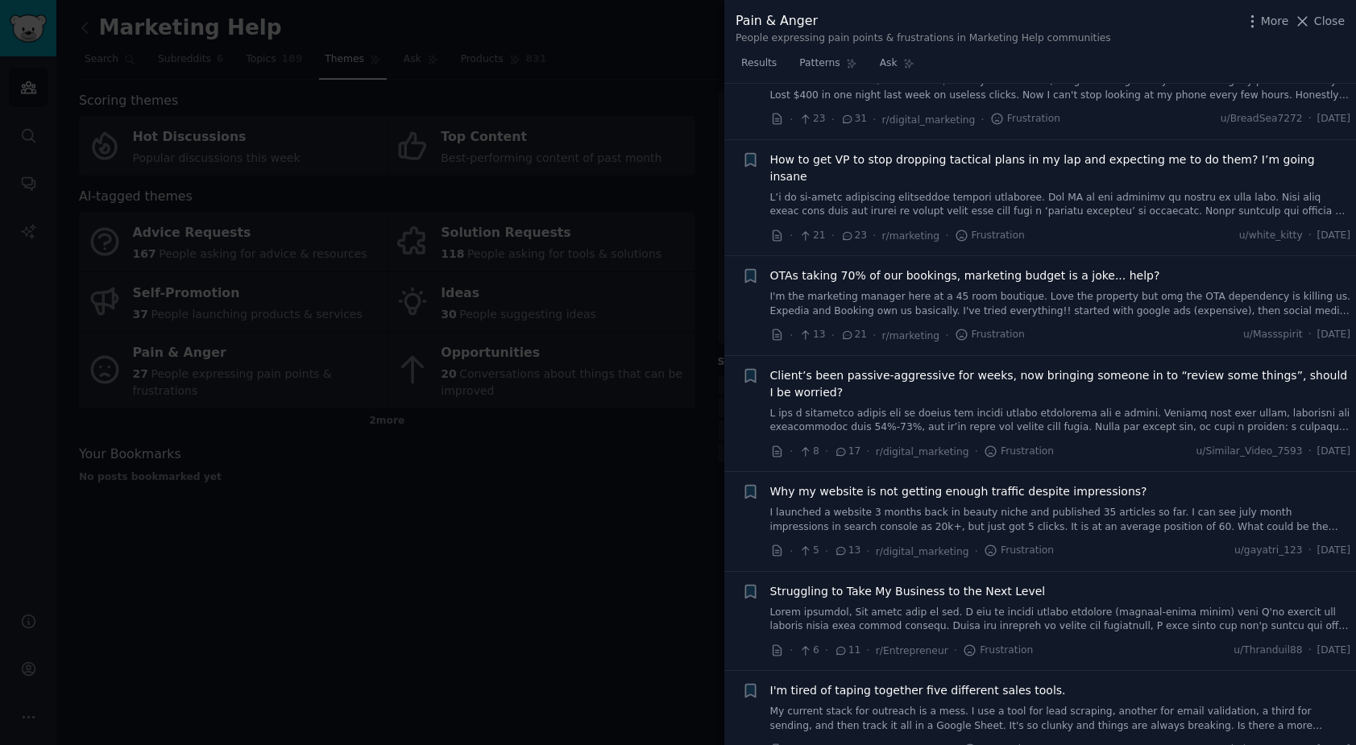
click at [998, 290] on link "I'm the marketing manager here at a 45 room boutique. Love the property but omg…" at bounding box center [1060, 304] width 581 height 28
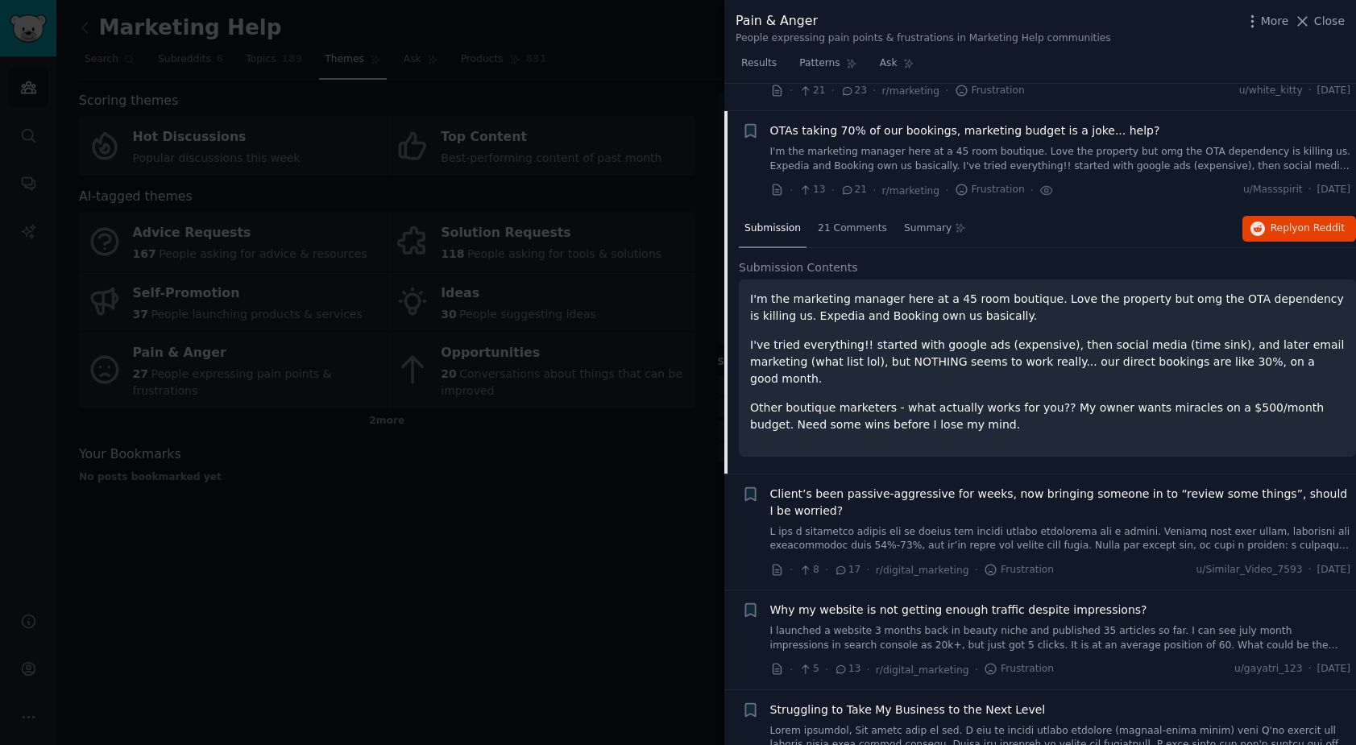
scroll to position [424, 0]
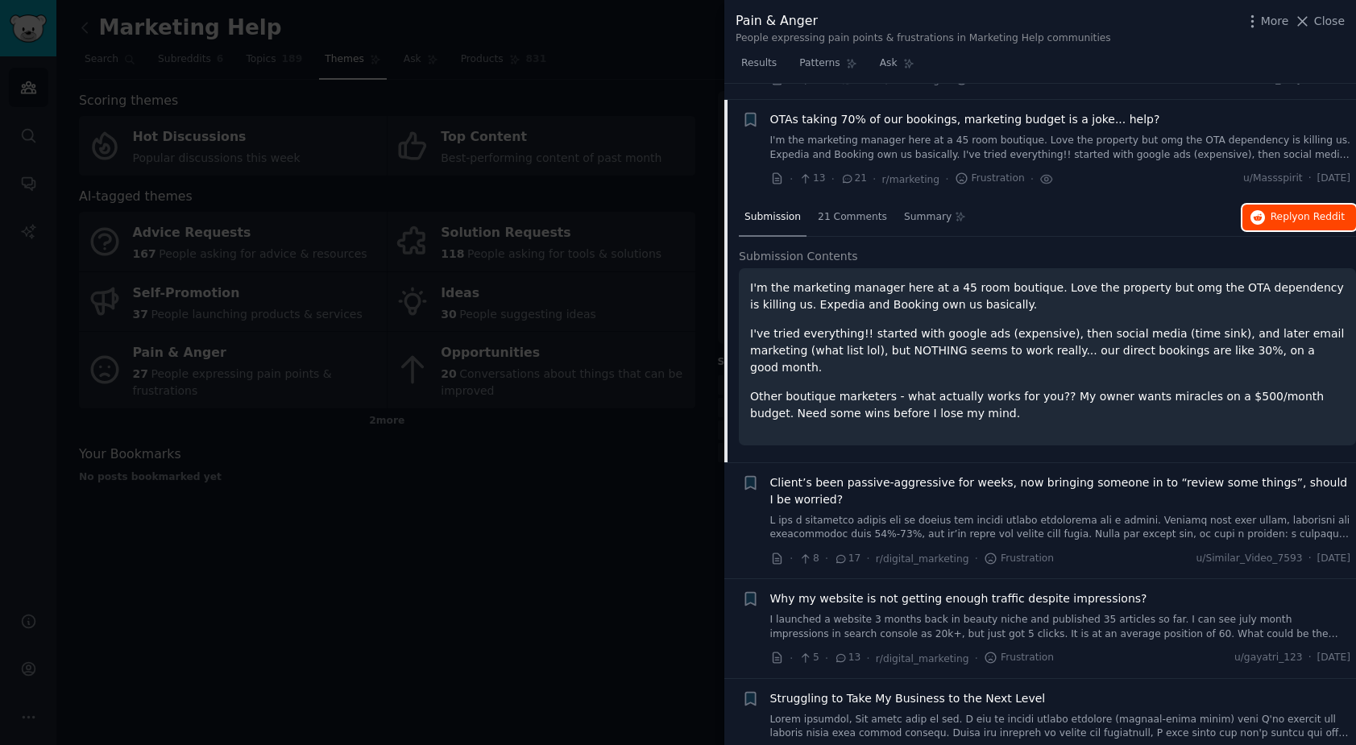
click at [1315, 211] on span "on Reddit" at bounding box center [1321, 216] width 47 height 11
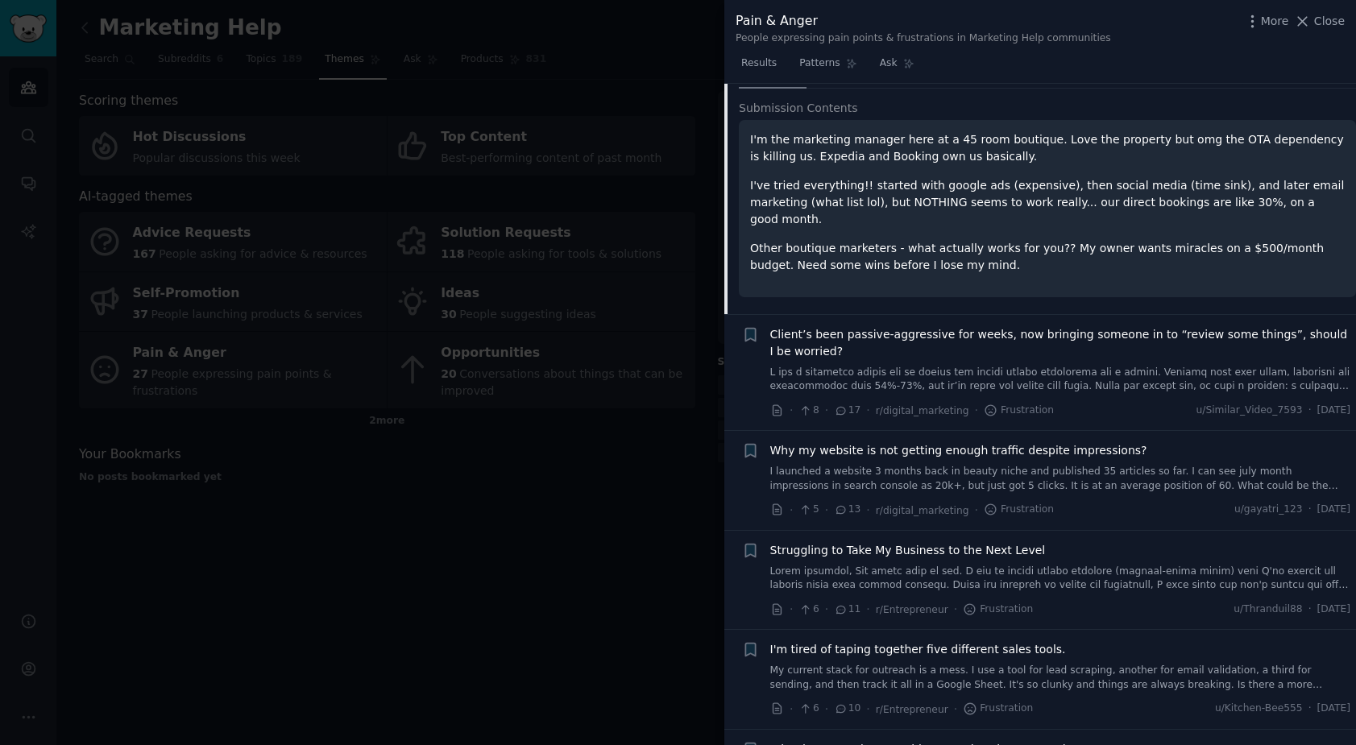
scroll to position [612, 0]
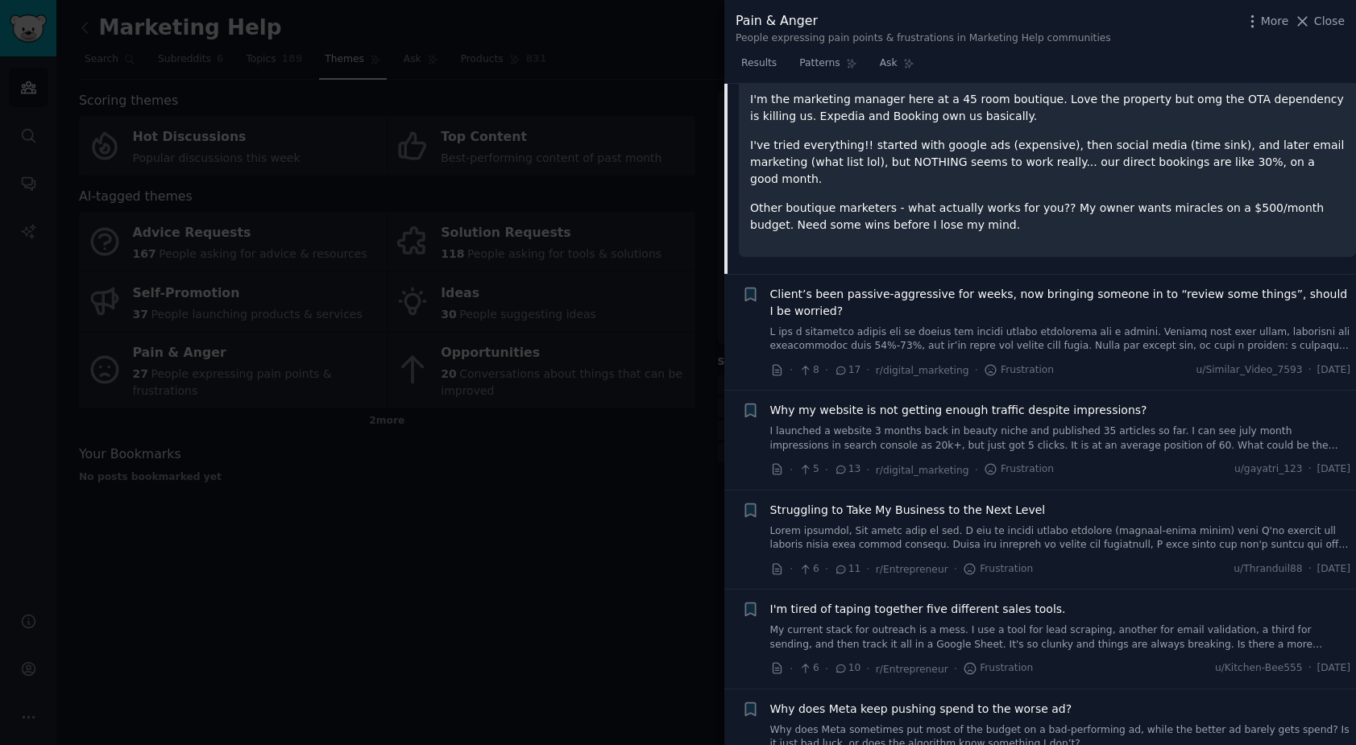
click at [1077, 425] on link "I launched a website 3 months back in beauty niche and published 35 articles so…" at bounding box center [1060, 439] width 581 height 28
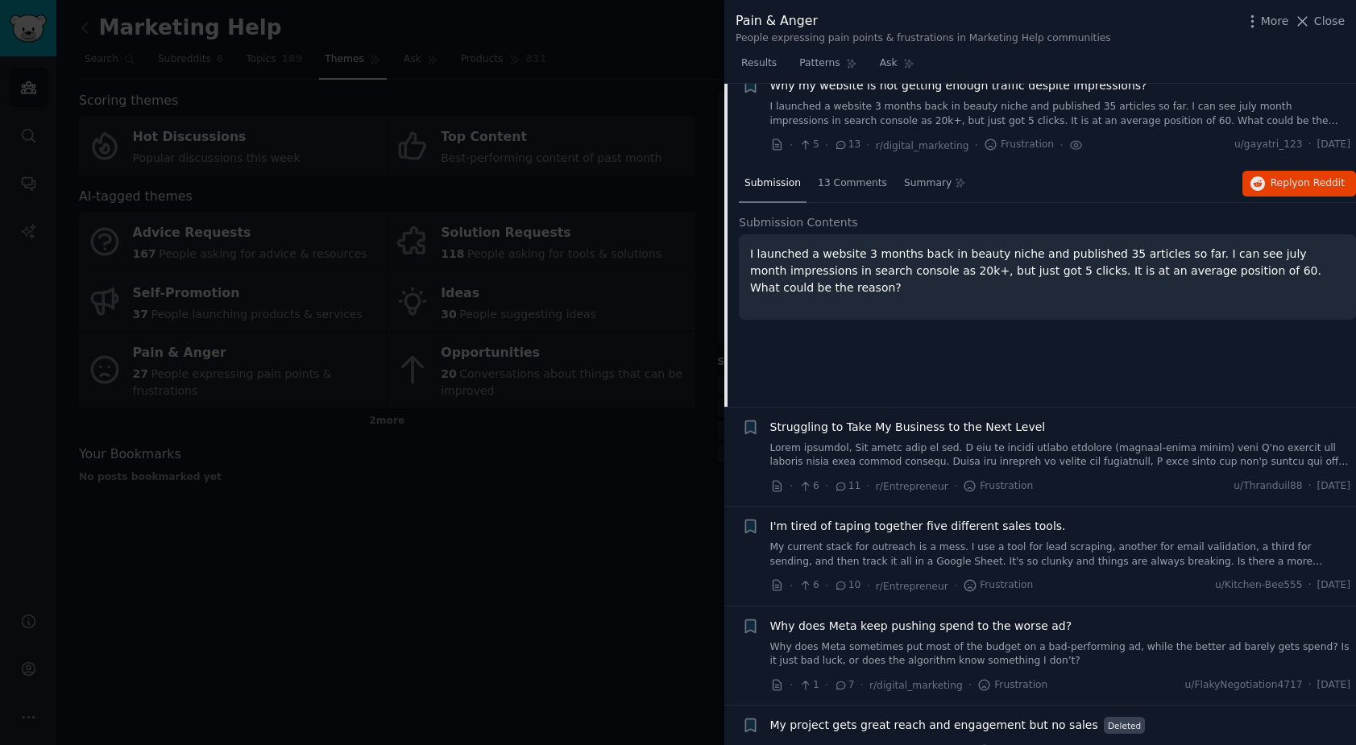
scroll to position [477, 0]
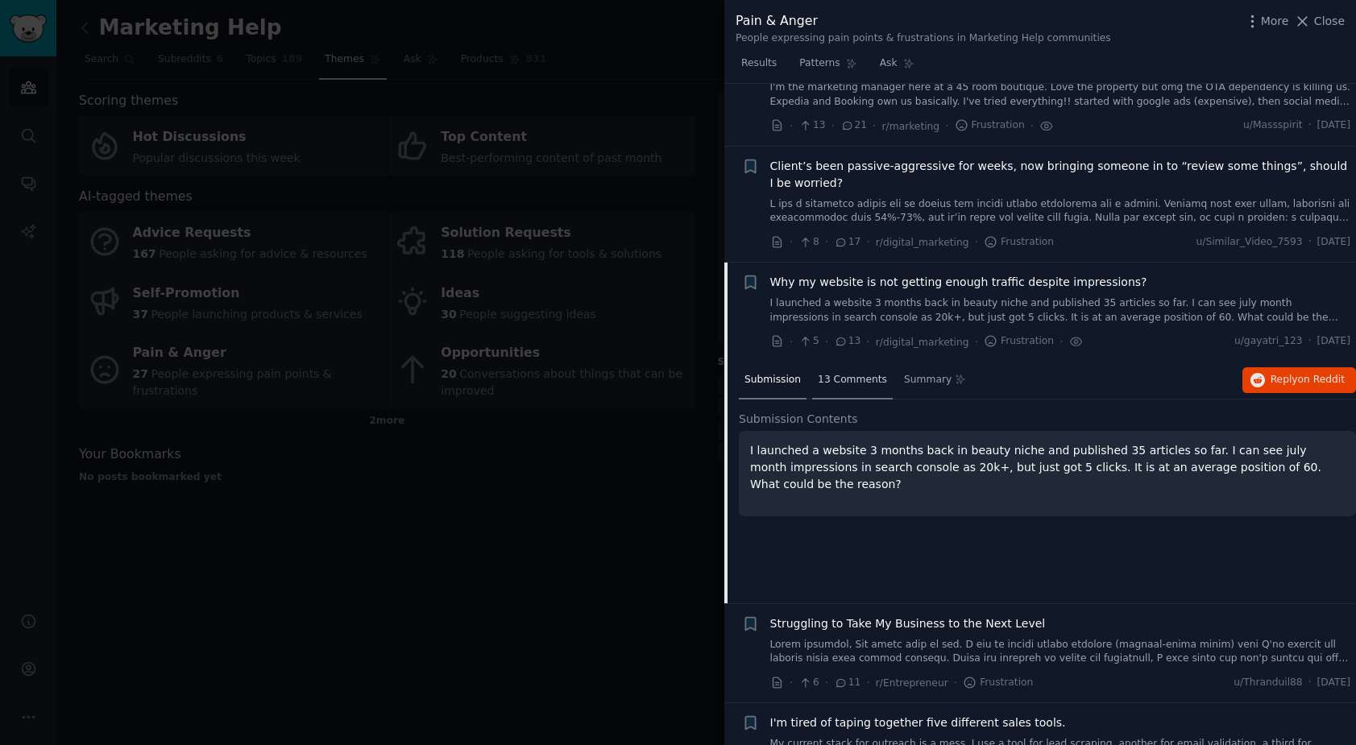
click at [845, 373] on span "13 Comments" at bounding box center [852, 380] width 69 height 15
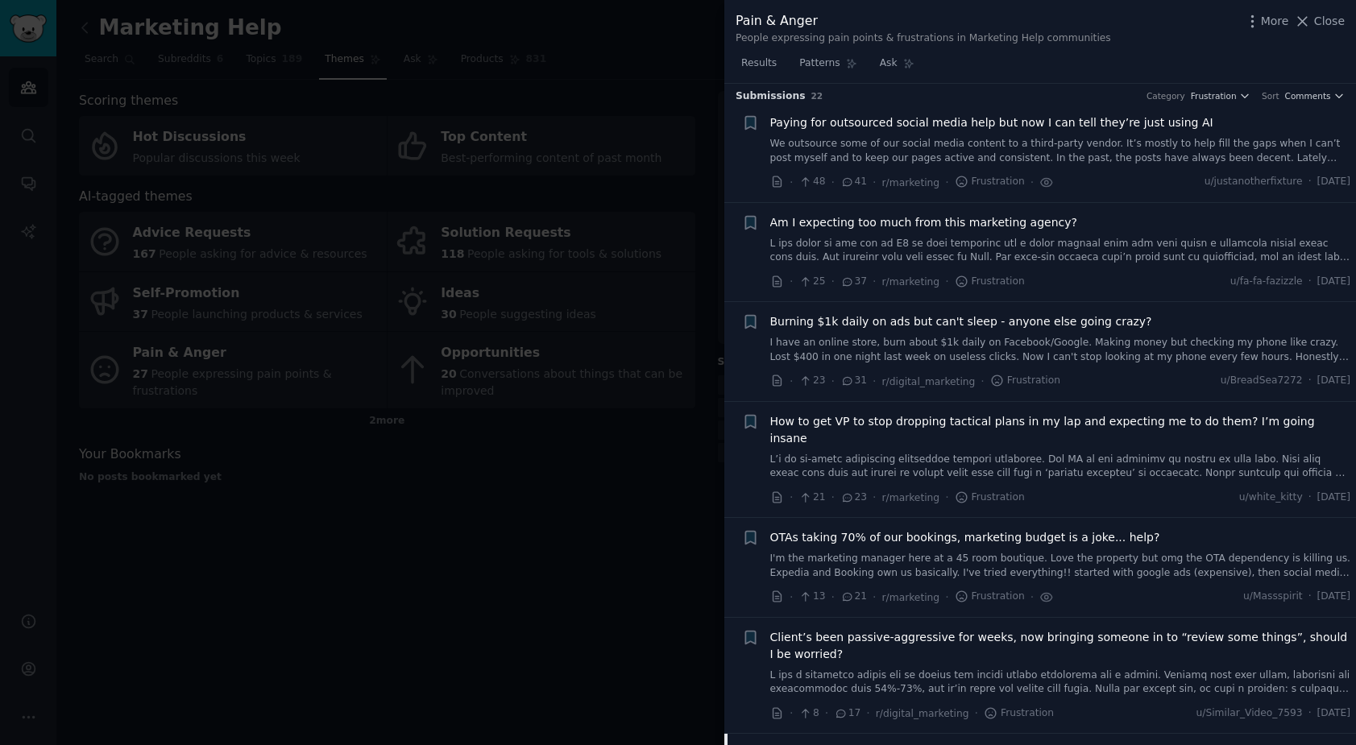
scroll to position [0, 0]
